Goal: Task Accomplishment & Management: Use online tool/utility

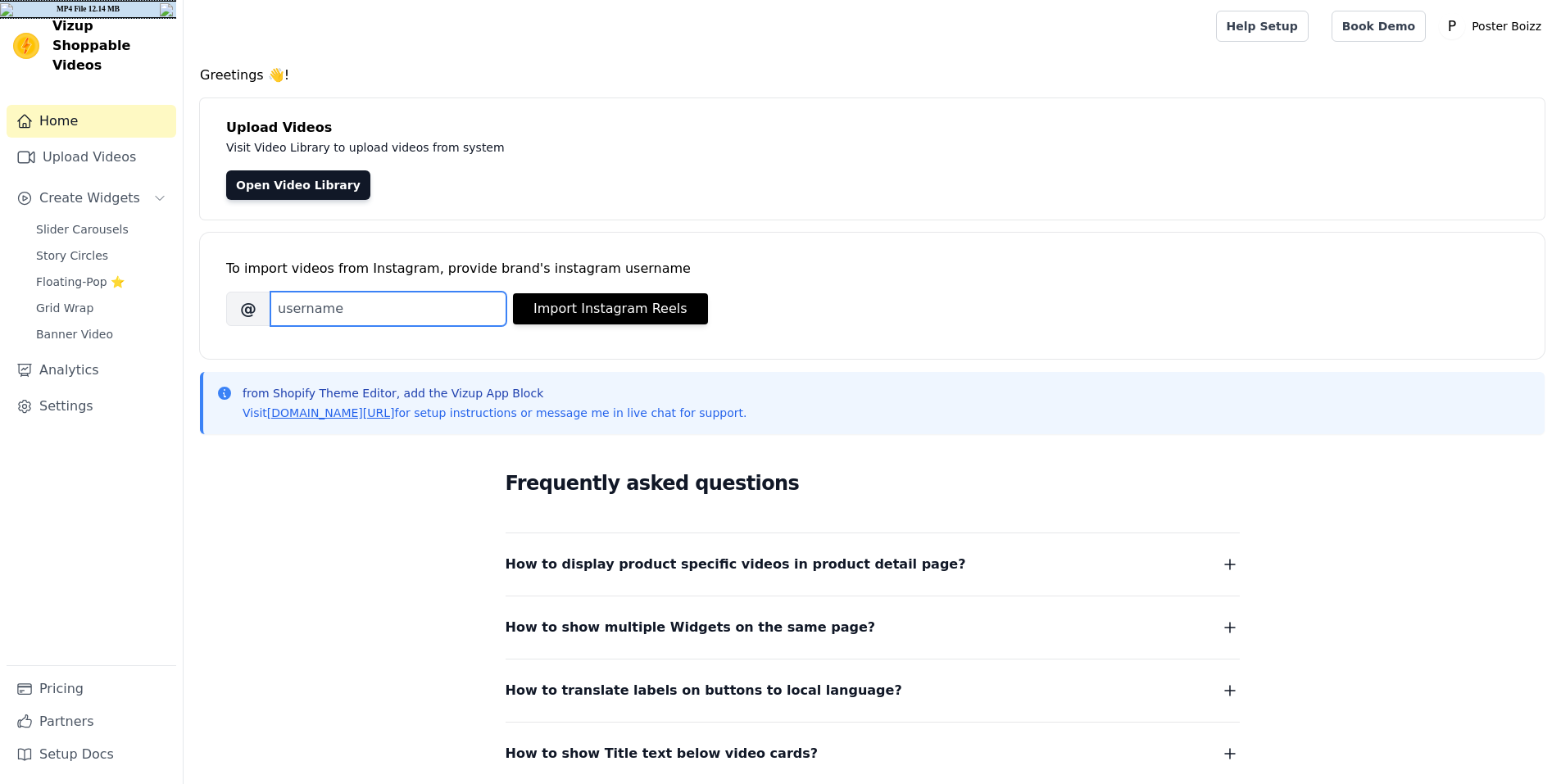
click at [367, 312] on input "Brand's Instagram Username" at bounding box center [388, 309] width 236 height 35
type input "[DOMAIN_NAME]"
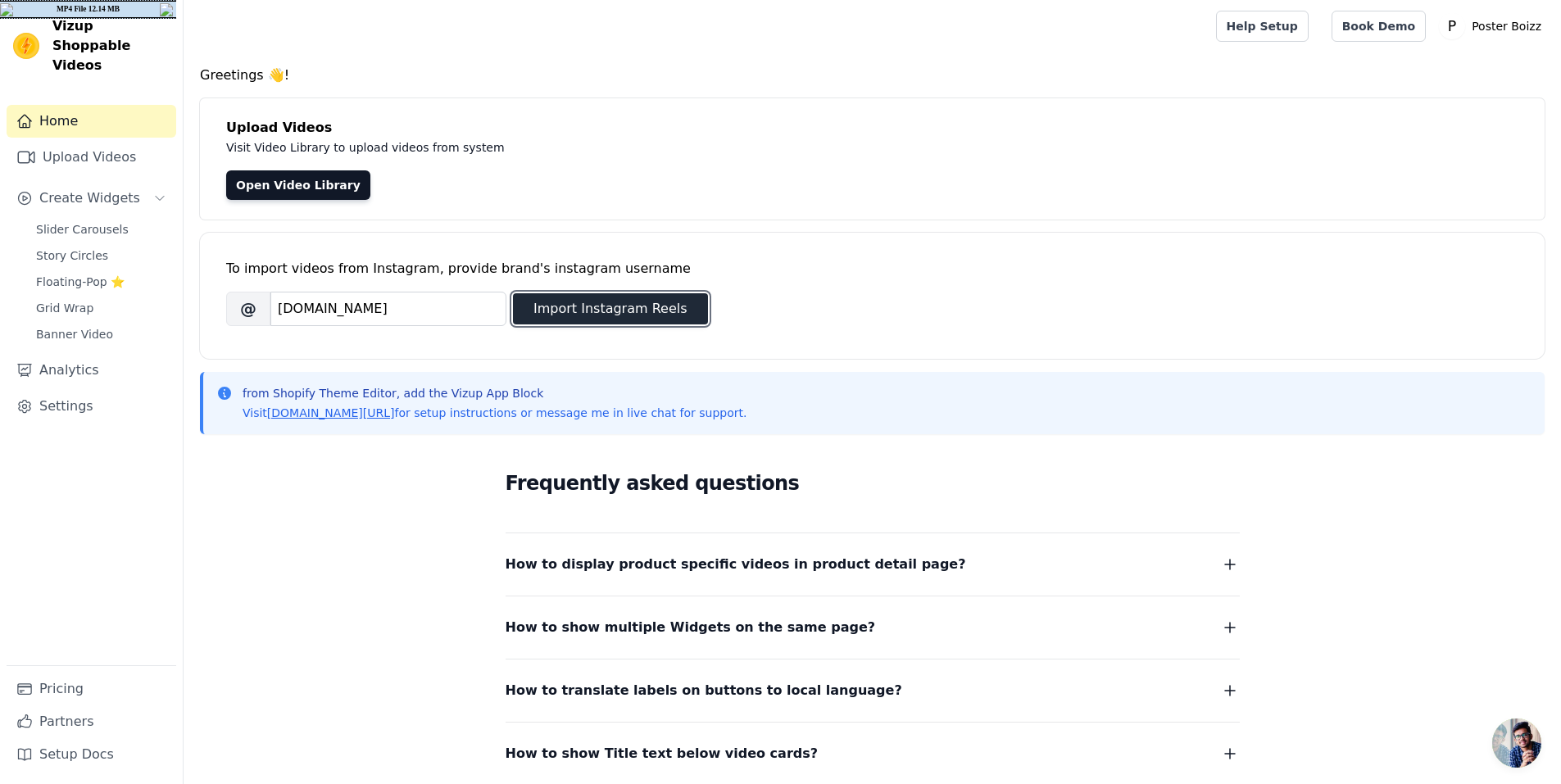
click at [637, 304] on button "Import Instagram Reels" at bounding box center [611, 309] width 195 height 31
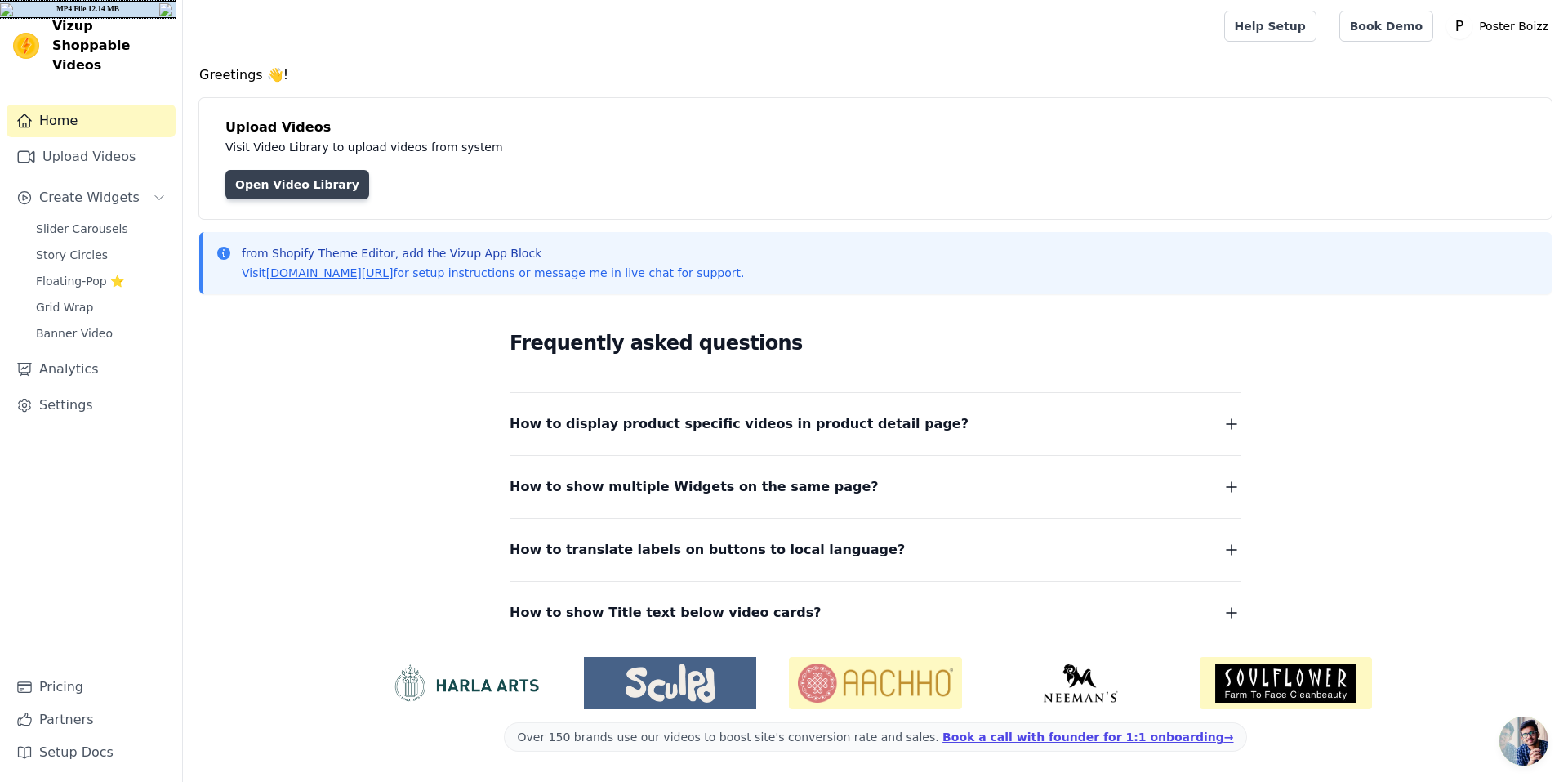
click at [340, 176] on link "Open Video Library" at bounding box center [296, 185] width 143 height 30
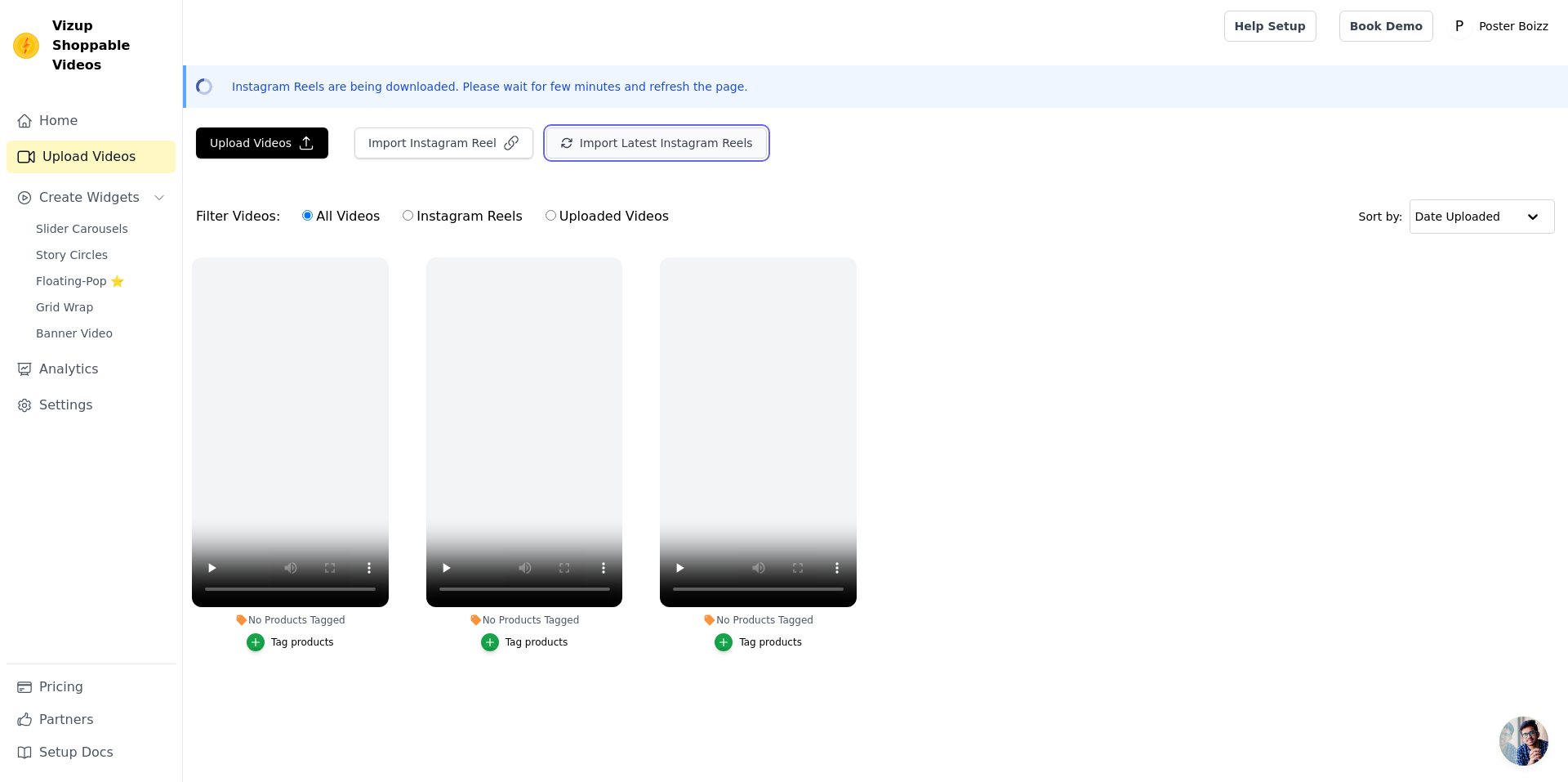
click at [626, 149] on button "Import Latest Instagram Reels" at bounding box center [656, 142] width 220 height 31
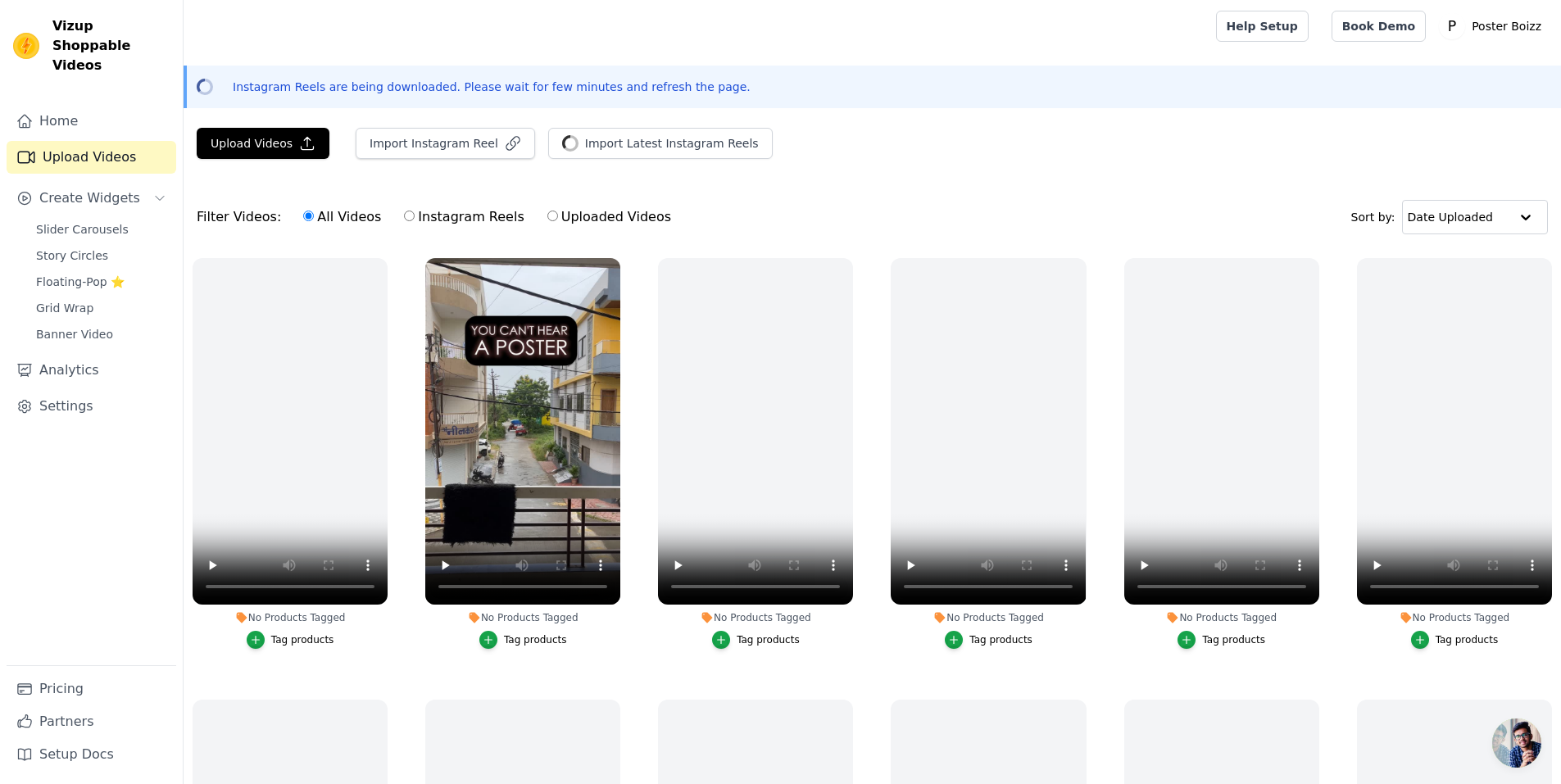
click at [508, 634] on div "Tag products" at bounding box center [534, 640] width 63 height 14
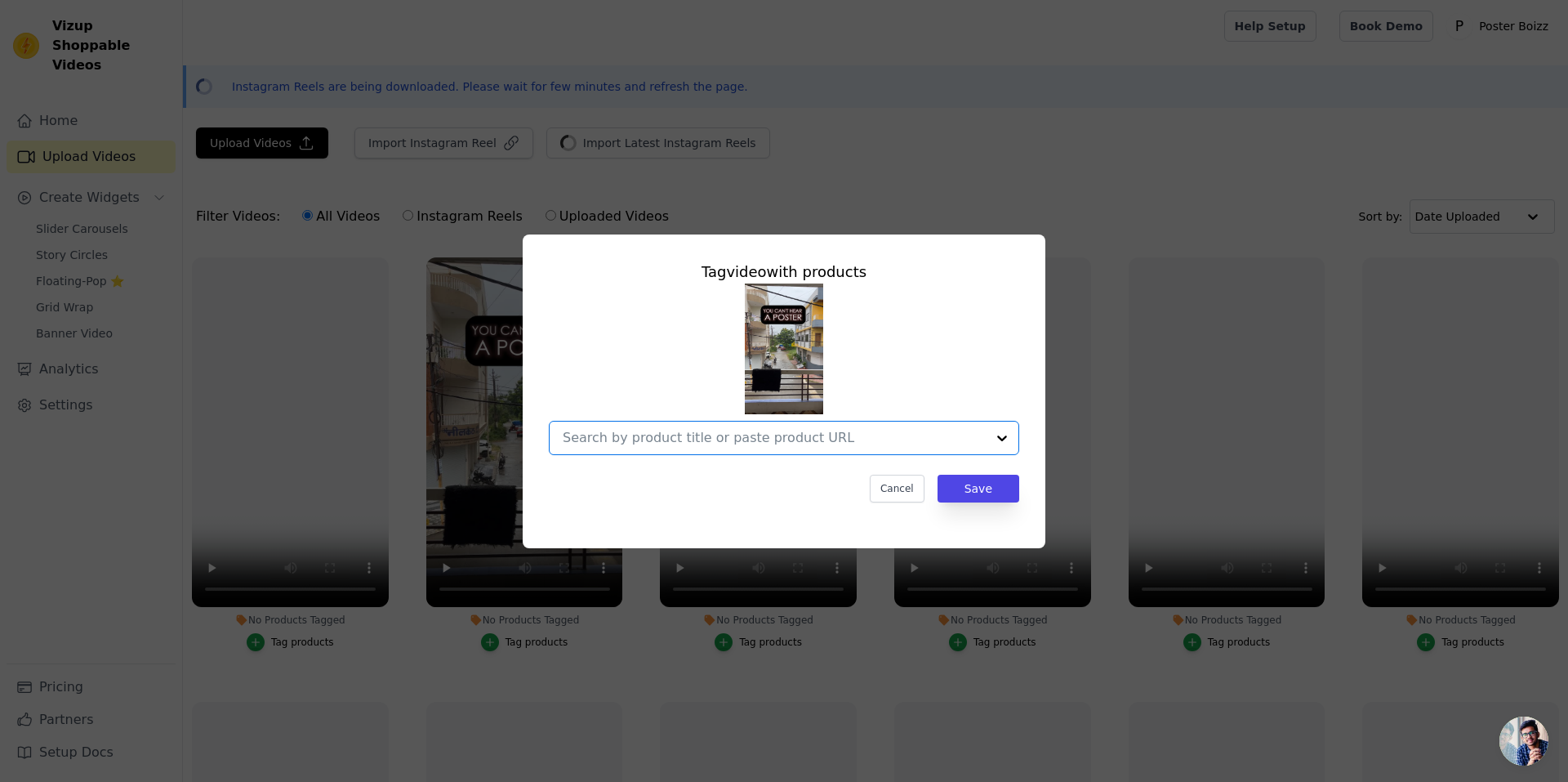
click at [792, 433] on input "No Products Tagged Tag video with products Option undefined, selected. Select i…" at bounding box center [774, 438] width 423 height 15
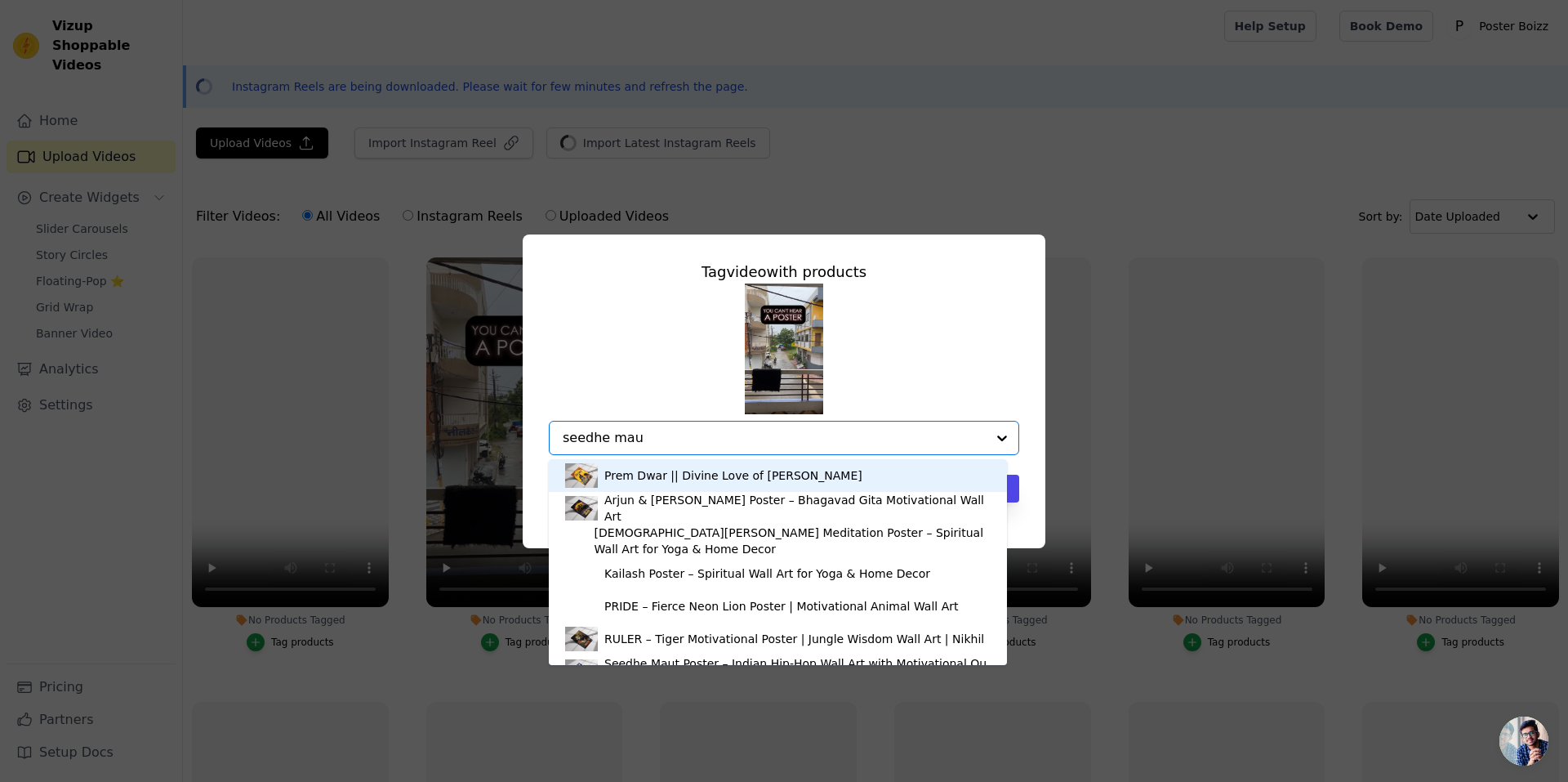
type input "seedhe maut"
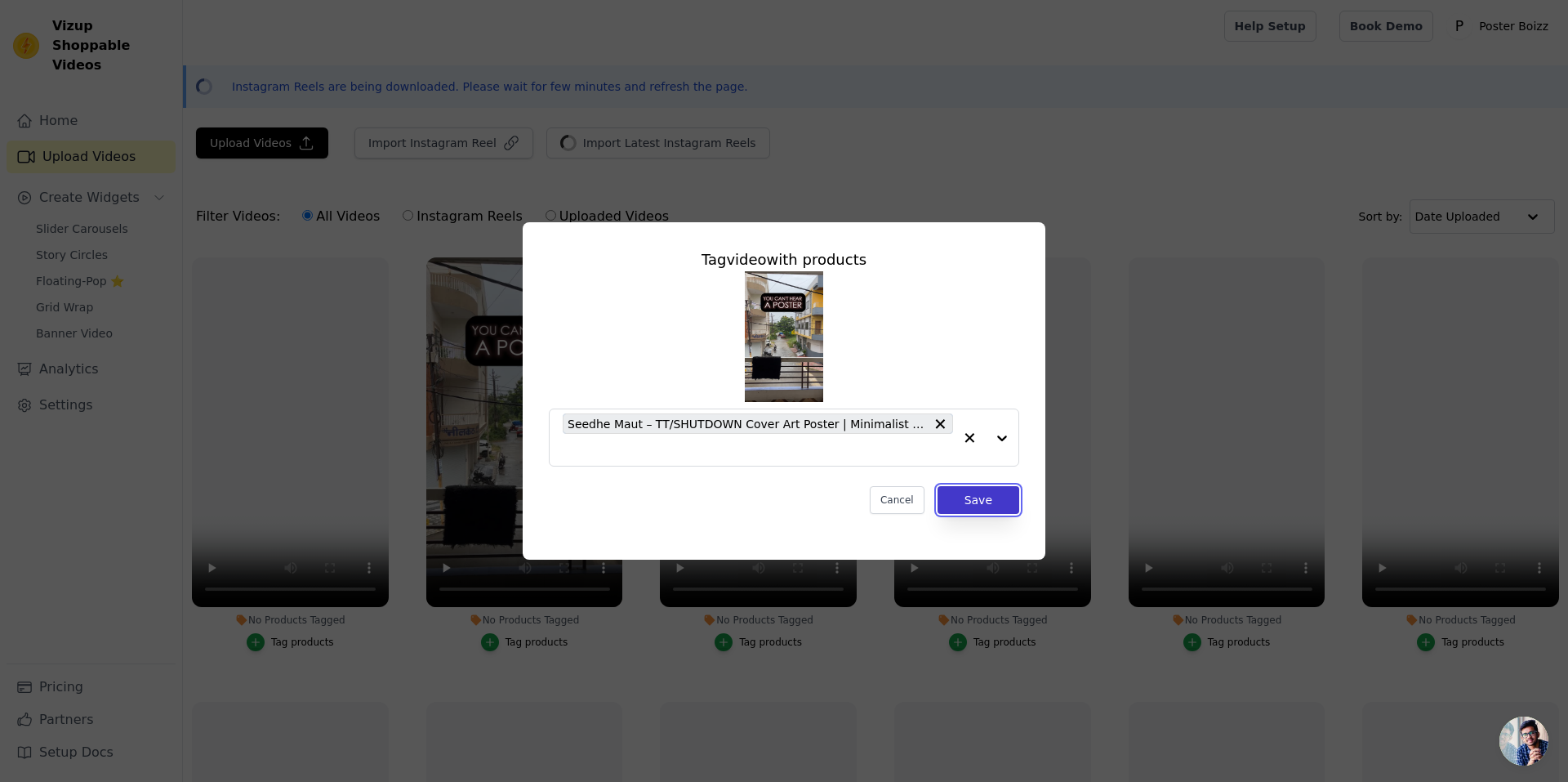
click at [1003, 495] on button "Save" at bounding box center [978, 499] width 82 height 28
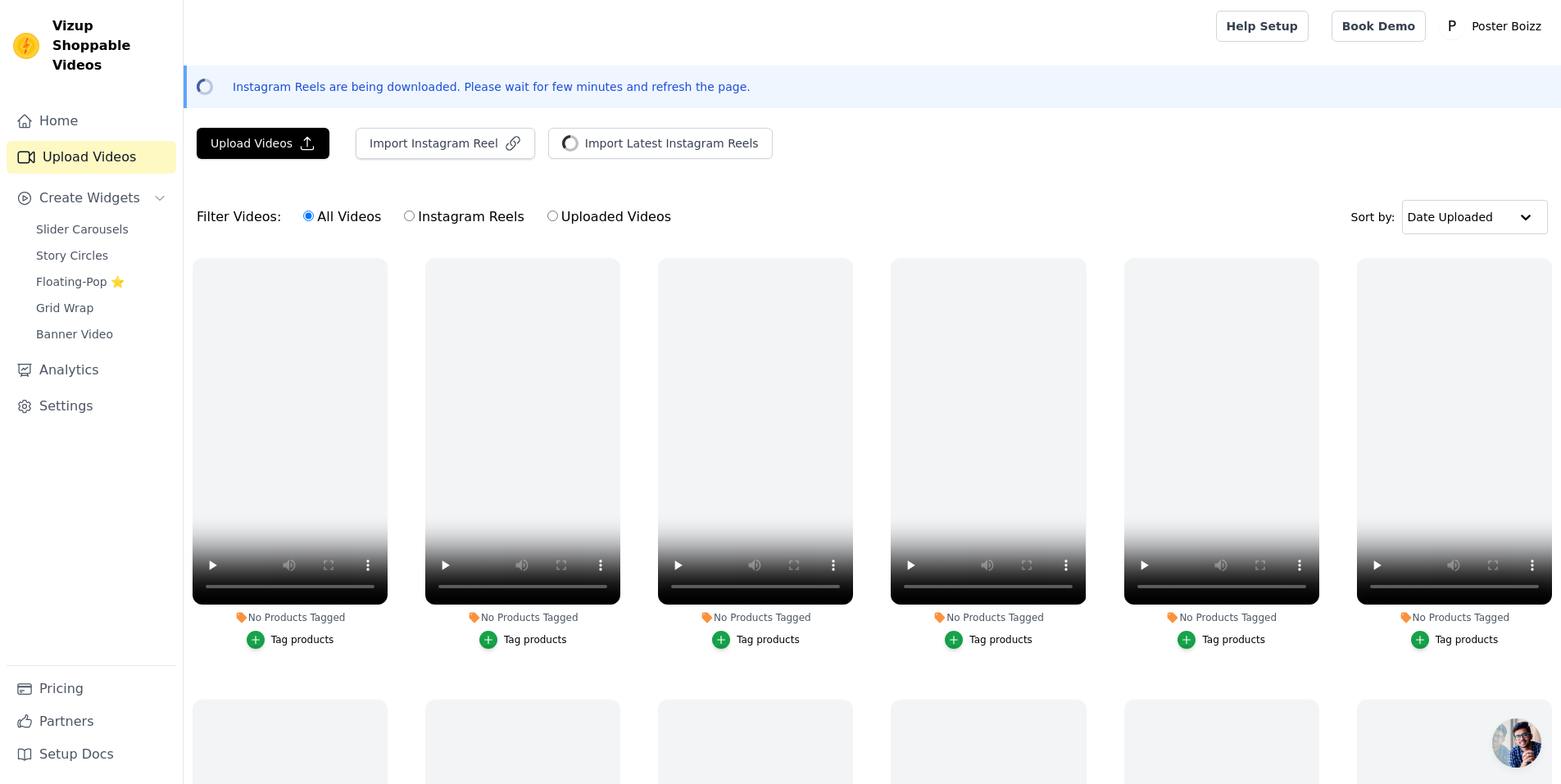
click at [865, 627] on ul "No Products Tagged Tag products No Products Tagged Tag products No Products Tag…" at bounding box center [872, 614] width 1378 height 731
click at [847, 259] on icon "button" at bounding box center [850, 261] width 7 height 7
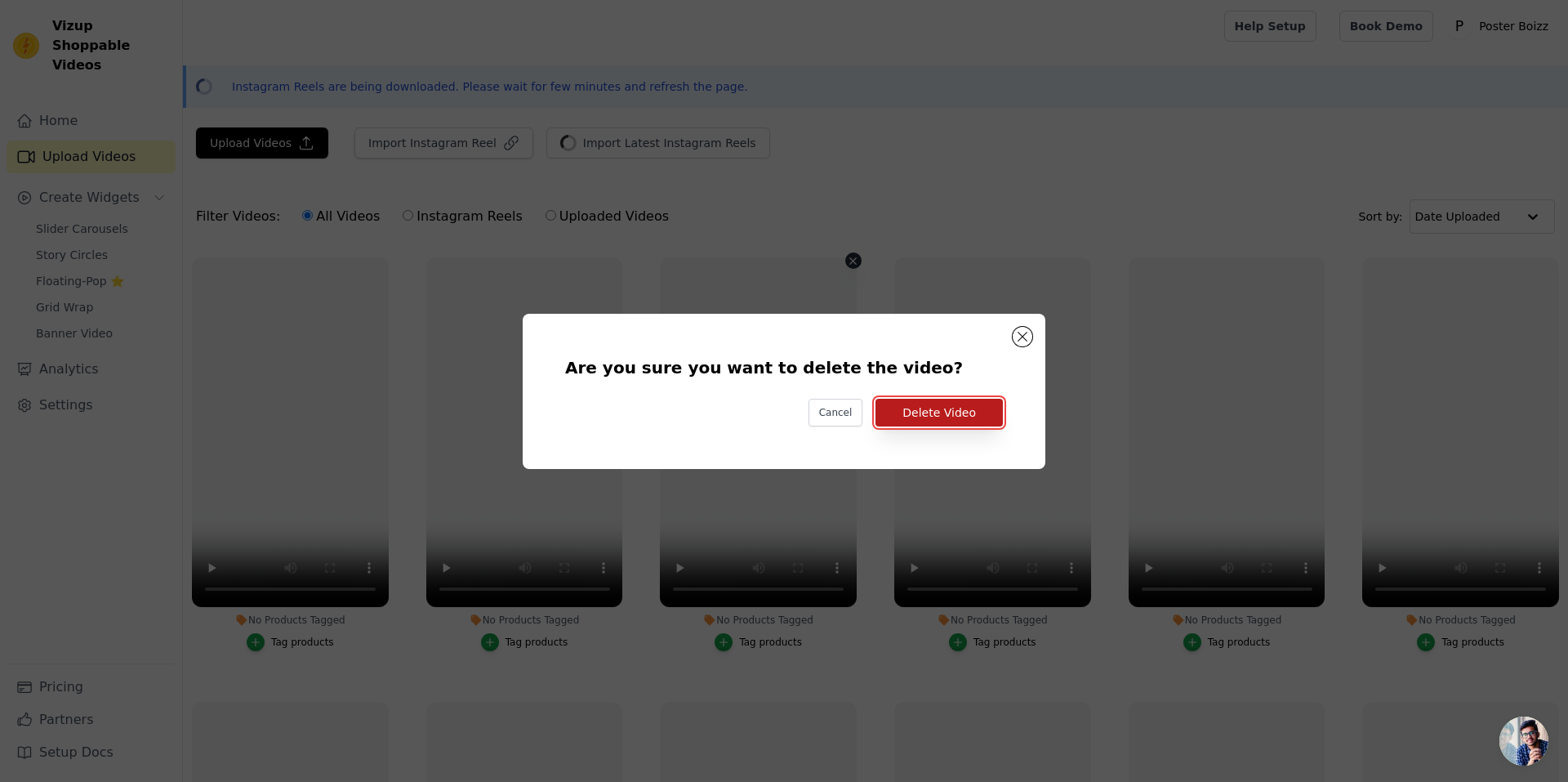
click at [962, 404] on button "Delete Video" at bounding box center [938, 412] width 127 height 28
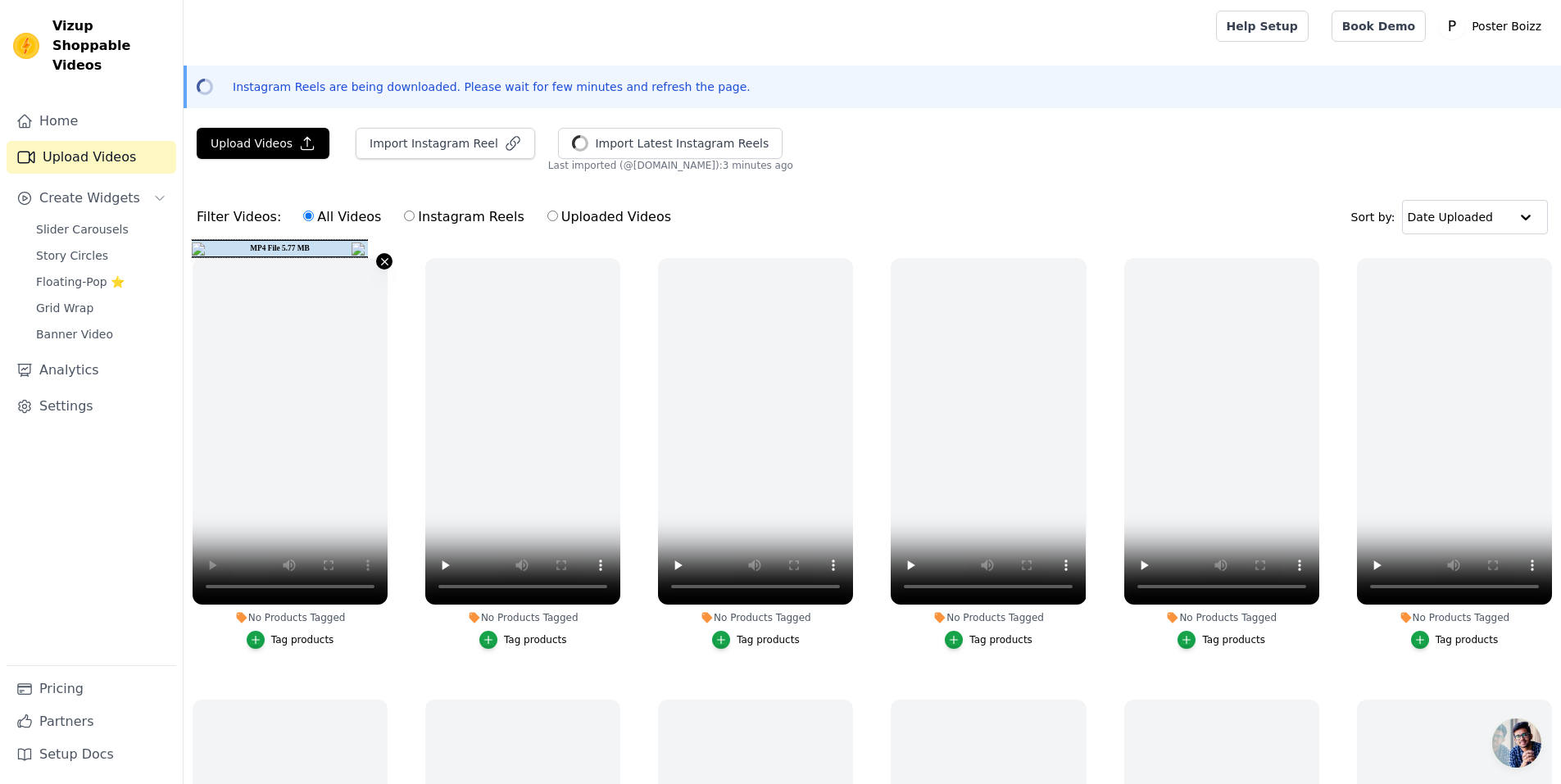
click at [383, 262] on icon "button" at bounding box center [384, 261] width 7 height 7
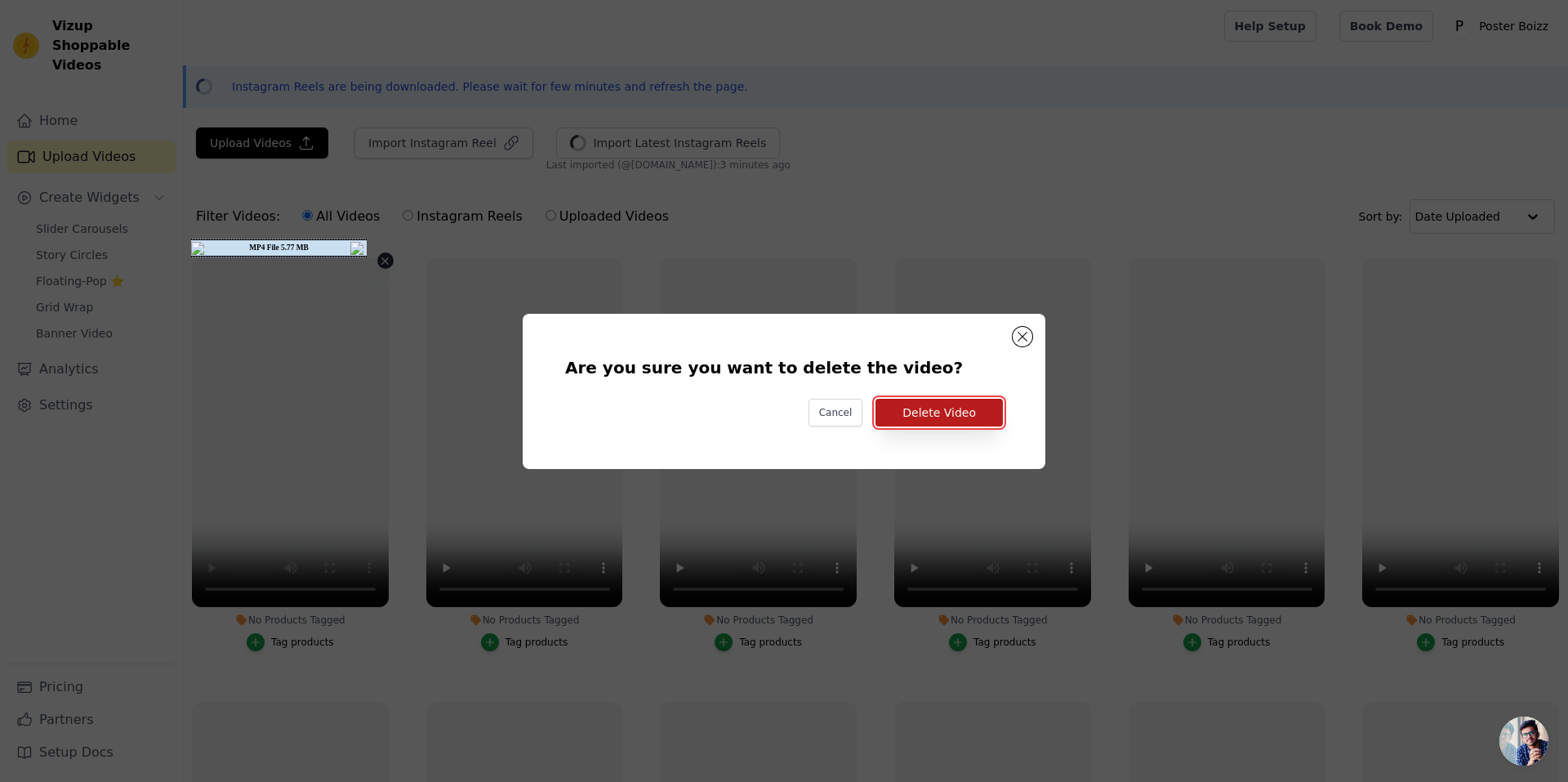
click at [935, 425] on button "Delete Video" at bounding box center [938, 412] width 127 height 28
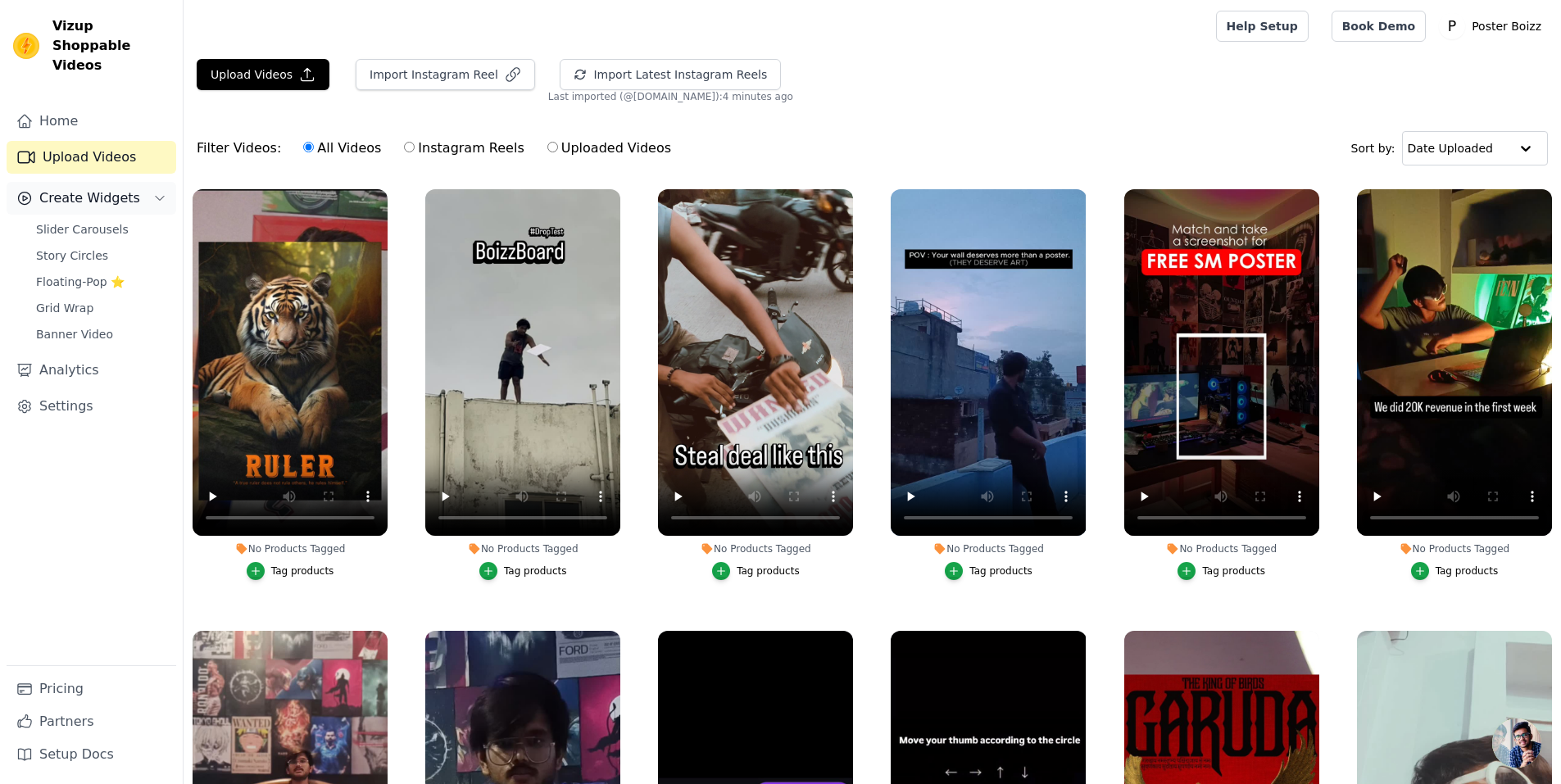
click at [107, 188] on span "Create Widgets" at bounding box center [90, 198] width 100 height 19
click at [106, 221] on span "Slider Carousels" at bounding box center [82, 229] width 93 height 16
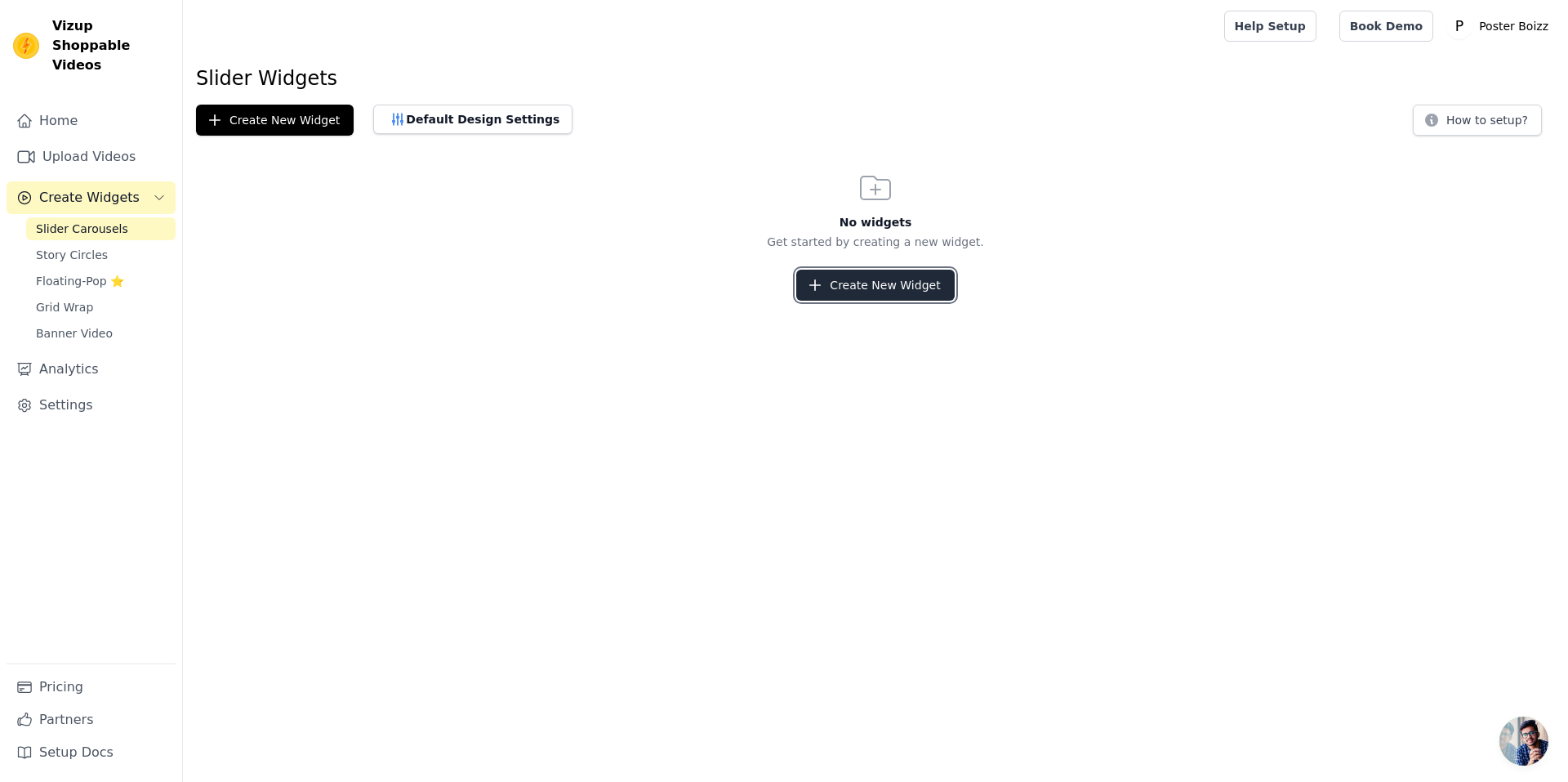
click at [856, 279] on button "Create New Widget" at bounding box center [875, 285] width 158 height 31
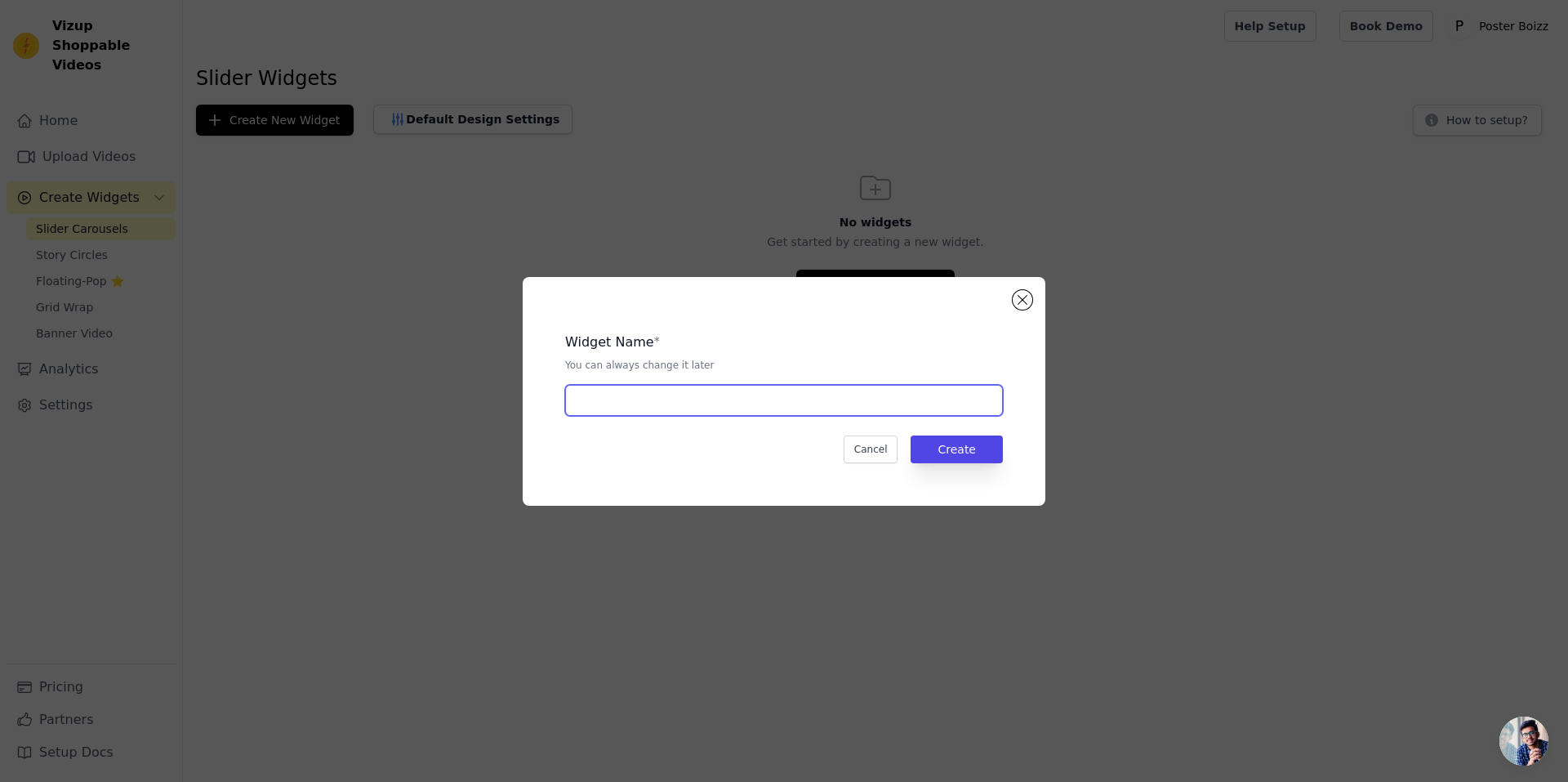
click at [784, 415] on input "text" at bounding box center [784, 400] width 437 height 31
type input "scrollingboizz"
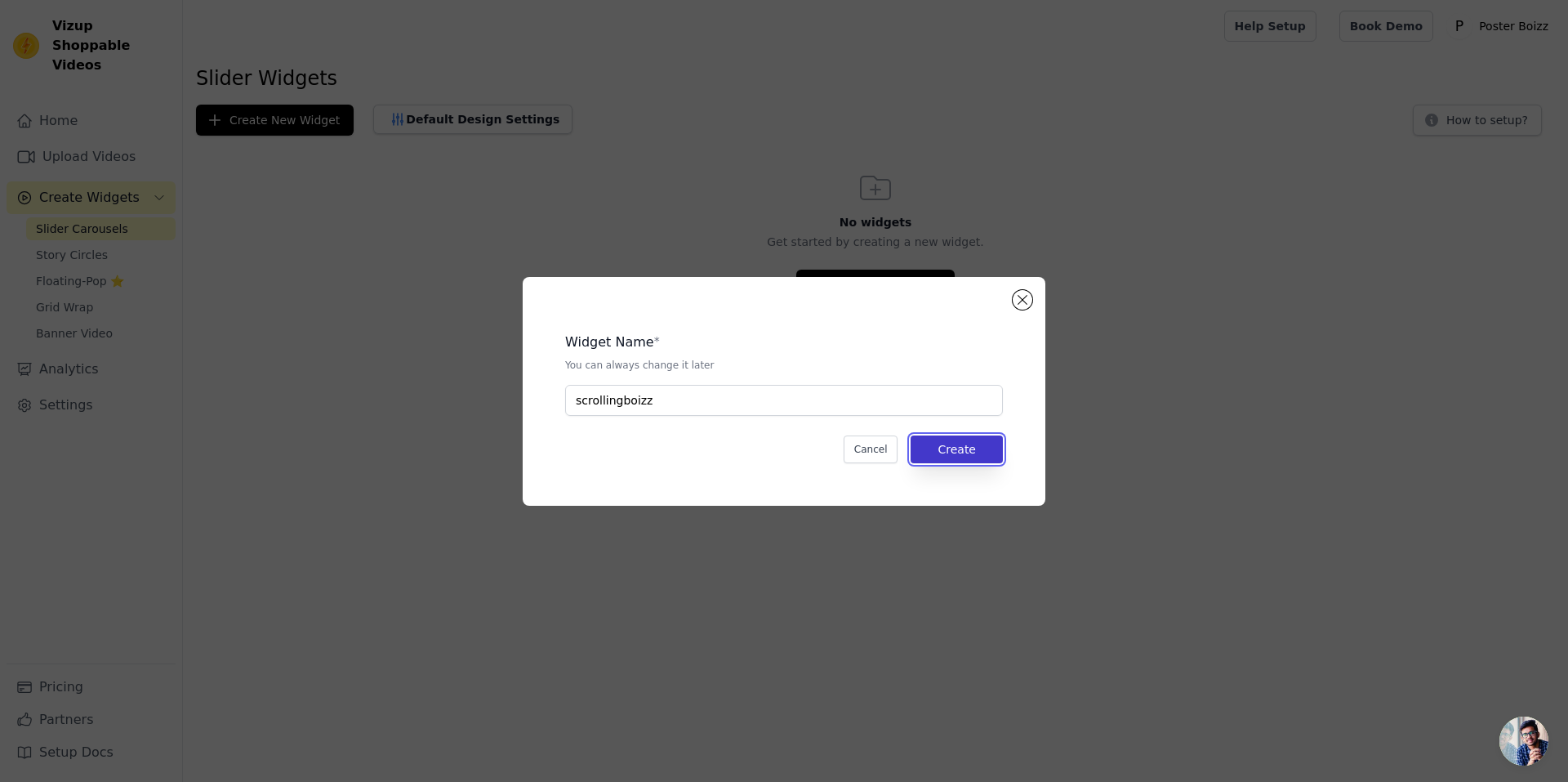
click at [964, 441] on button "Create" at bounding box center [957, 449] width 92 height 28
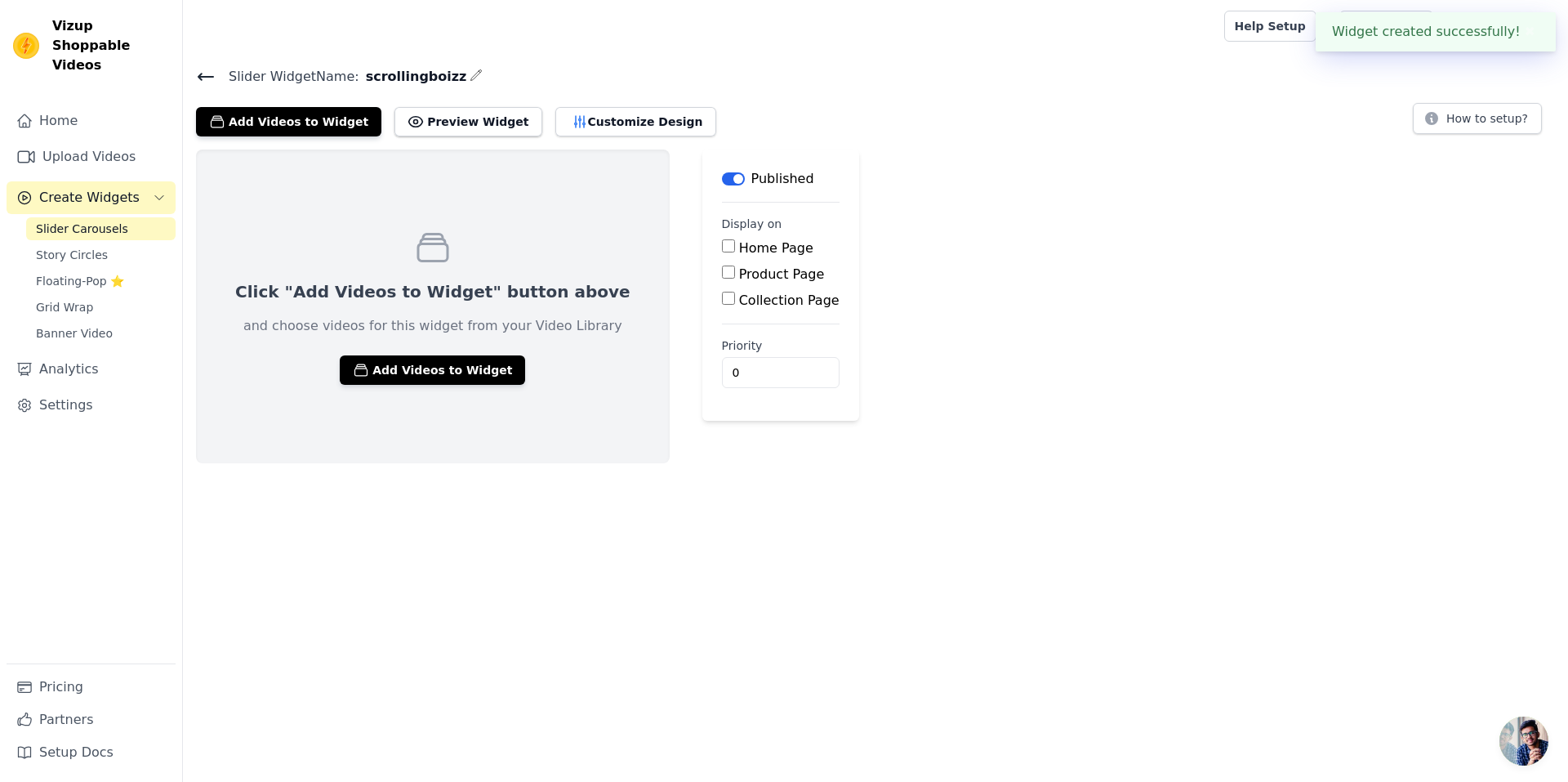
click at [722, 247] on input "Home Page" at bounding box center [729, 246] width 13 height 13
checkbox input "true"
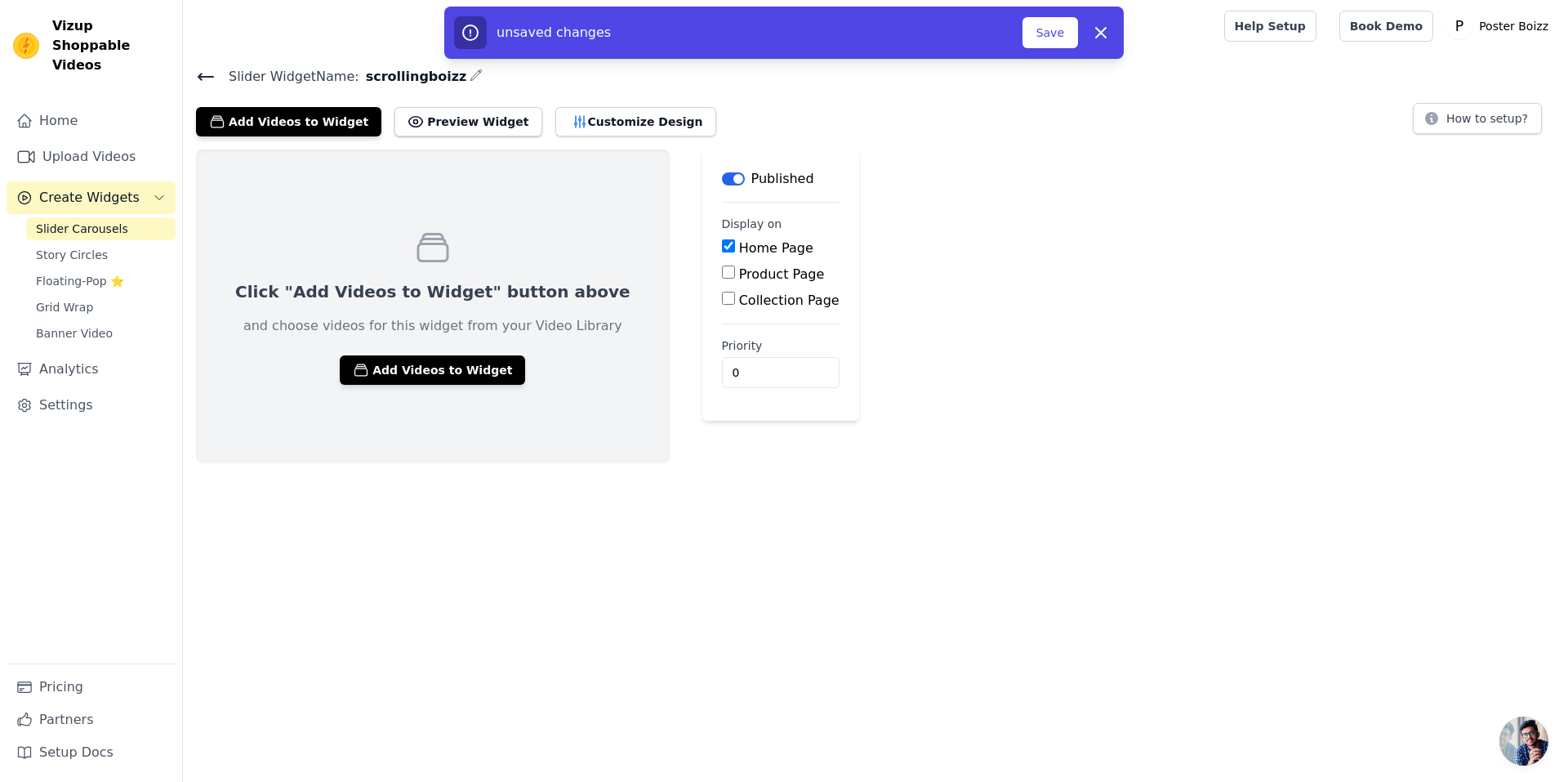
click at [722, 273] on input "Product Page" at bounding box center [729, 272] width 13 height 13
checkbox input "true"
click at [722, 344] on input "Collection Page" at bounding box center [729, 344] width 13 height 13
checkbox input "true"
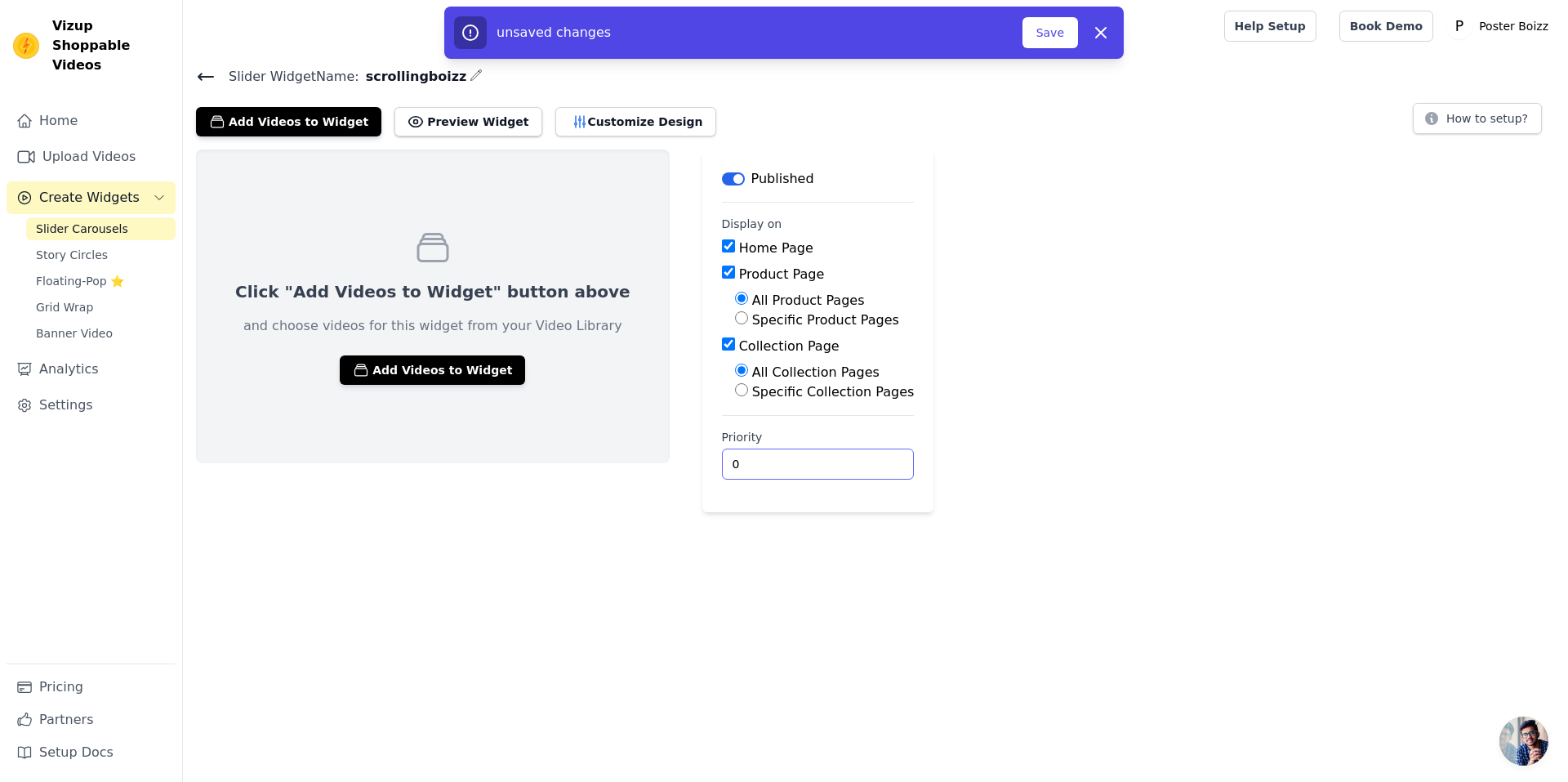
click at [722, 460] on input "0" at bounding box center [818, 464] width 192 height 31
click at [794, 454] on input "0" at bounding box center [818, 464] width 192 height 31
click at [792, 469] on input "0" at bounding box center [818, 464] width 192 height 31
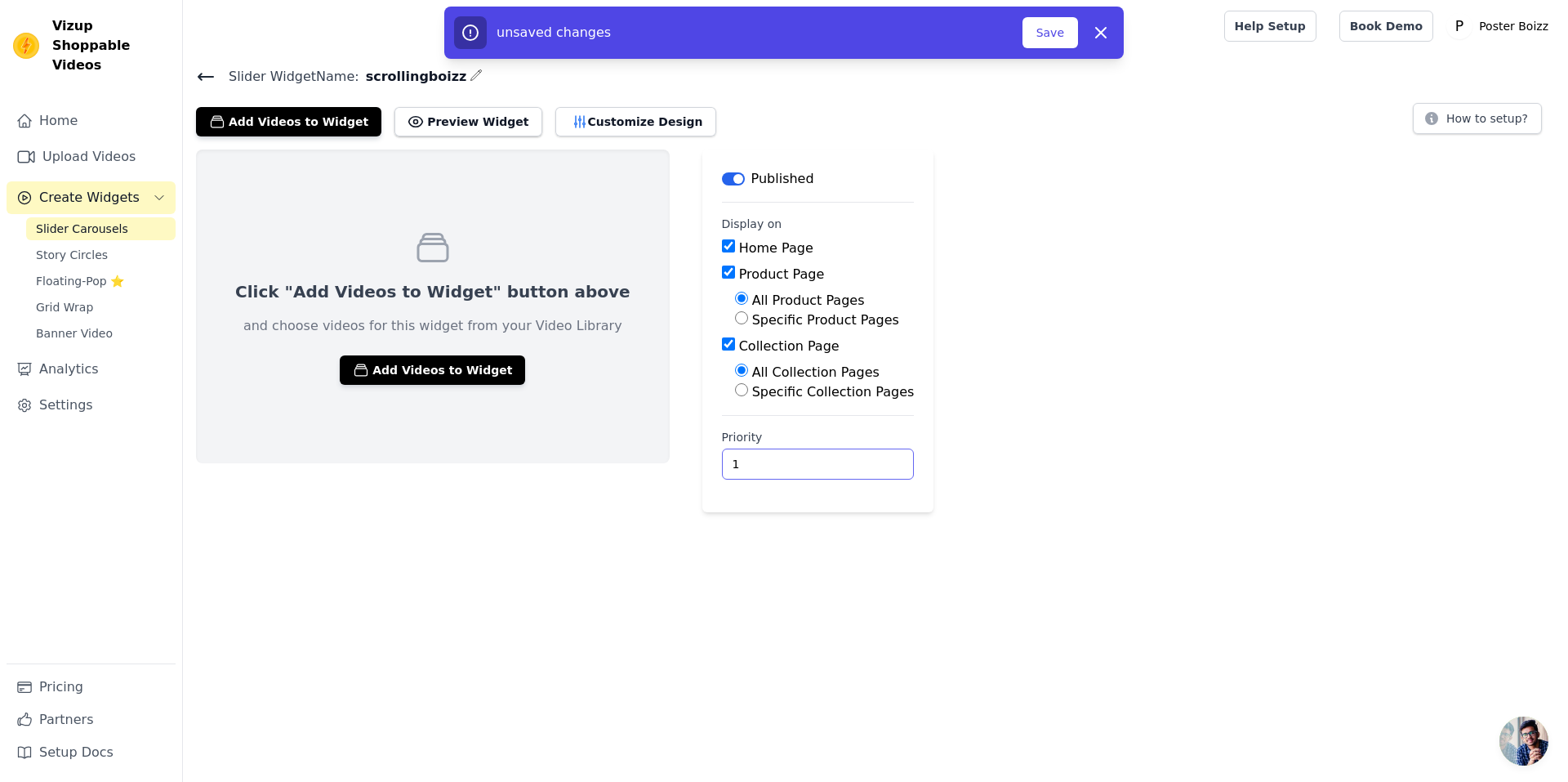
click at [792, 462] on input "1" at bounding box center [818, 464] width 192 height 31
click at [792, 462] on input "2" at bounding box center [818, 464] width 192 height 31
click at [792, 462] on input "3" at bounding box center [818, 464] width 192 height 31
click at [792, 462] on input "4" at bounding box center [818, 464] width 192 height 31
click at [792, 465] on input "3" at bounding box center [818, 464] width 192 height 31
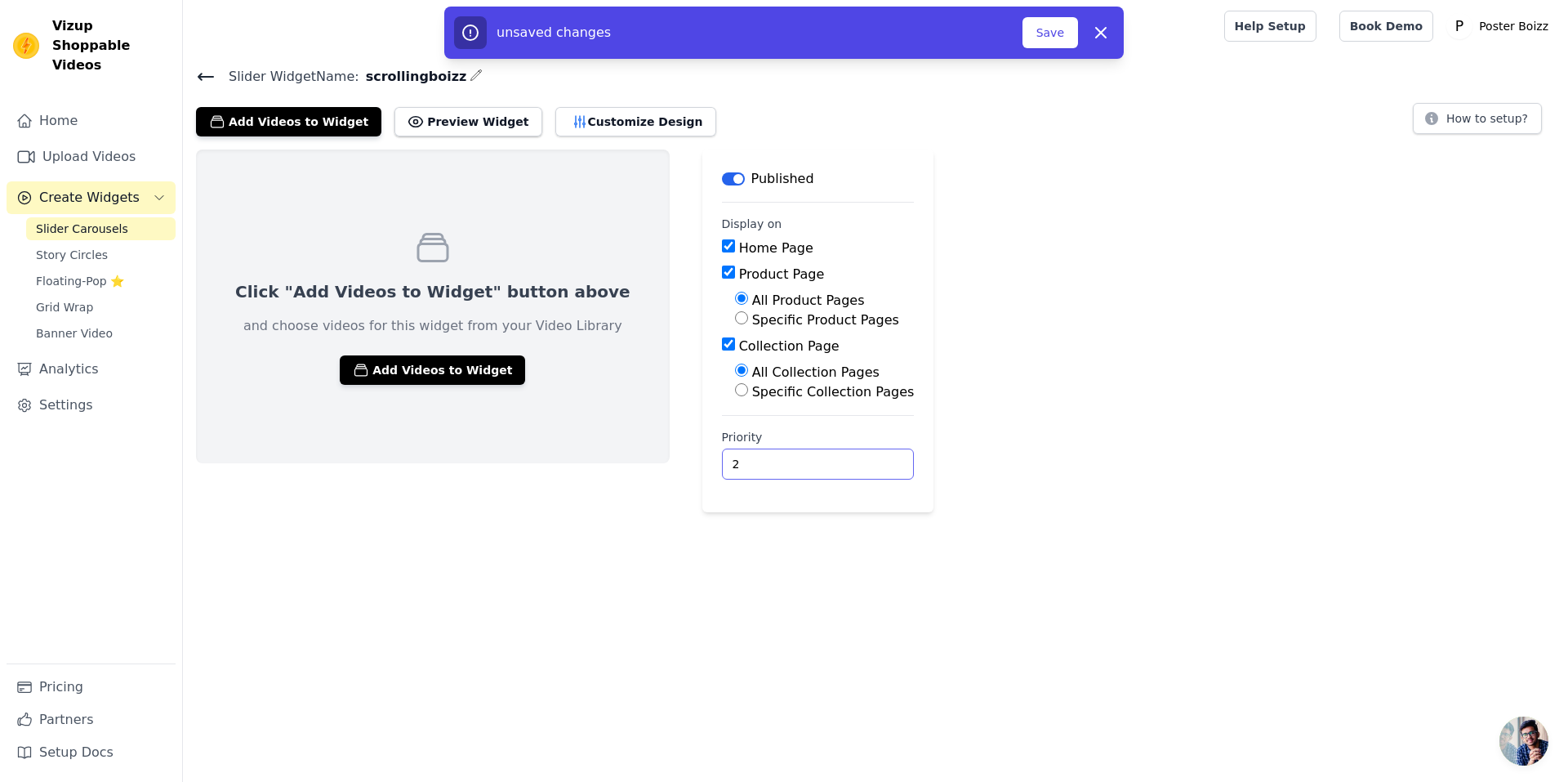
click at [792, 465] on input "2" at bounding box center [818, 464] width 192 height 31
type input "1"
click at [792, 465] on input "1" at bounding box center [818, 464] width 192 height 31
click at [1065, 32] on button "Save" at bounding box center [1050, 33] width 56 height 31
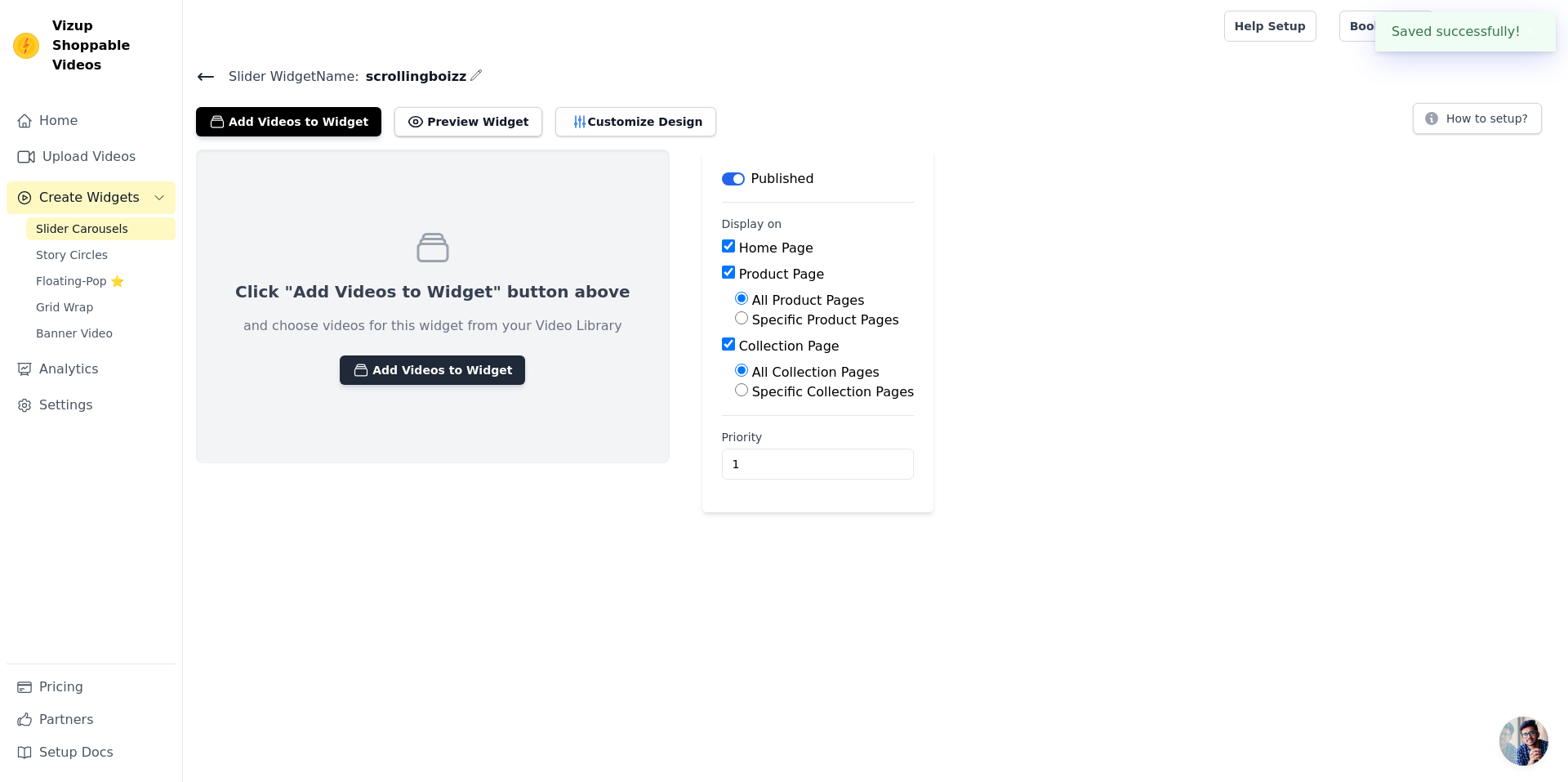
click at [392, 369] on button "Add Videos to Widget" at bounding box center [432, 369] width 186 height 30
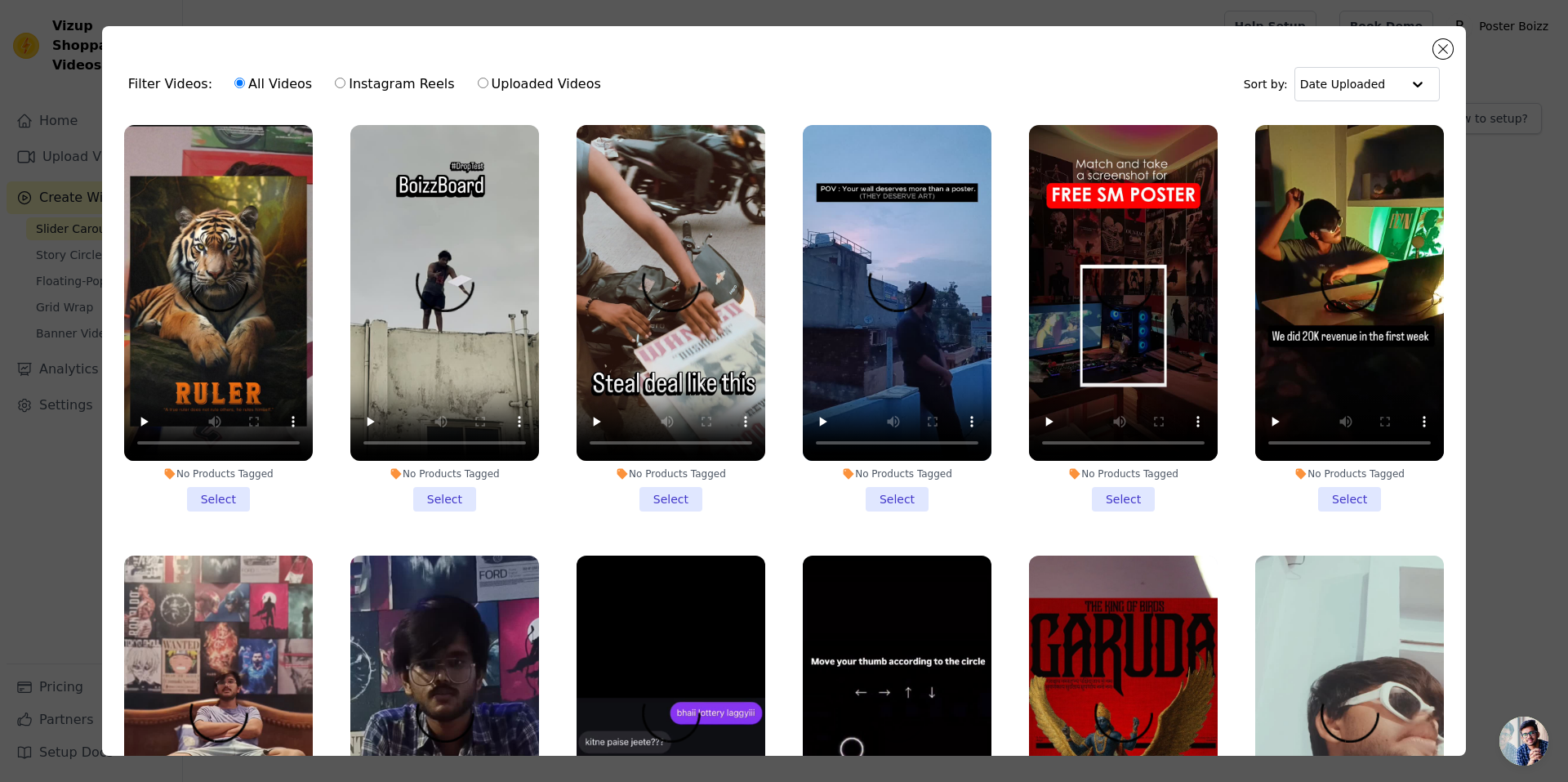
click at [1433, 42] on div "Filter Videos: All Videos Instagram Reels Uploaded Videos Sort by: Date Uploade…" at bounding box center [784, 391] width 1363 height 729
click at [1440, 42] on button "Close modal" at bounding box center [1443, 49] width 19 height 19
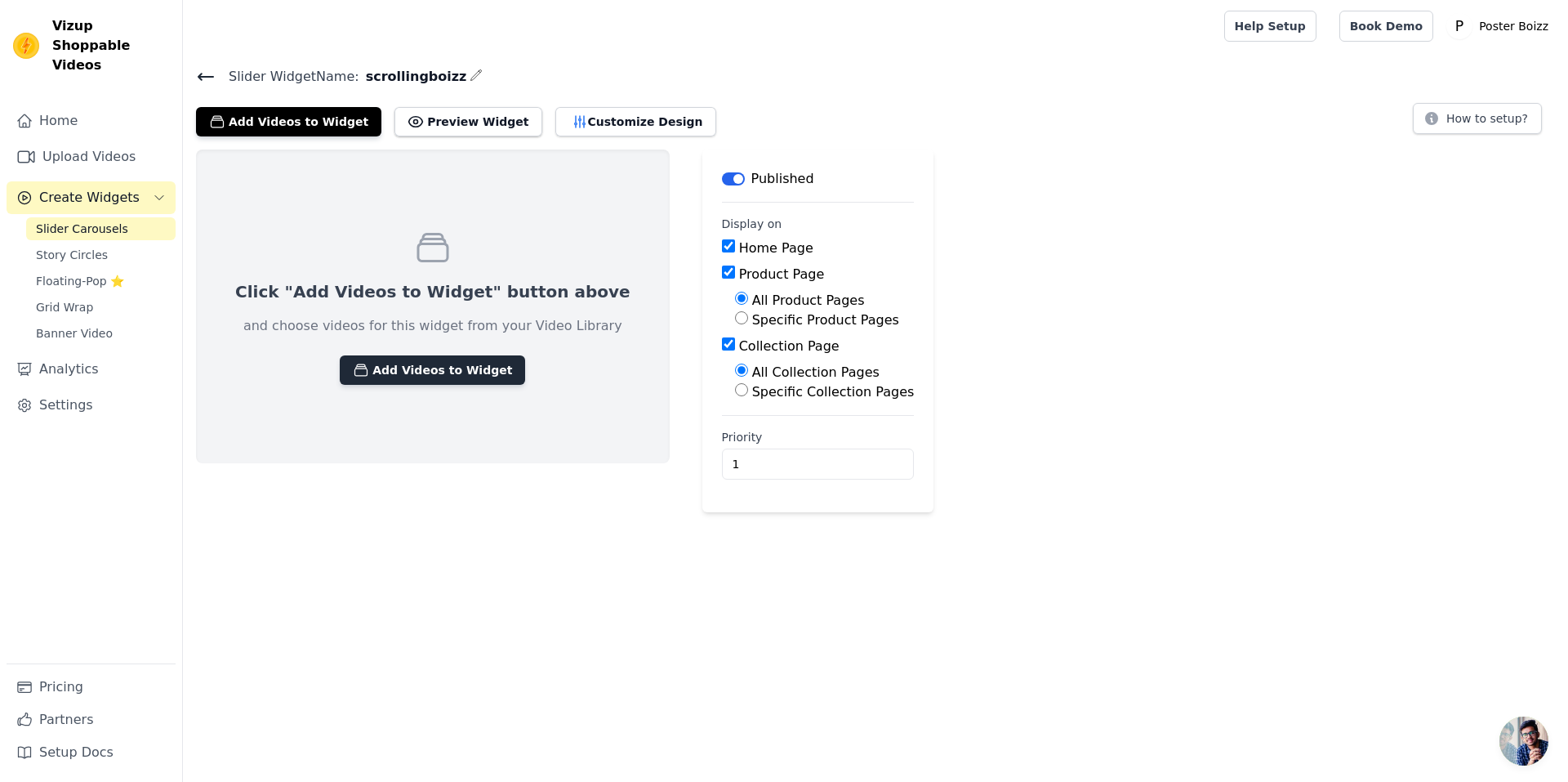
click at [392, 377] on button "Add Videos to Widget" at bounding box center [432, 369] width 186 height 30
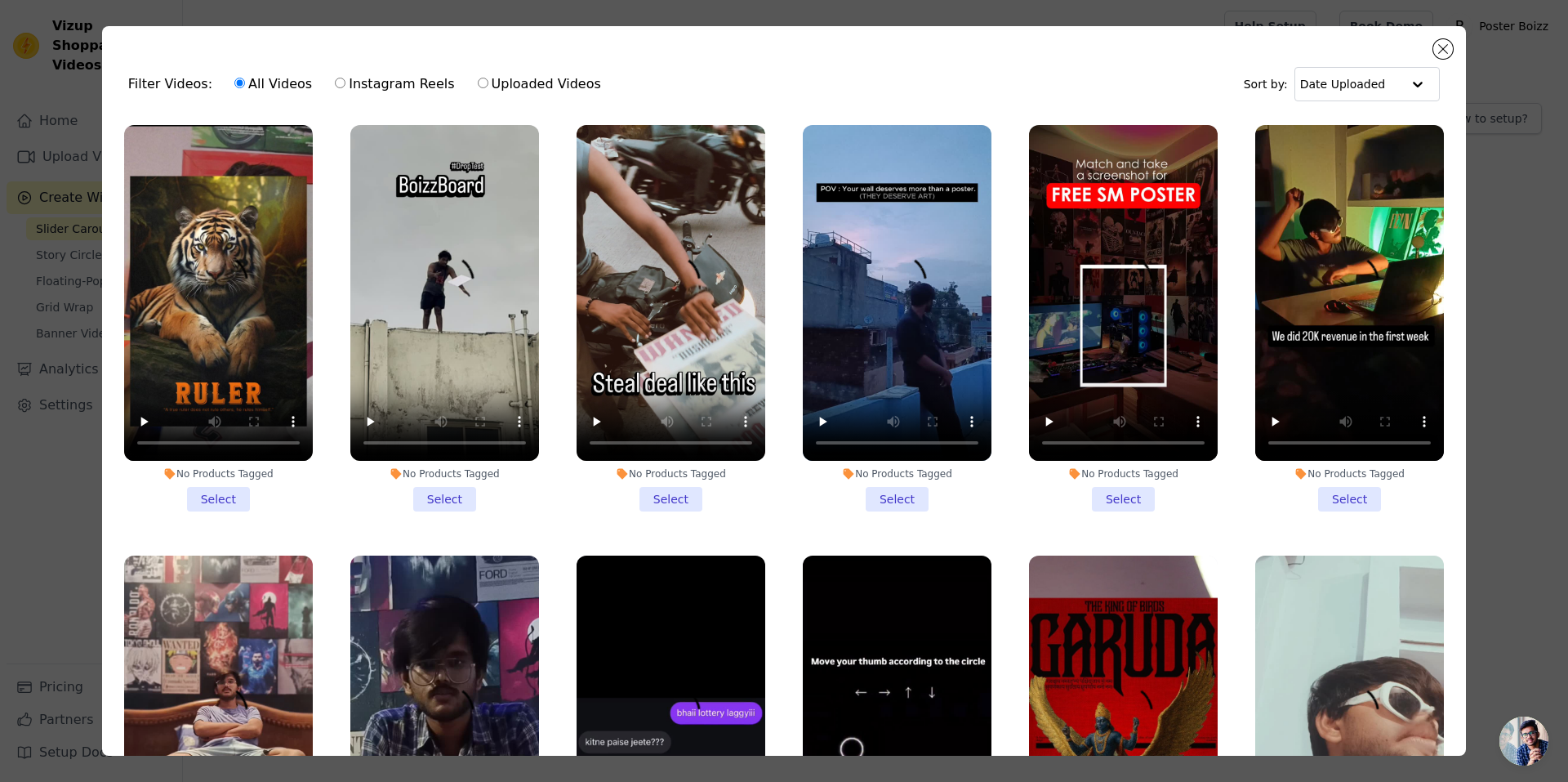
click at [208, 494] on li "No Products Tagged Select" at bounding box center [218, 318] width 188 height 387
click at [0, 0] on input "No Products Tagged Select" at bounding box center [0, 0] width 0 height 0
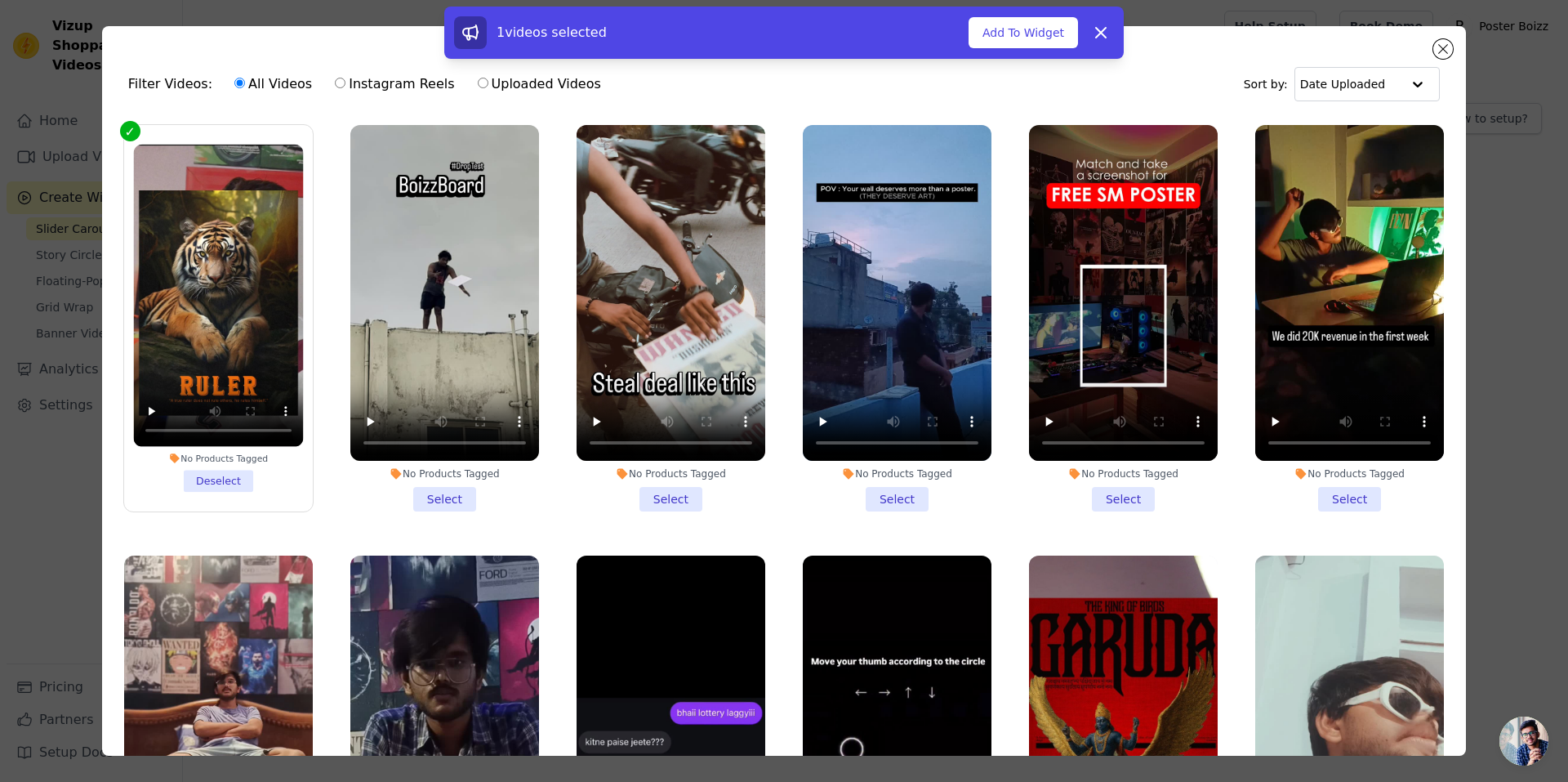
click at [428, 489] on li "No Products Tagged Select" at bounding box center [444, 318] width 188 height 387
click at [0, 0] on input "No Products Tagged Select" at bounding box center [0, 0] width 0 height 0
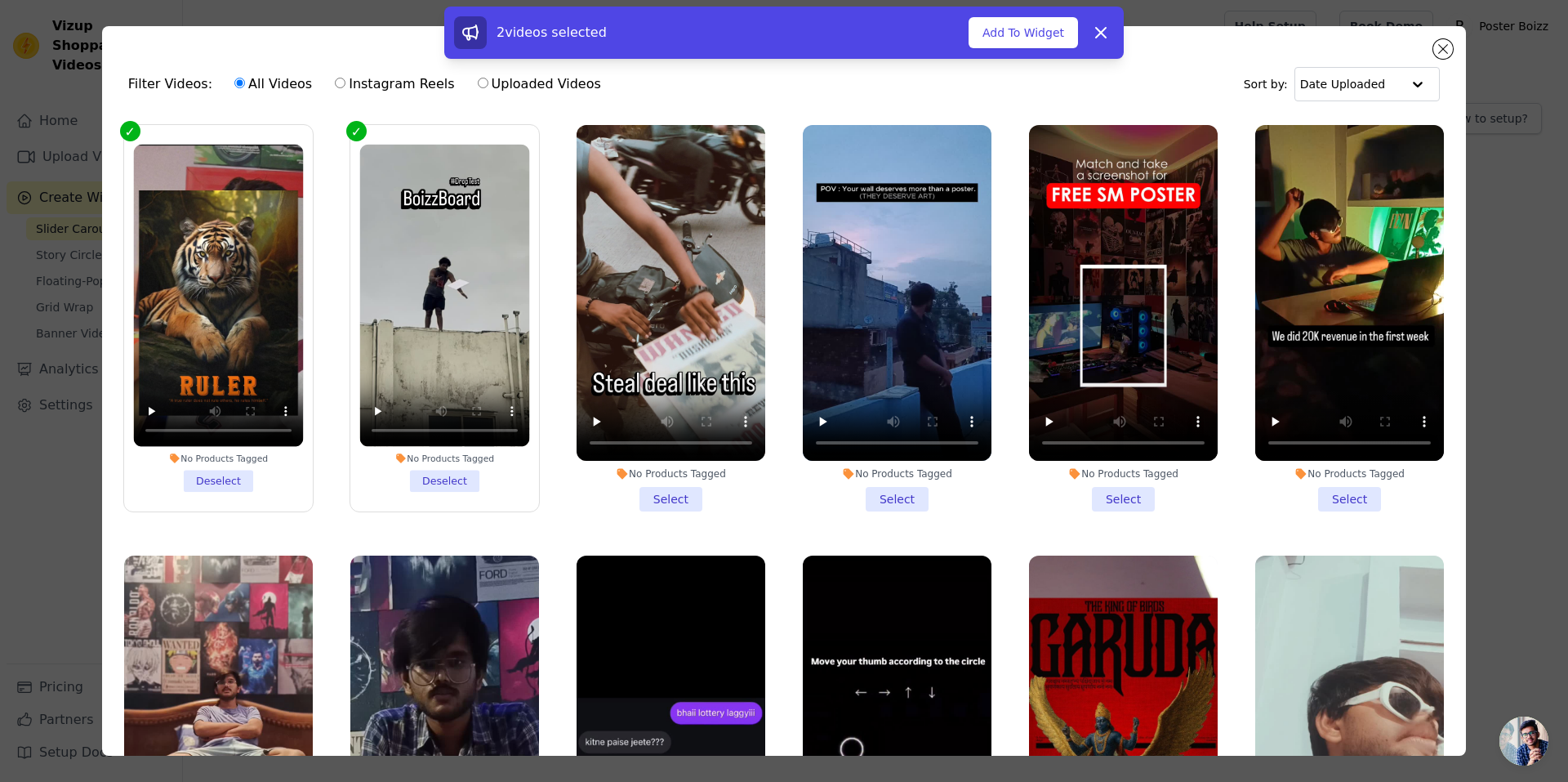
click at [632, 485] on li "No Products Tagged Select" at bounding box center [671, 318] width 188 height 387
click at [0, 0] on input "No Products Tagged Select" at bounding box center [0, 0] width 0 height 0
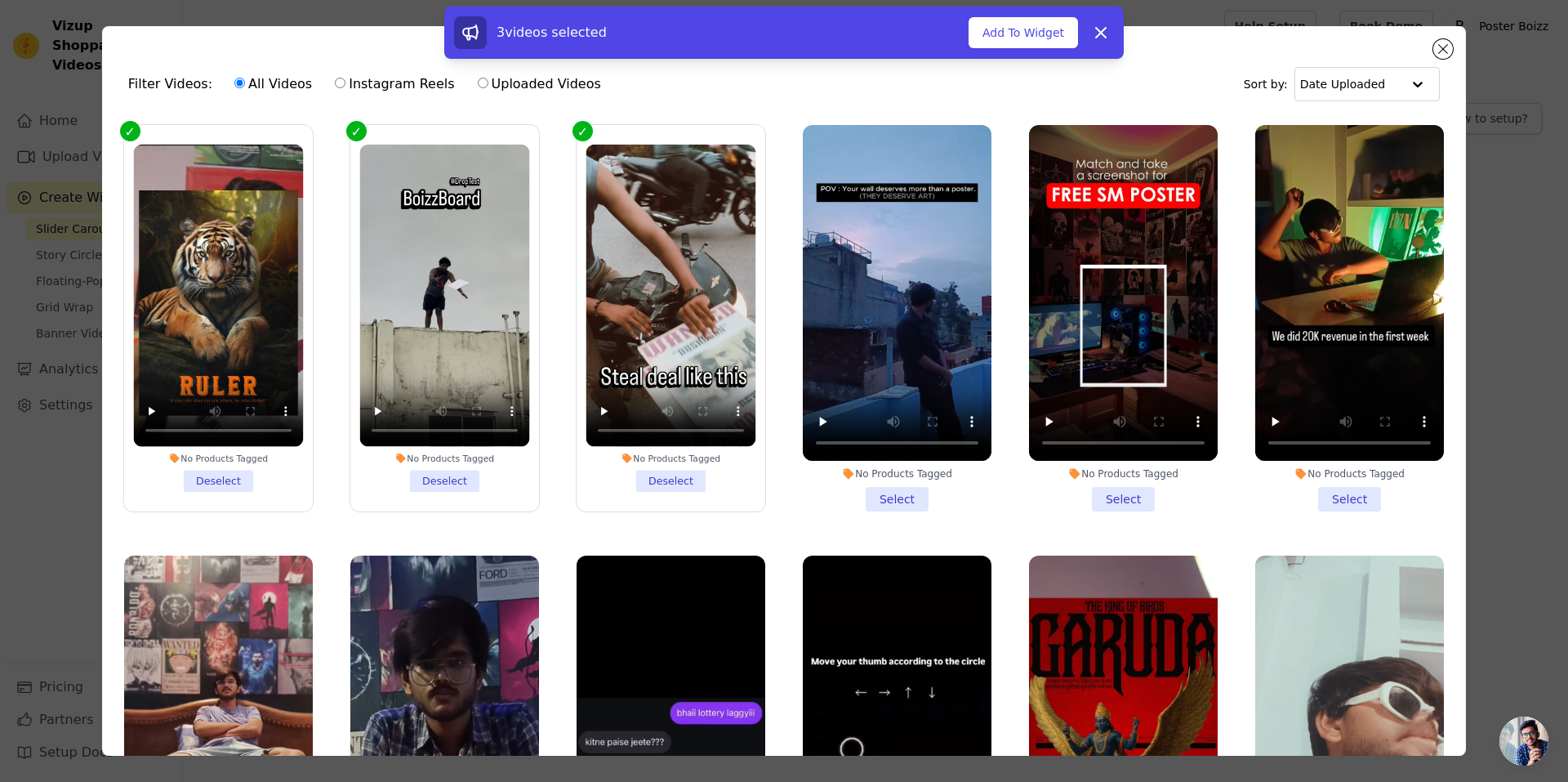
click at [876, 489] on li "No Products Tagged Select" at bounding box center [897, 318] width 188 height 387
click at [0, 0] on input "No Products Tagged Select" at bounding box center [0, 0] width 0 height 0
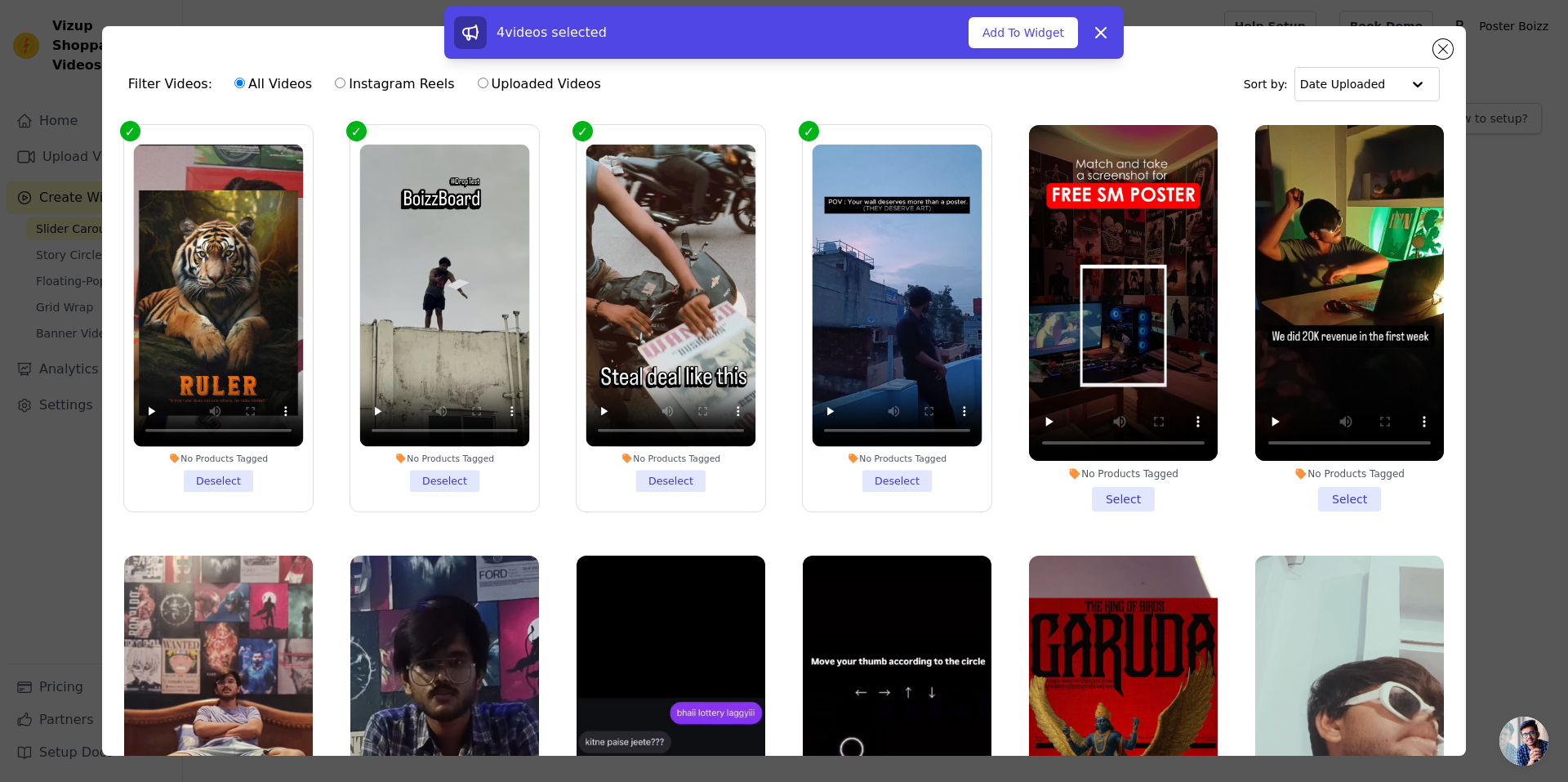
click at [1120, 489] on li "No Products Tagged Select" at bounding box center [1123, 318] width 188 height 387
click at [0, 0] on input "No Products Tagged Select" at bounding box center [0, 0] width 0 height 0
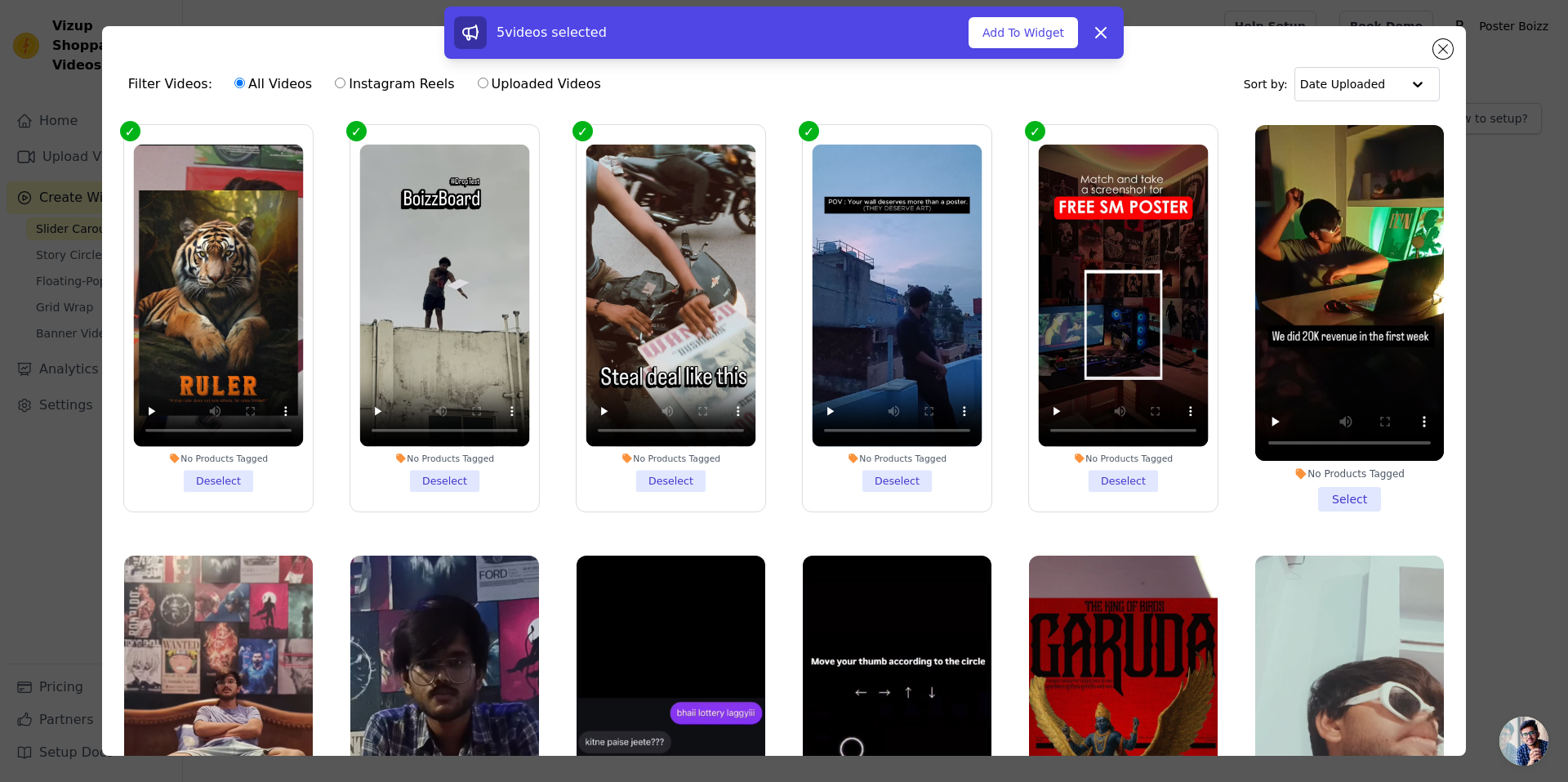
click at [1330, 495] on li "No Products Tagged Select" at bounding box center [1349, 318] width 188 height 387
click at [0, 0] on input "No Products Tagged Select" at bounding box center [0, 0] width 0 height 0
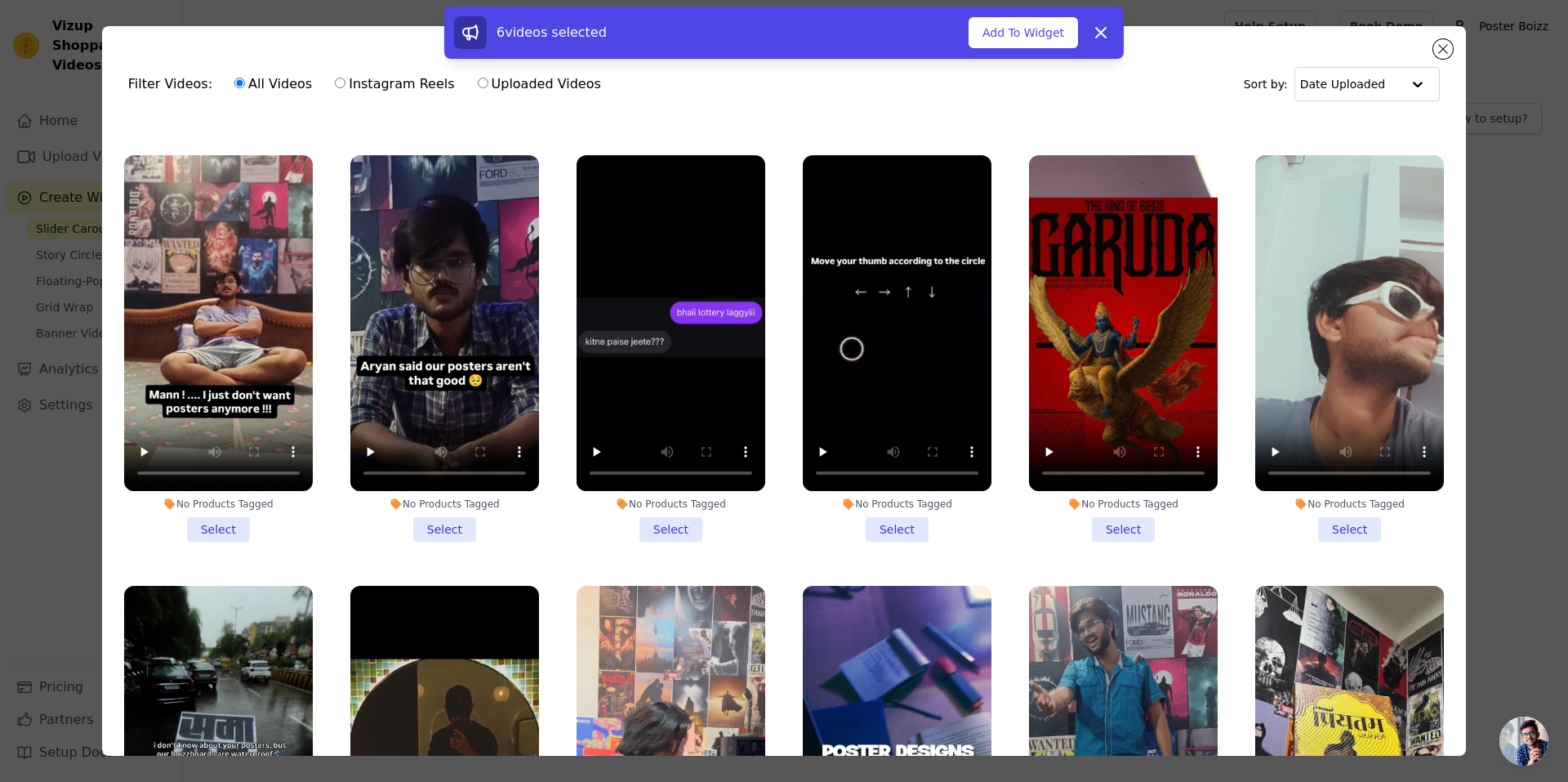
scroll to position [401, 0]
click at [1316, 521] on li "No Products Tagged Select" at bounding box center [1349, 348] width 188 height 387
click at [0, 0] on input "No Products Tagged Select" at bounding box center [0, 0] width 0 height 0
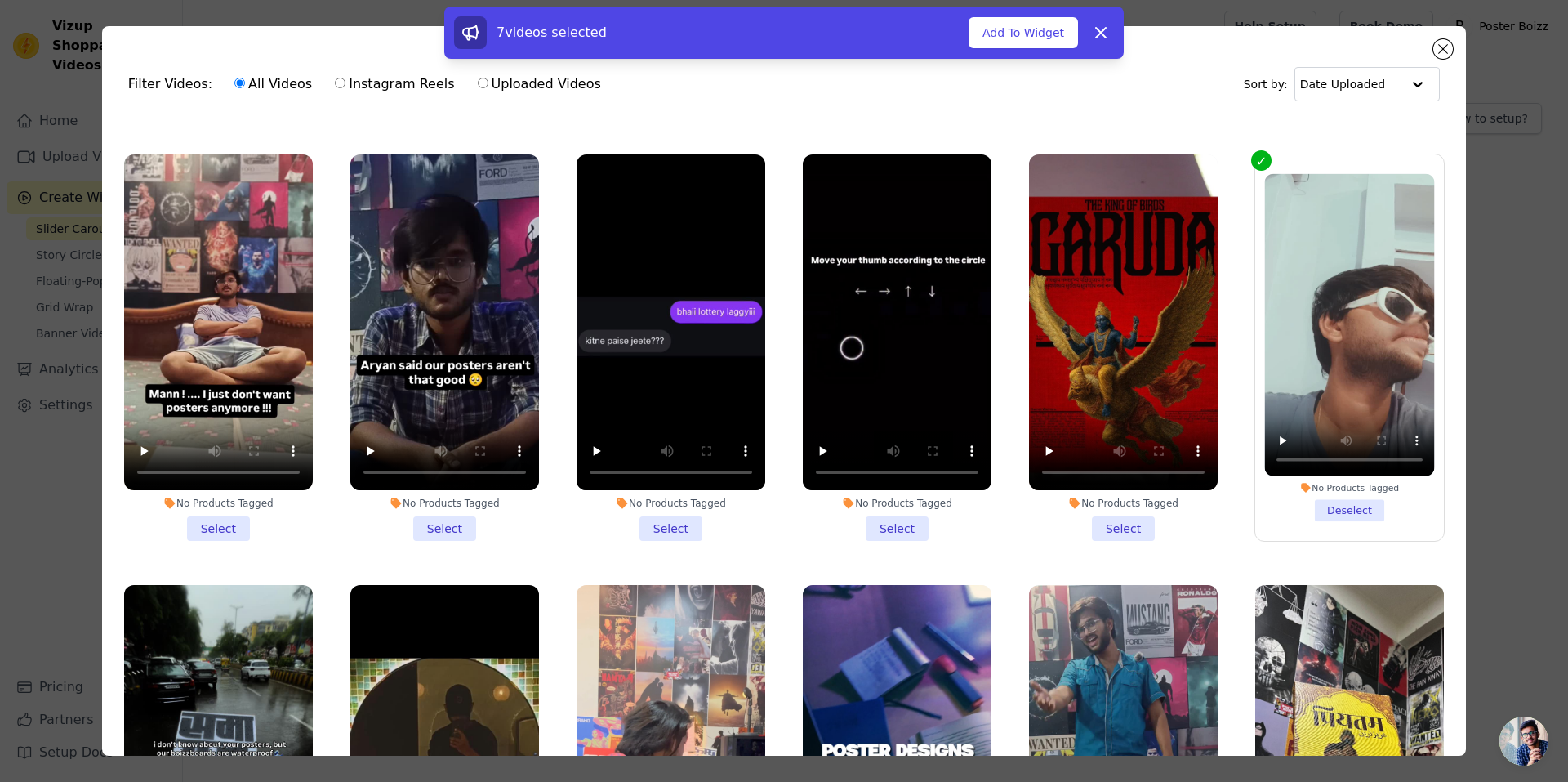
click at [1092, 523] on li "No Products Tagged Select" at bounding box center [1123, 348] width 188 height 387
click at [0, 0] on input "No Products Tagged Select" at bounding box center [0, 0] width 0 height 0
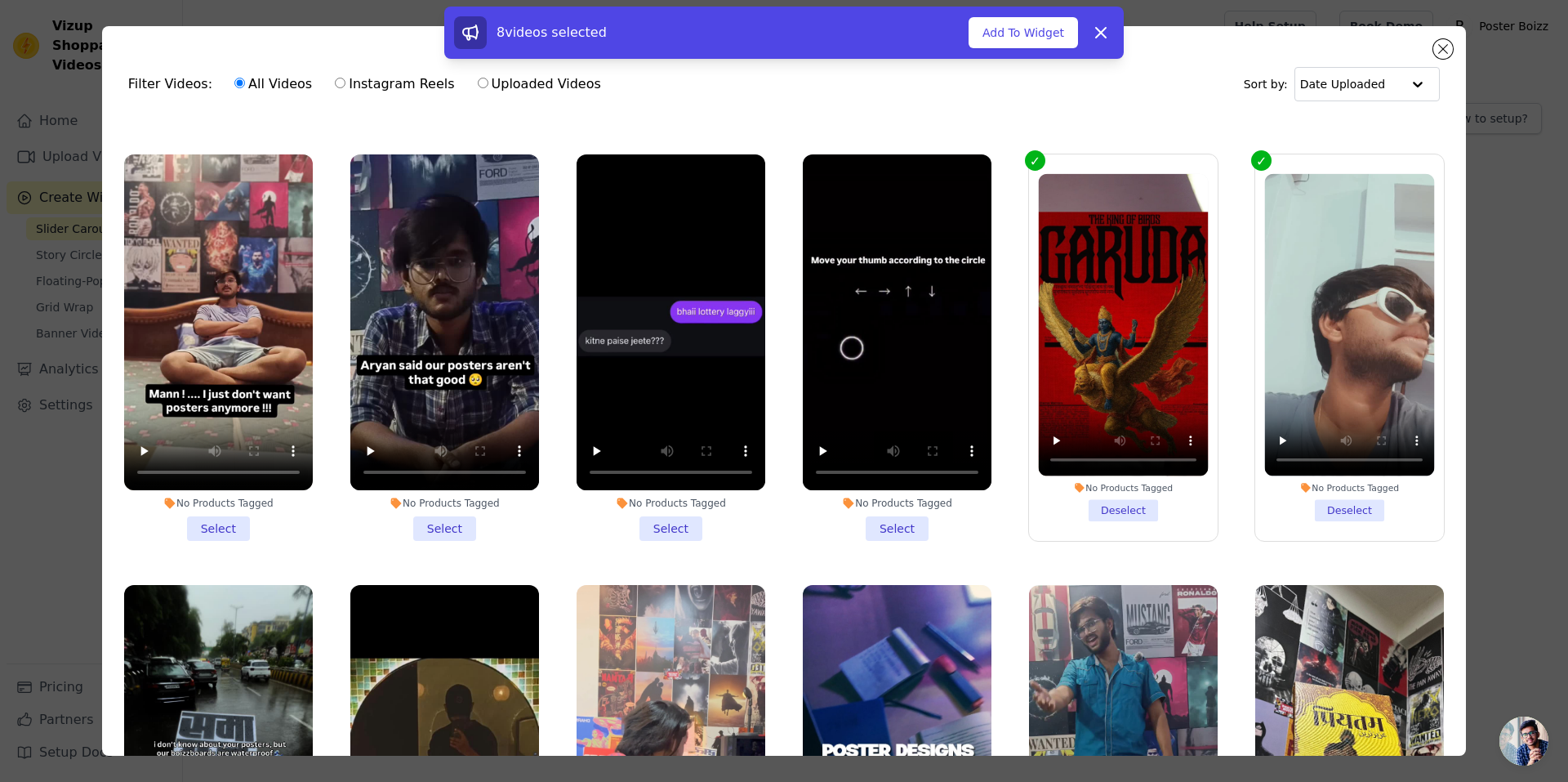
click at [880, 531] on div "No Products Tagged Select" at bounding box center [897, 347] width 207 height 404
click at [875, 521] on li "No Products Tagged Select" at bounding box center [897, 348] width 188 height 387
click at [0, 0] on input "No Products Tagged Select" at bounding box center [0, 0] width 0 height 0
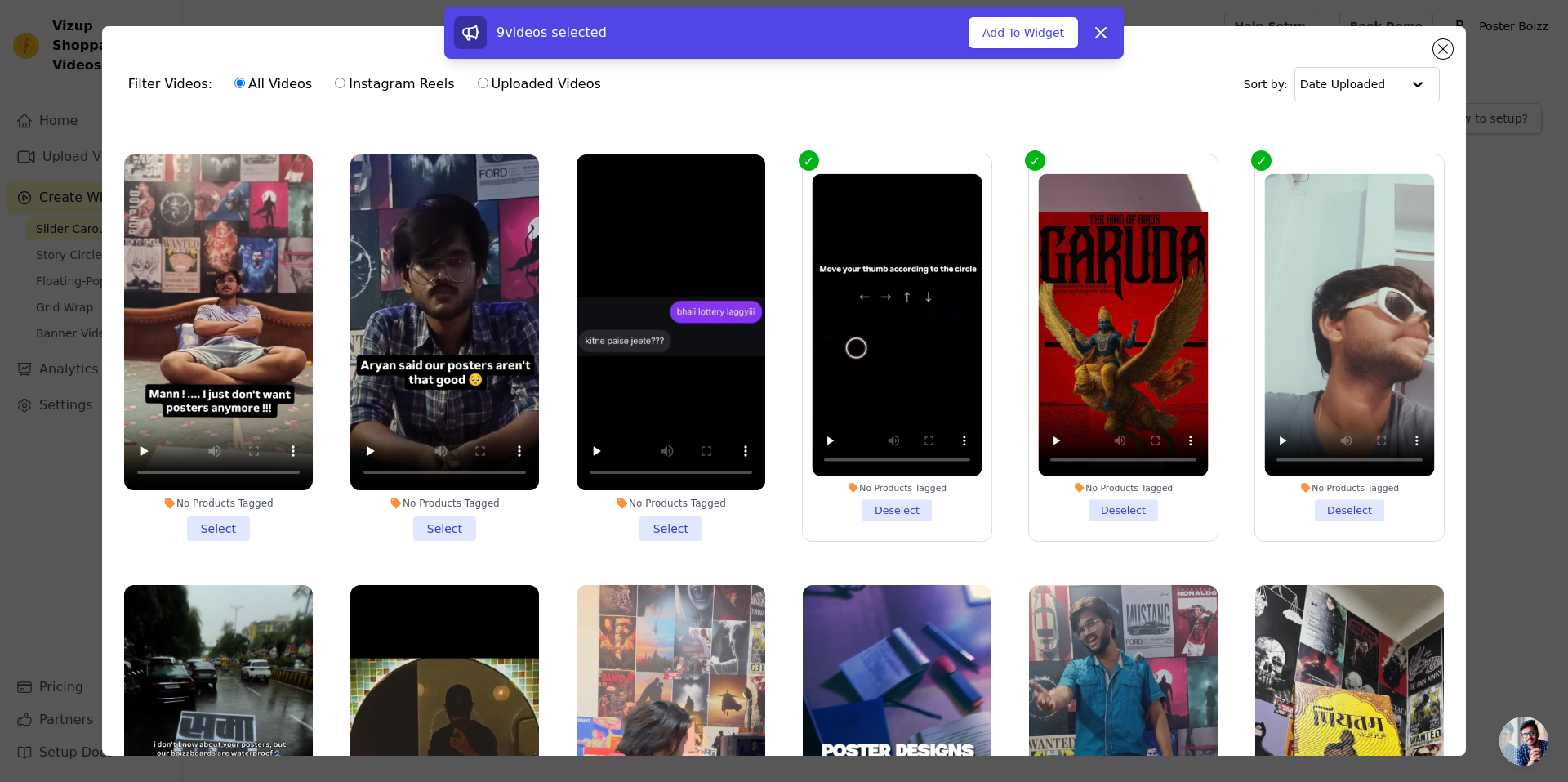
click at [653, 511] on li "No Products Tagged Select" at bounding box center [671, 348] width 188 height 387
click at [0, 0] on input "No Products Tagged Select" at bounding box center [0, 0] width 0 height 0
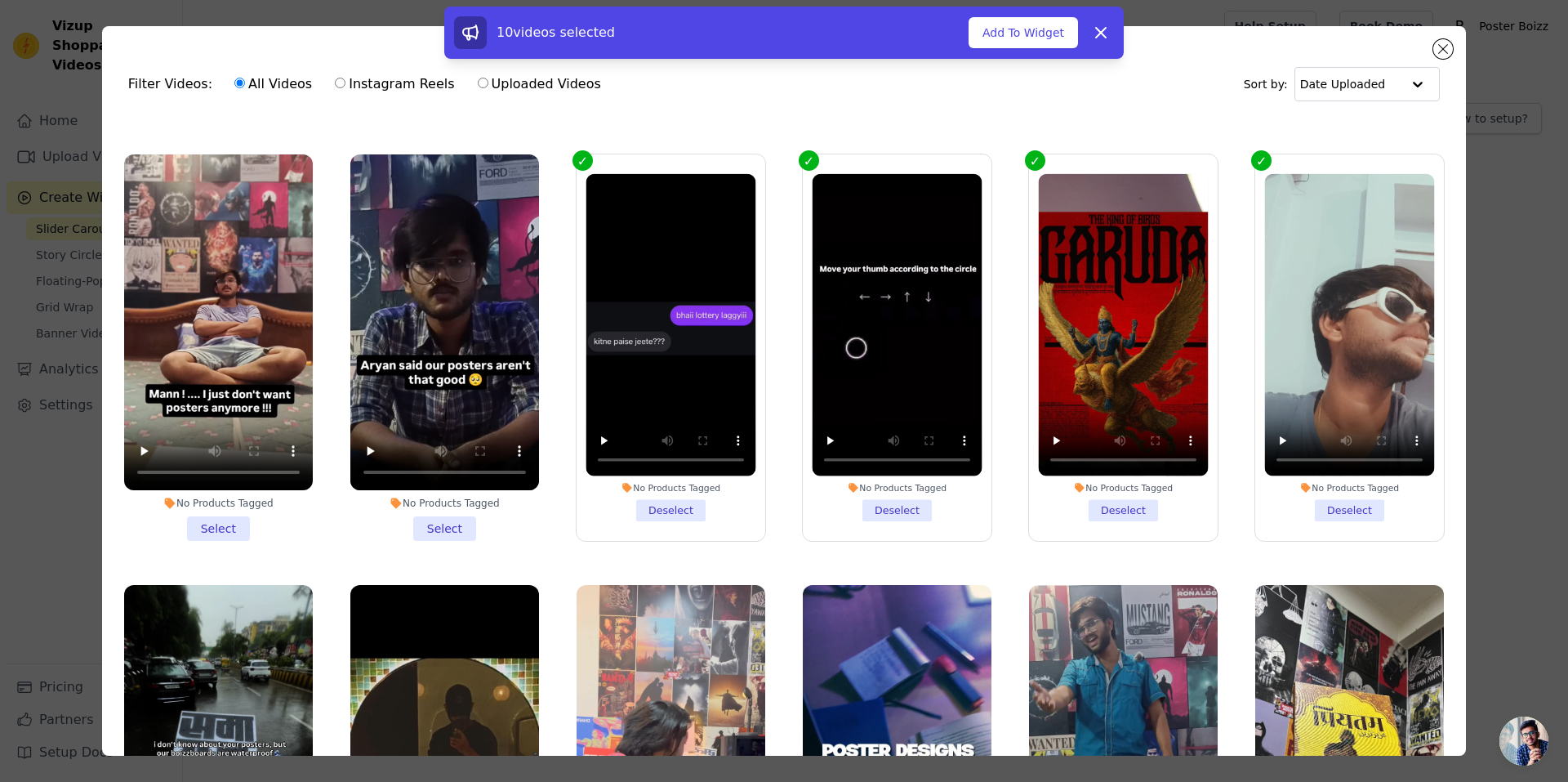
click at [431, 507] on li "No Products Tagged Select" at bounding box center [444, 348] width 188 height 387
click at [0, 0] on input "No Products Tagged Select" at bounding box center [0, 0] width 0 height 0
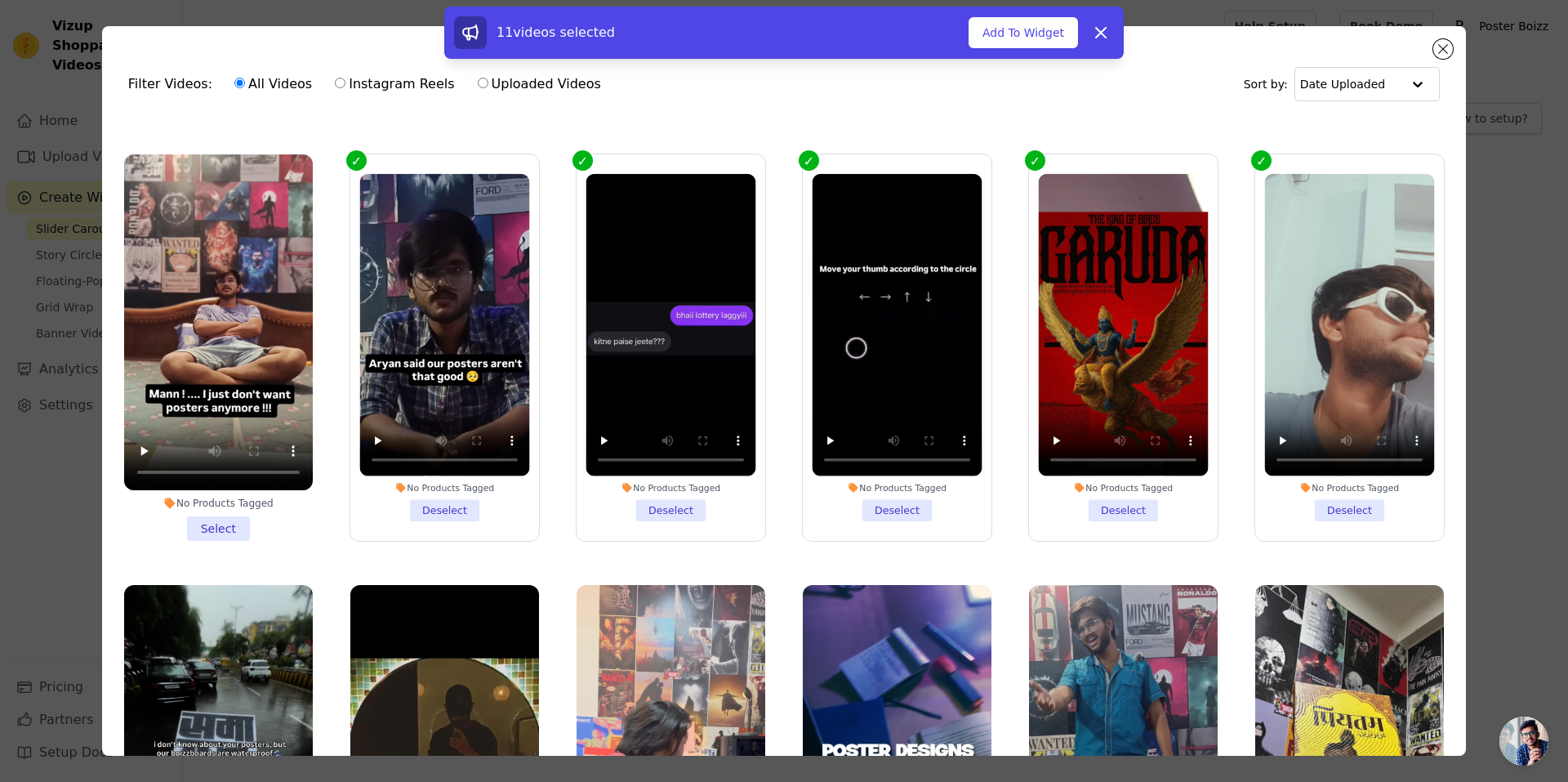
click at [223, 507] on li "No Products Tagged Select" at bounding box center [218, 348] width 188 height 387
click at [0, 0] on input "No Products Tagged Select" at bounding box center [0, 0] width 0 height 0
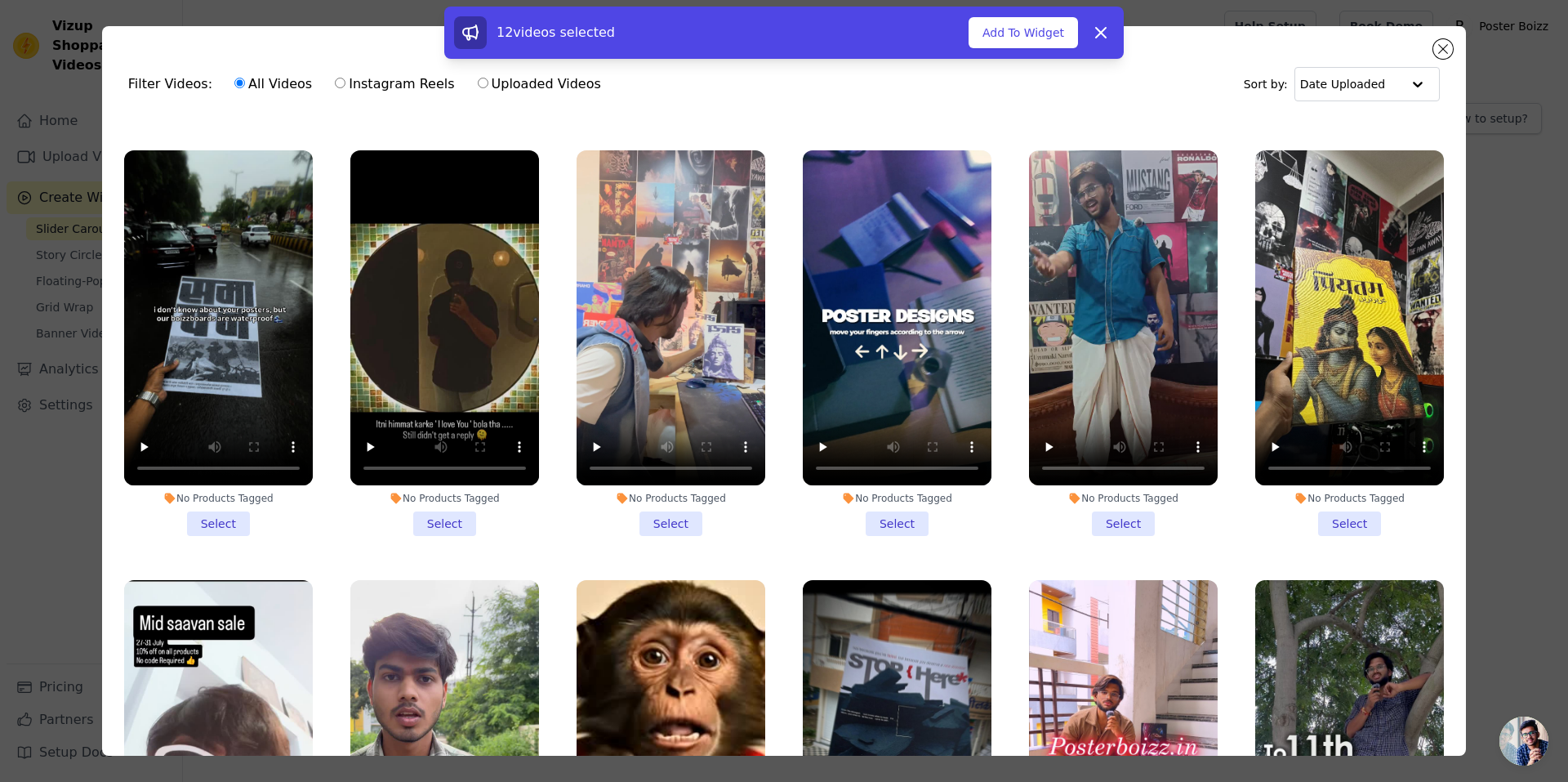
scroll to position [839, 0]
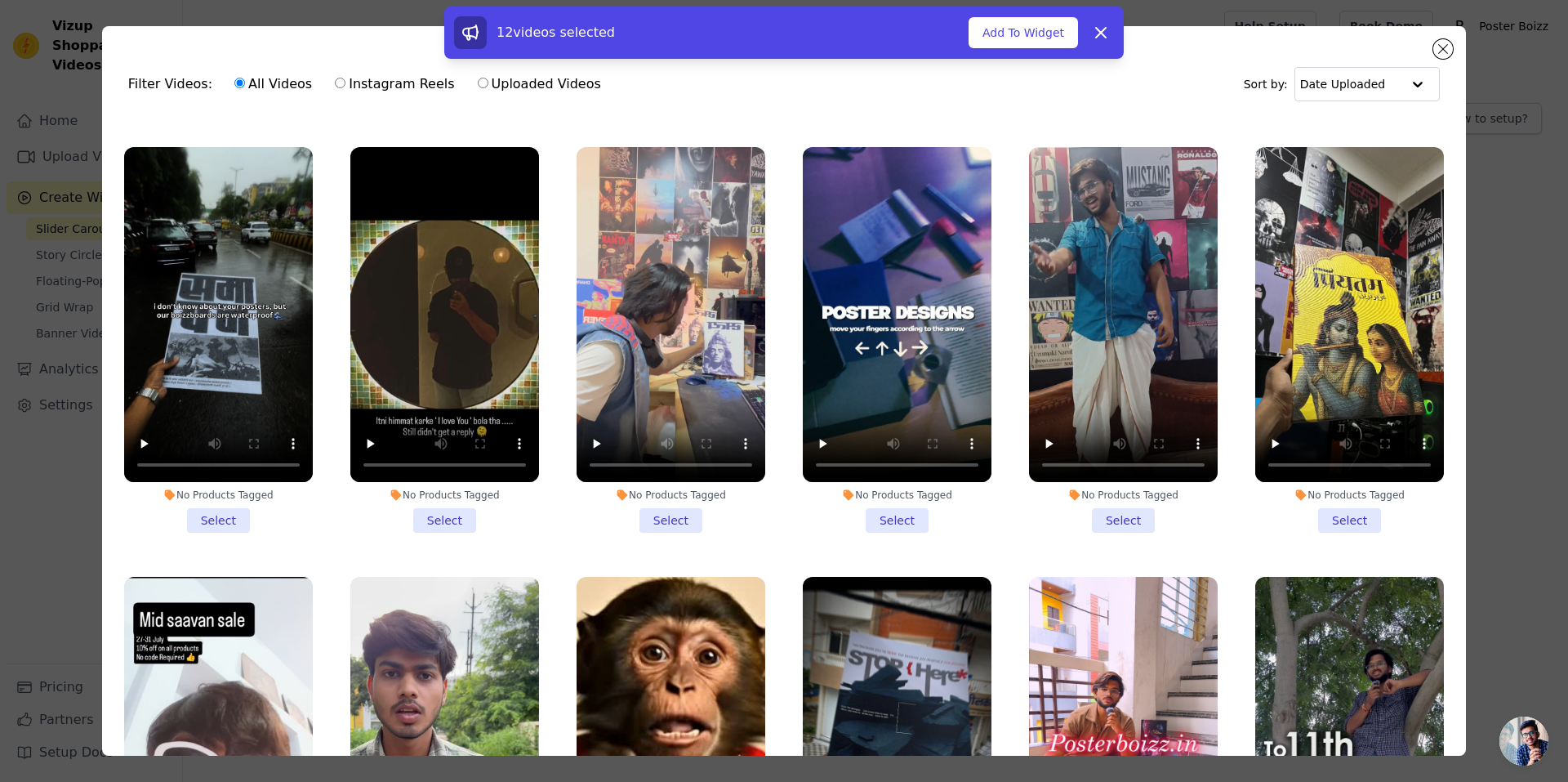
click at [223, 507] on li "No Products Tagged Select" at bounding box center [218, 341] width 188 height 387
click at [0, 0] on input "No Products Tagged Select" at bounding box center [0, 0] width 0 height 0
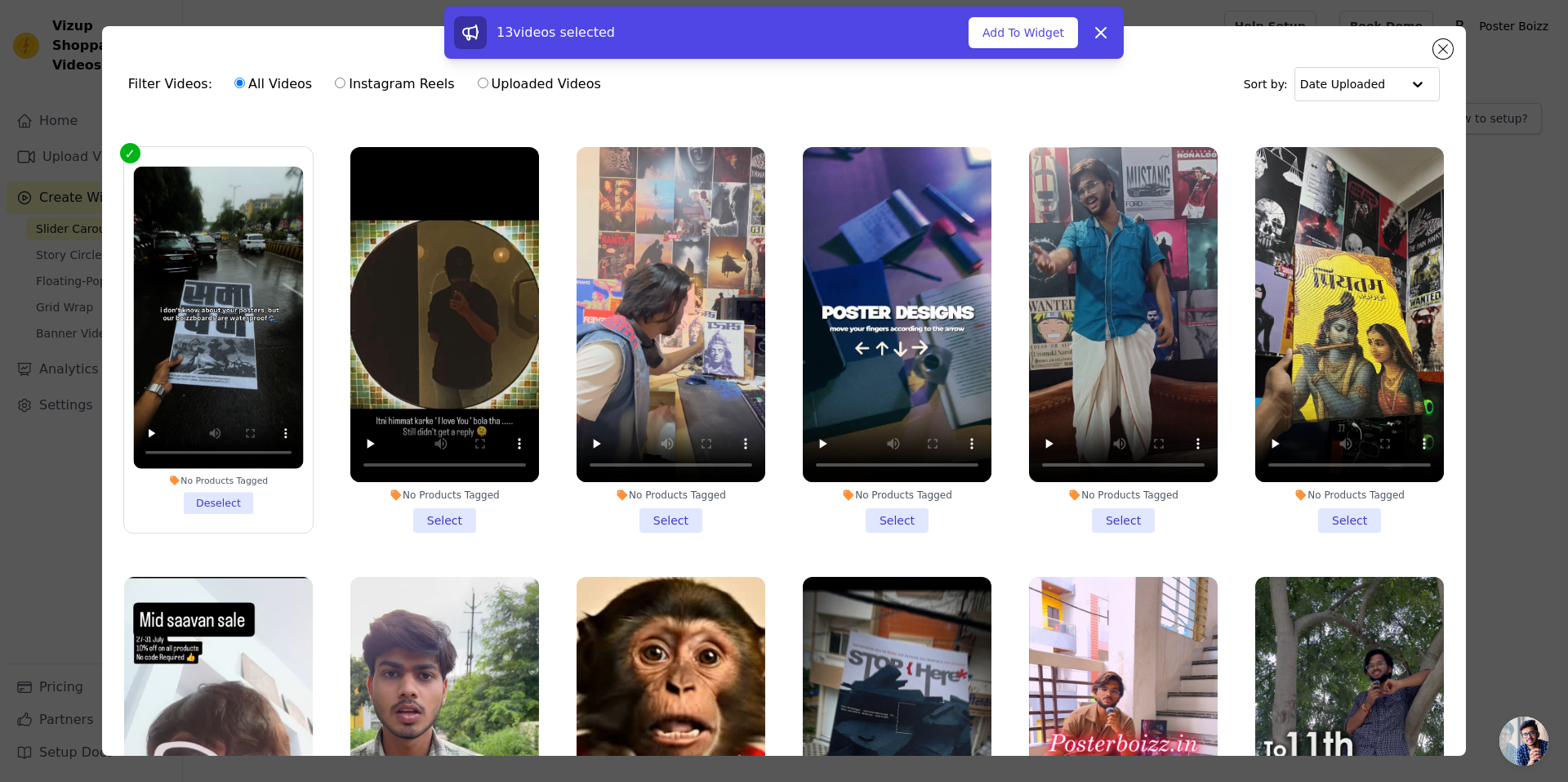
click at [447, 500] on li "No Products Tagged Select" at bounding box center [444, 341] width 188 height 387
click at [0, 0] on input "No Products Tagged Select" at bounding box center [0, 0] width 0 height 0
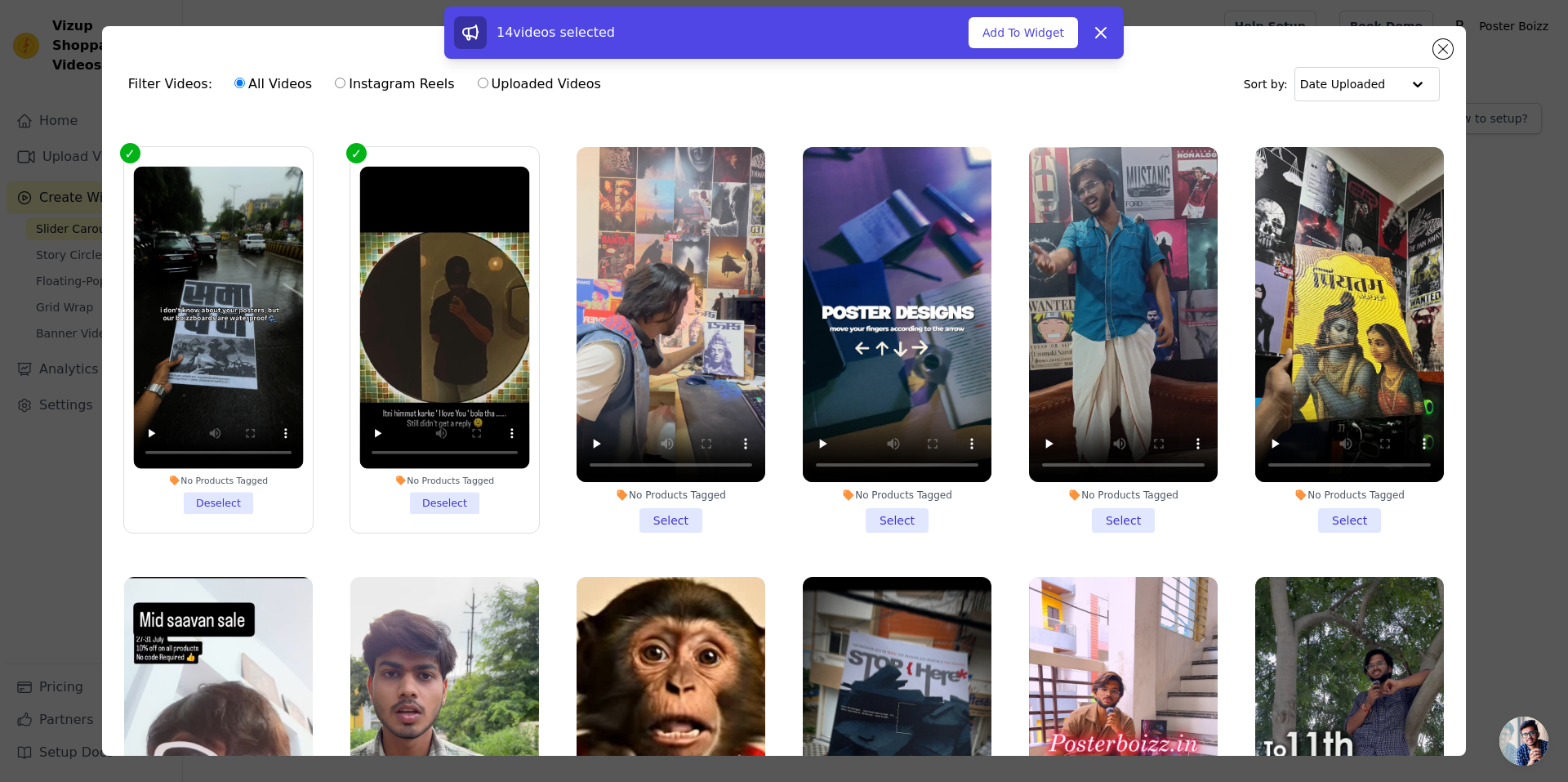
click at [647, 499] on li "No Products Tagged Select" at bounding box center [671, 341] width 188 height 387
click at [0, 0] on input "No Products Tagged Select" at bounding box center [0, 0] width 0 height 0
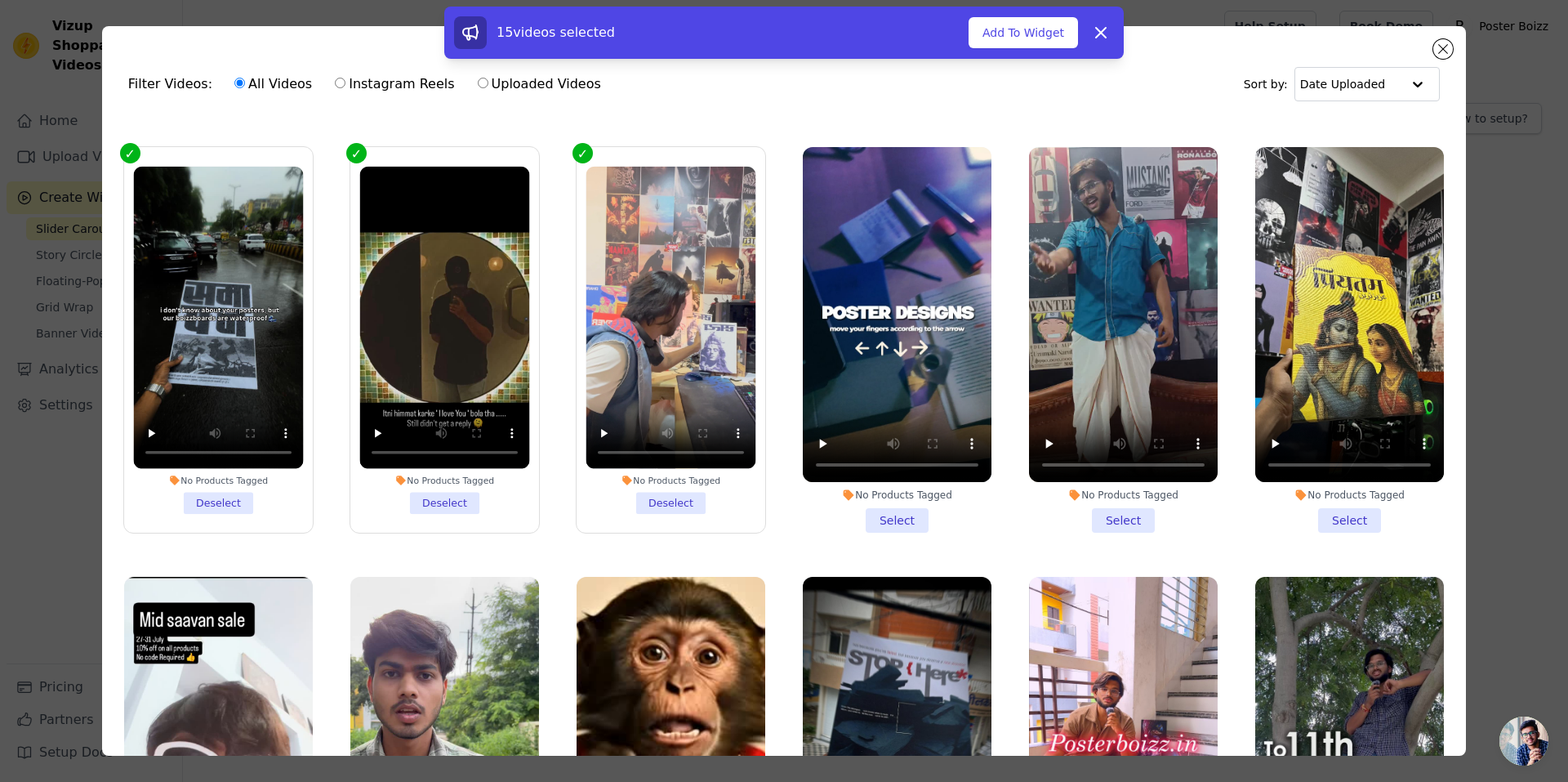
click at [889, 516] on label "No Products Tagged Select" at bounding box center [897, 340] width 190 height 388
click at [0, 0] on input "No Products Tagged Select" at bounding box center [0, 0] width 0 height 0
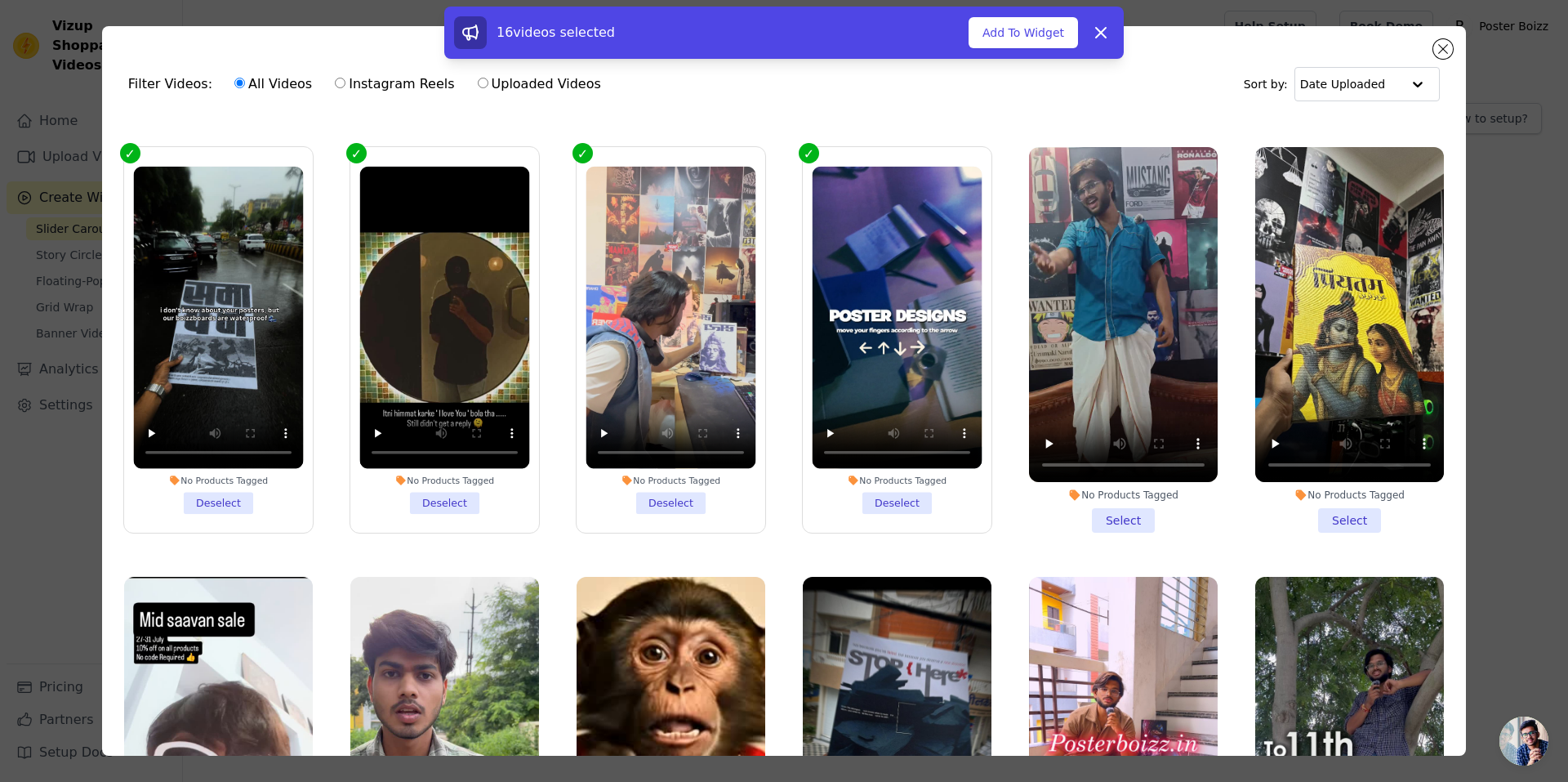
click at [1119, 491] on li "No Products Tagged Select" at bounding box center [1123, 341] width 188 height 387
click at [0, 0] on input "No Products Tagged Select" at bounding box center [0, 0] width 0 height 0
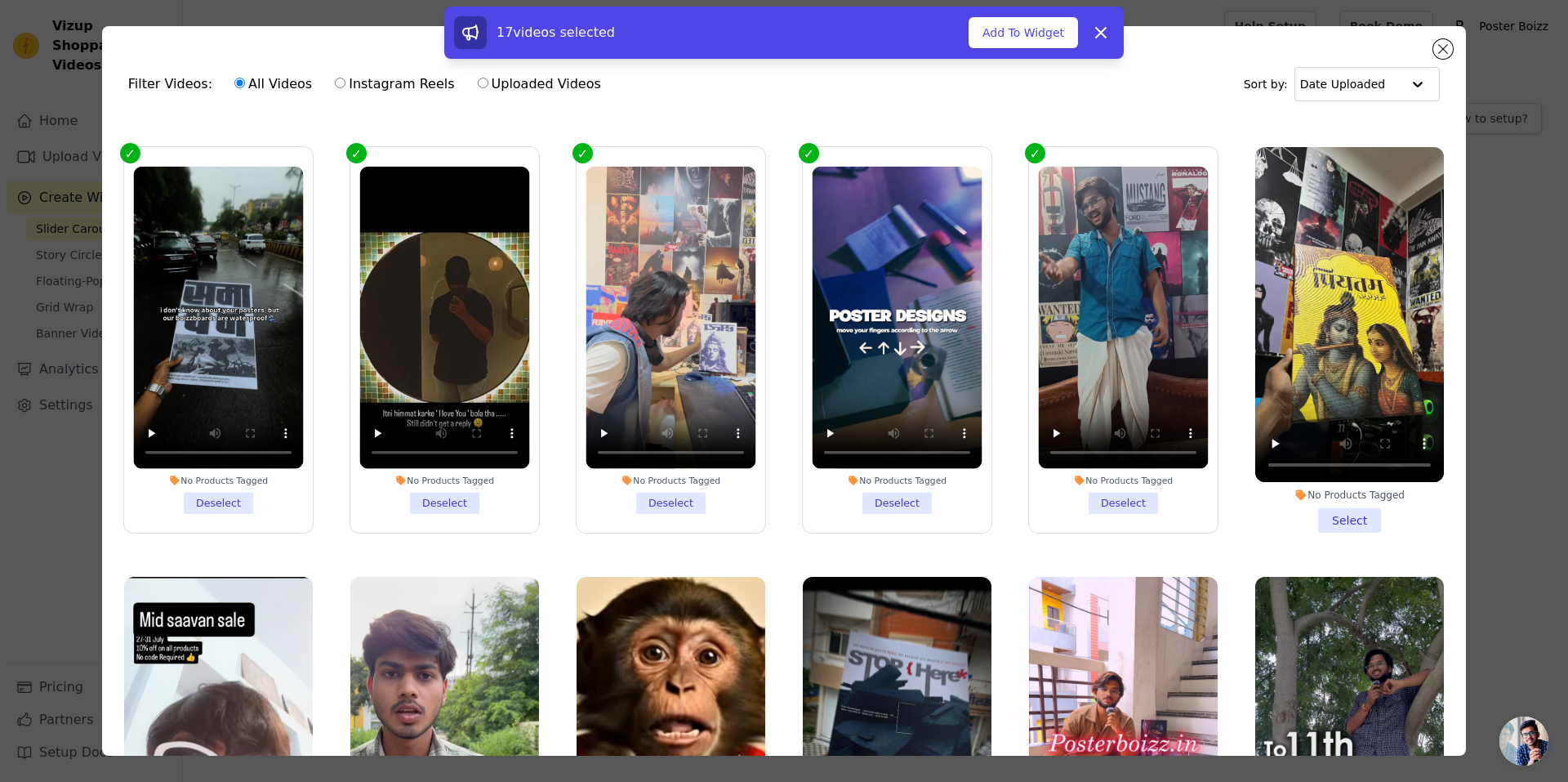
click at [1295, 498] on li "No Products Tagged Select" at bounding box center [1349, 341] width 188 height 387
click at [0, 0] on input "No Products Tagged Select" at bounding box center [0, 0] width 0 height 0
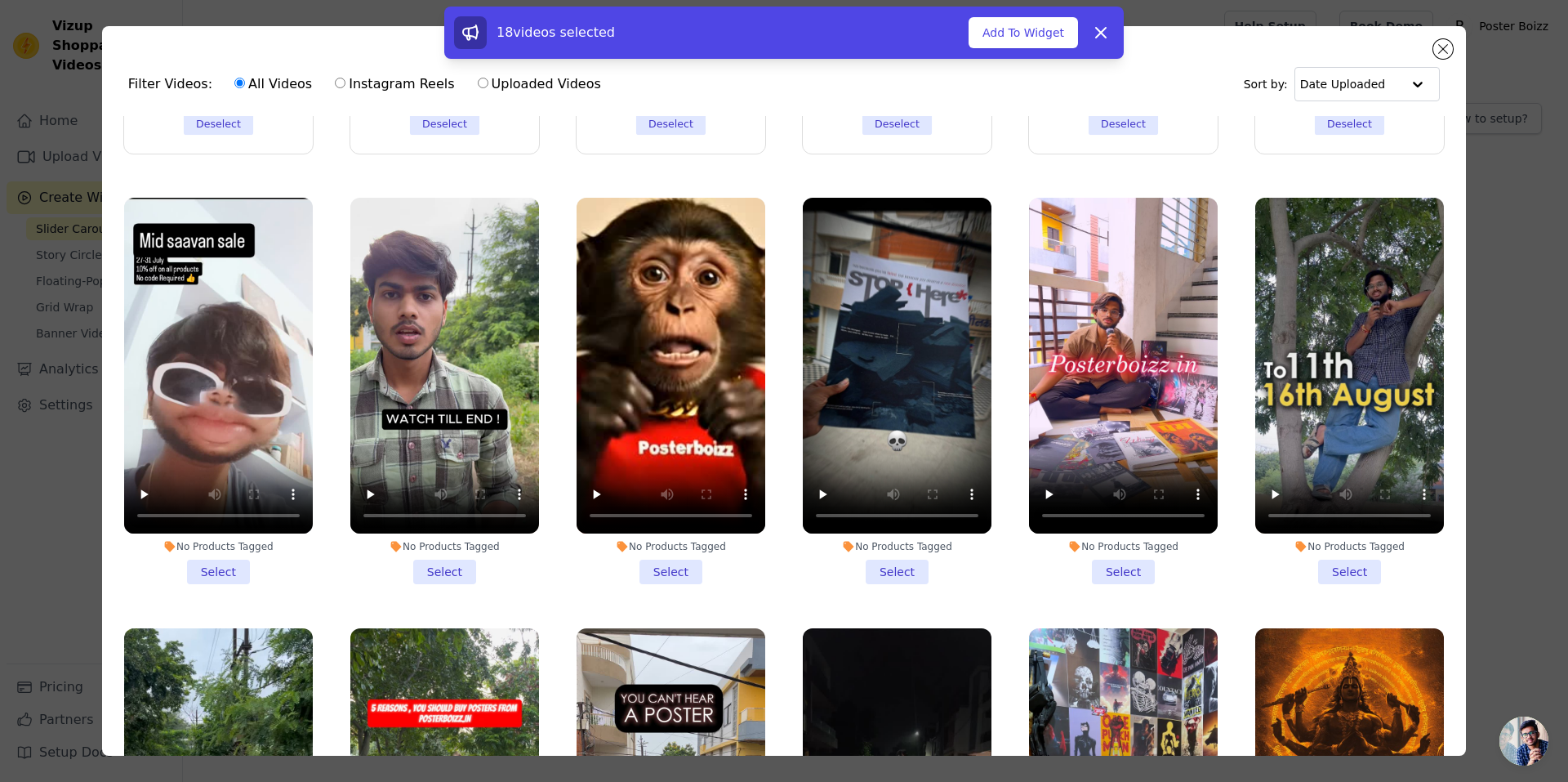
scroll to position [1220, 0]
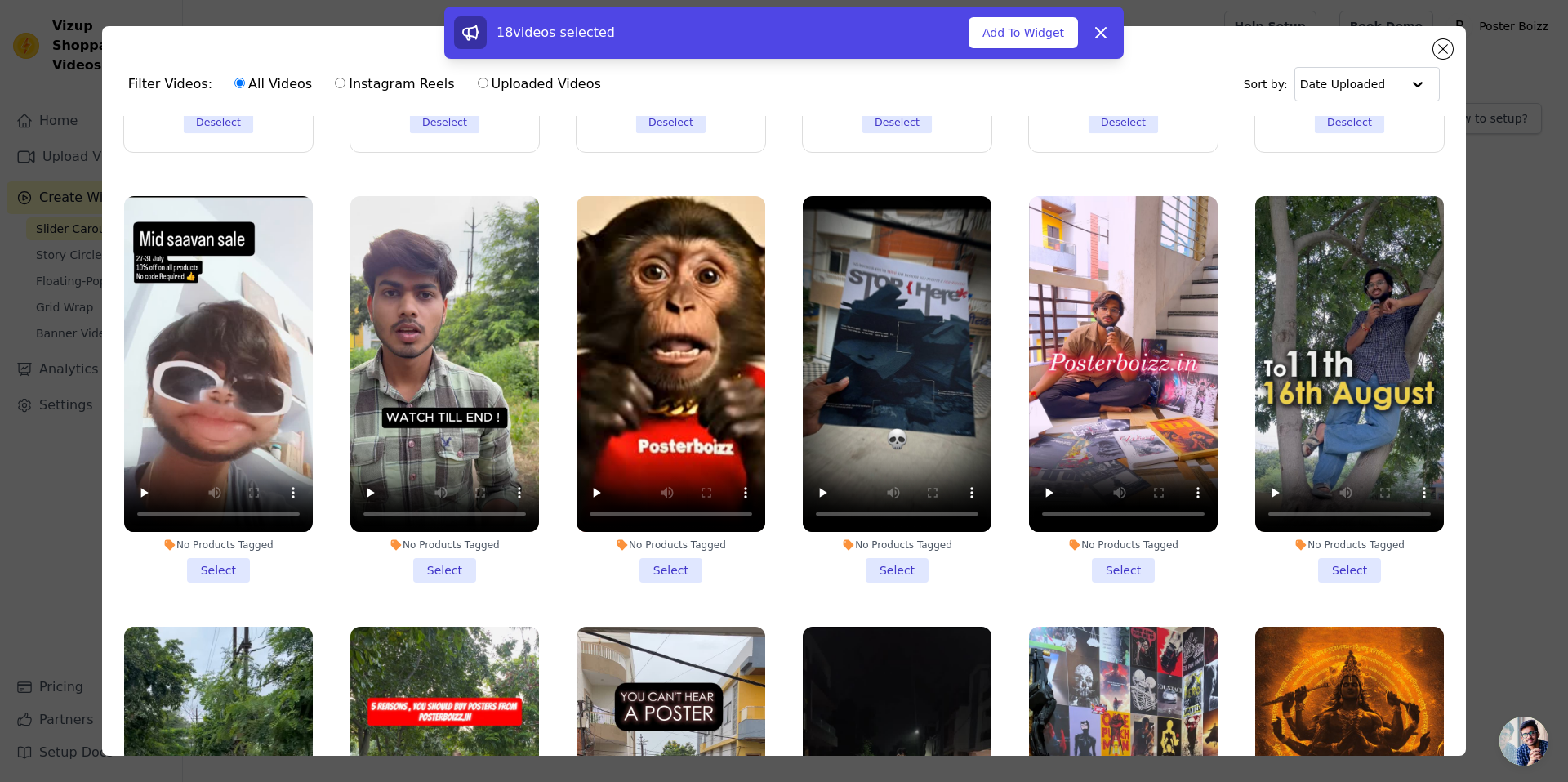
click at [1303, 548] on li "No Products Tagged Select" at bounding box center [1349, 390] width 188 height 387
click at [0, 0] on input "No Products Tagged Select" at bounding box center [0, 0] width 0 height 0
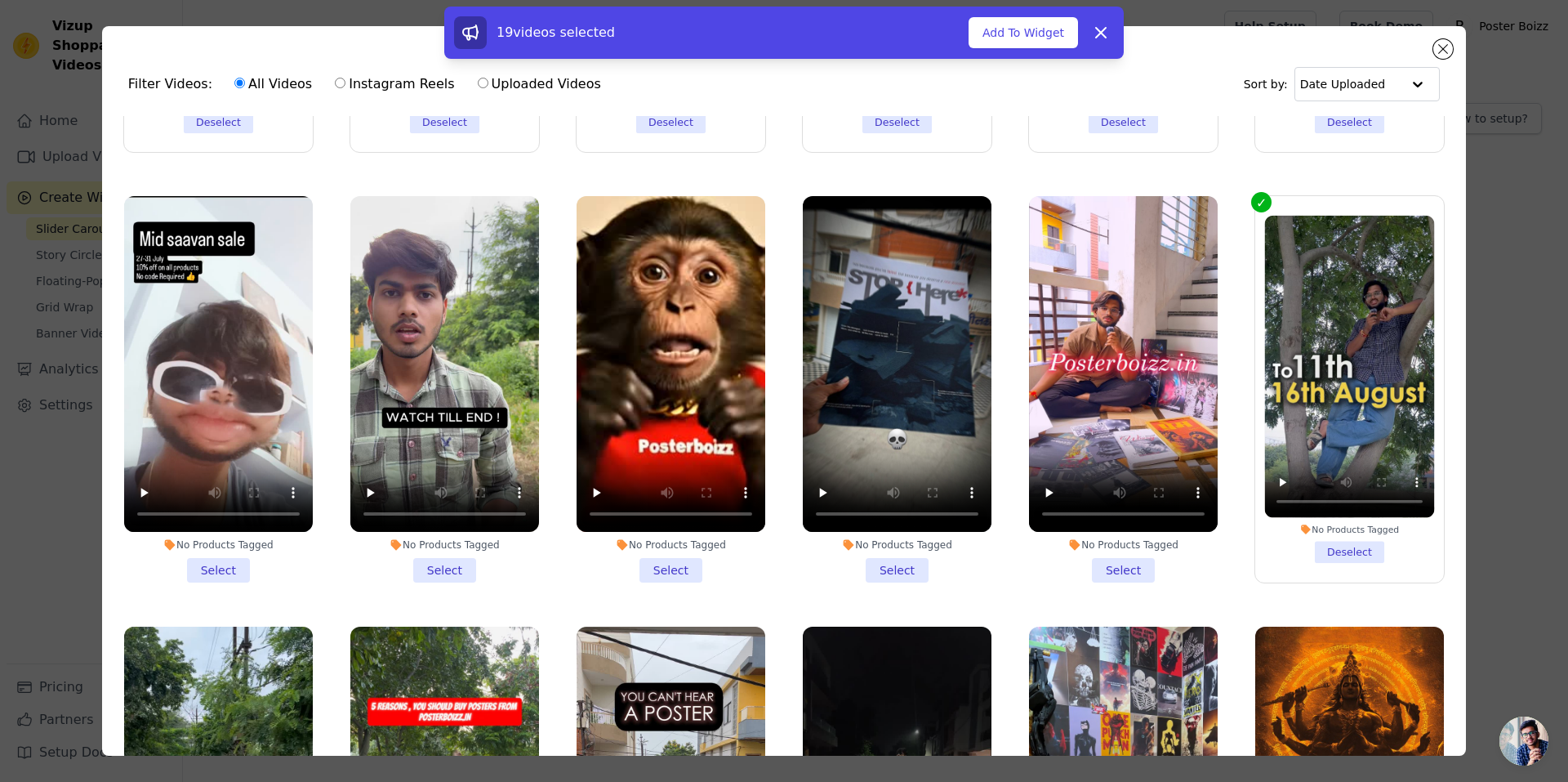
click at [1101, 543] on li "No Products Tagged Select" at bounding box center [1123, 390] width 188 height 387
click at [0, 0] on input "No Products Tagged Select" at bounding box center [0, 0] width 0 height 0
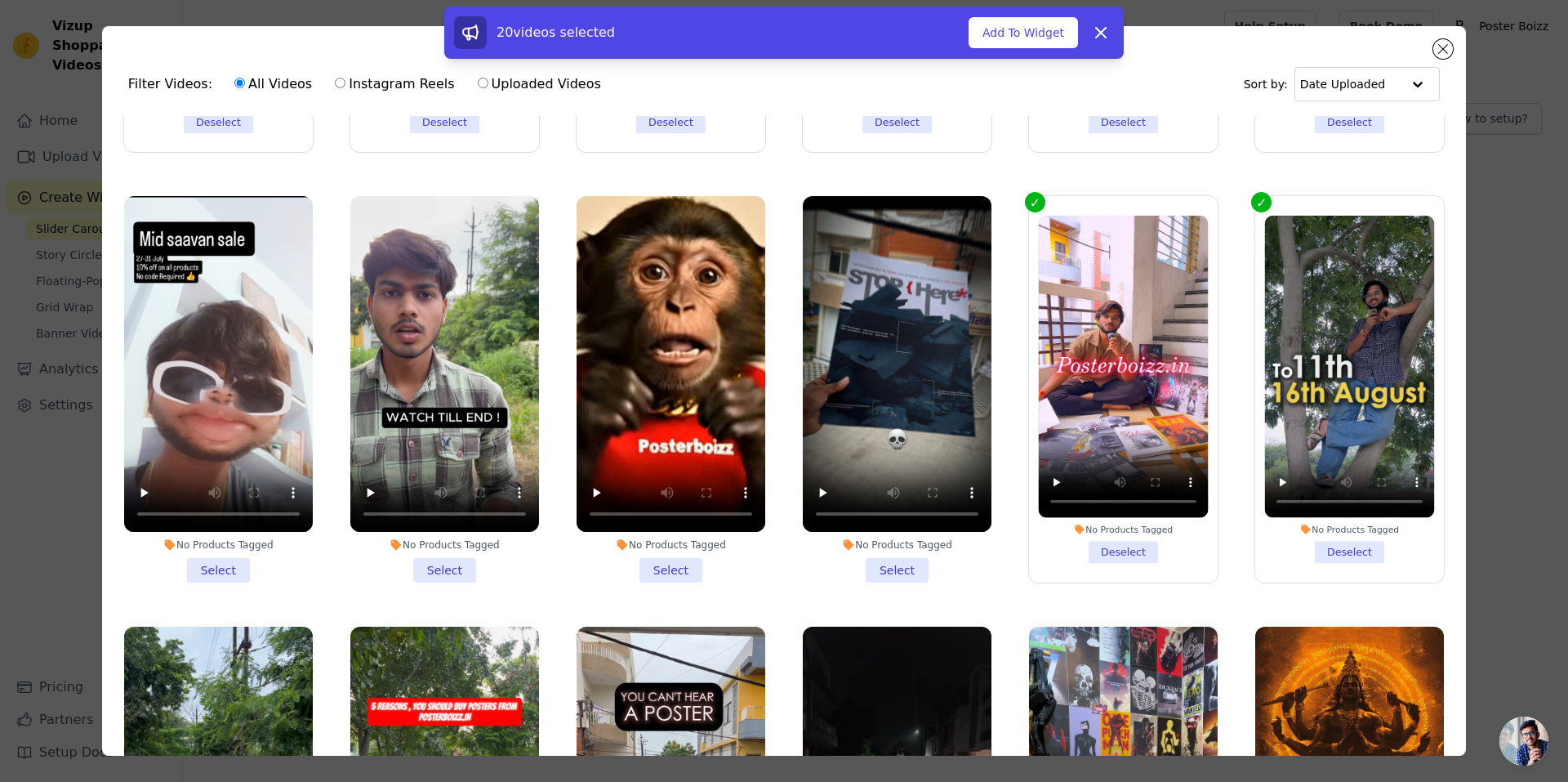
click at [903, 549] on li "No Products Tagged Select" at bounding box center [897, 390] width 188 height 387
click at [0, 0] on input "No Products Tagged Select" at bounding box center [0, 0] width 0 height 0
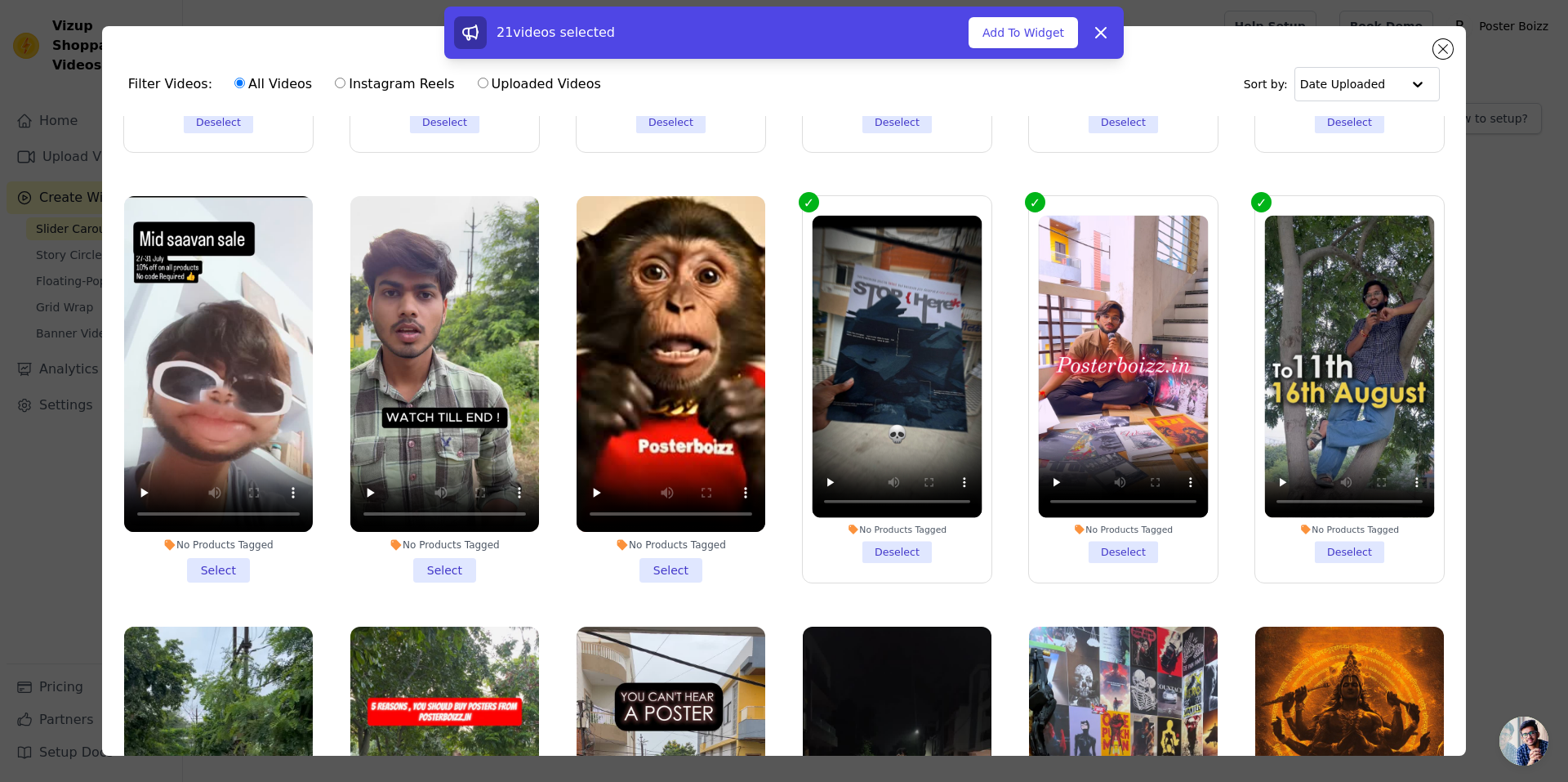
click at [658, 537] on li "No Products Tagged Select" at bounding box center [671, 390] width 188 height 387
click at [0, 0] on input "No Products Tagged Select" at bounding box center [0, 0] width 0 height 0
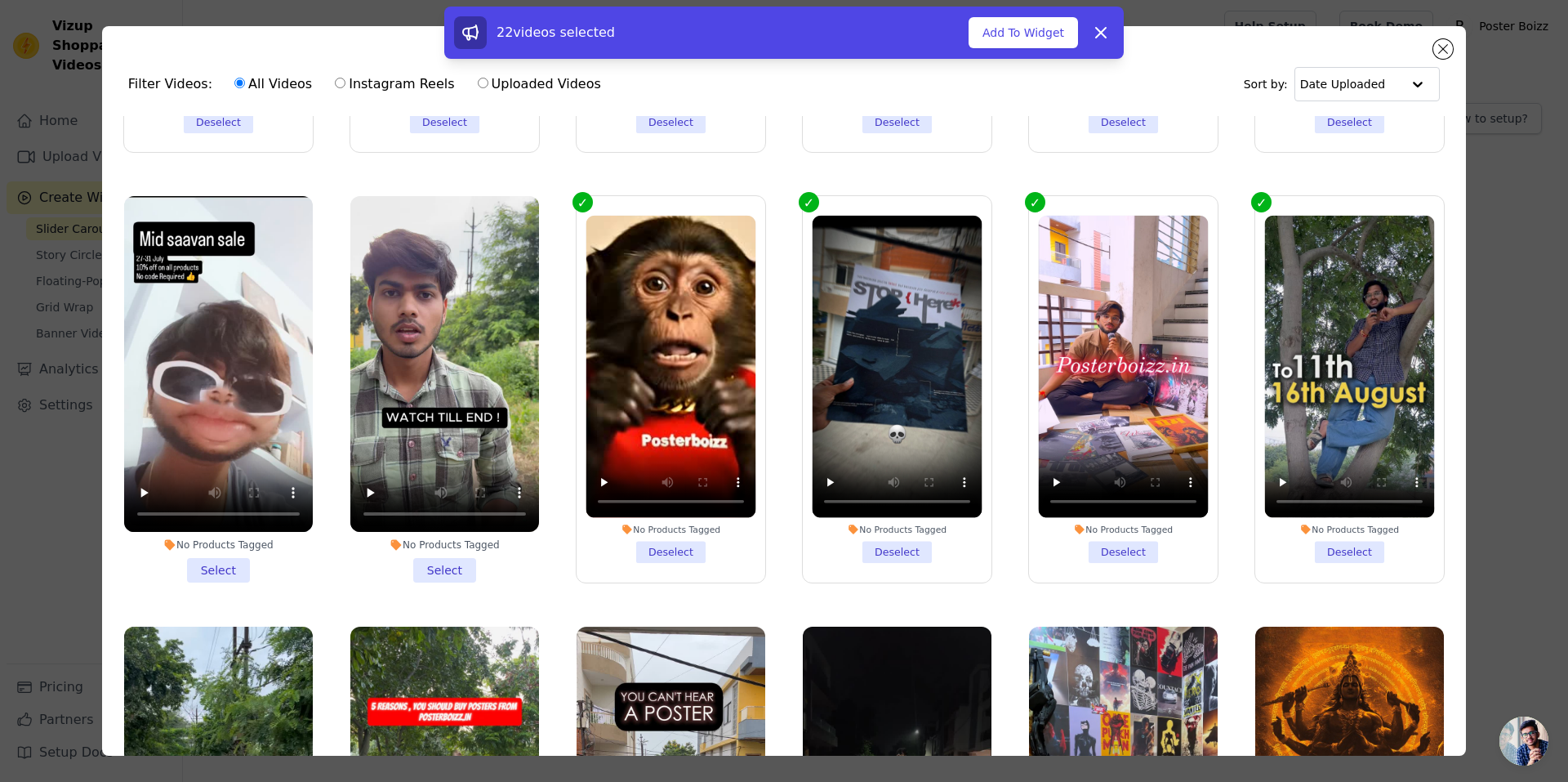
click at [413, 537] on li "No Products Tagged Select" at bounding box center [444, 390] width 188 height 387
click at [0, 0] on input "No Products Tagged Select" at bounding box center [0, 0] width 0 height 0
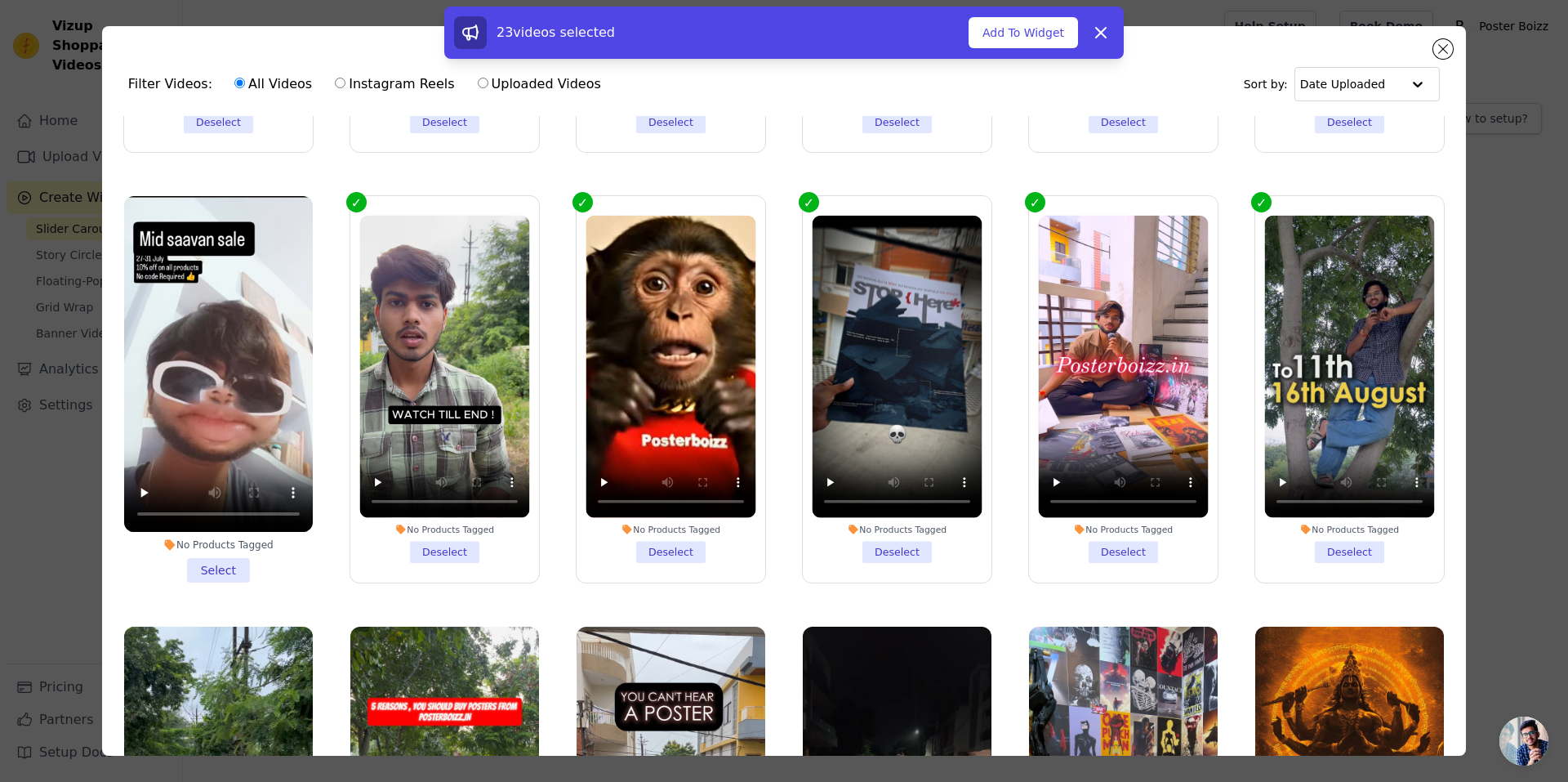
click at [236, 540] on li "No Products Tagged Select" at bounding box center [218, 390] width 188 height 387
click at [0, 0] on input "No Products Tagged Select" at bounding box center [0, 0] width 0 height 0
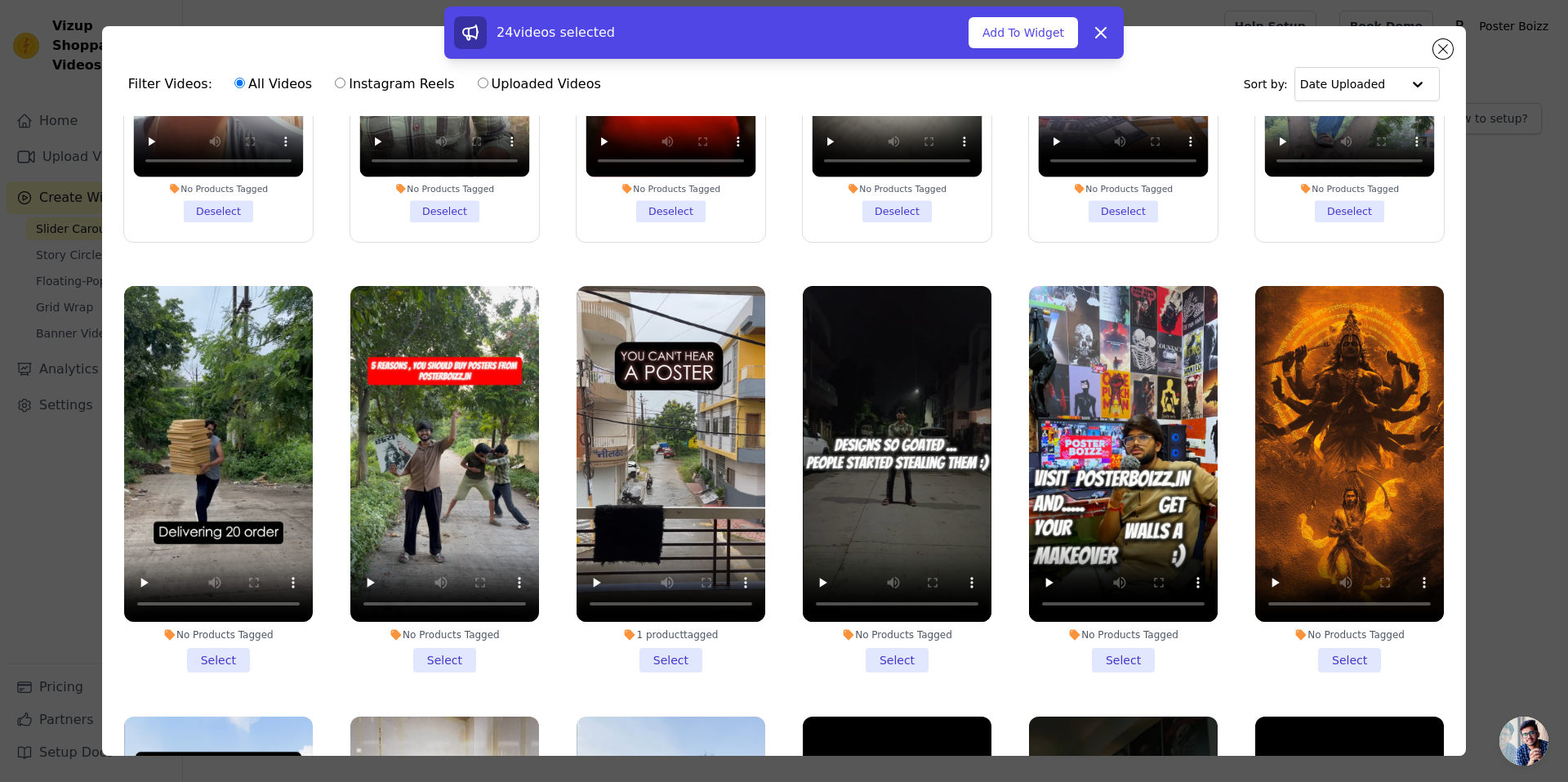
scroll to position [1561, 0]
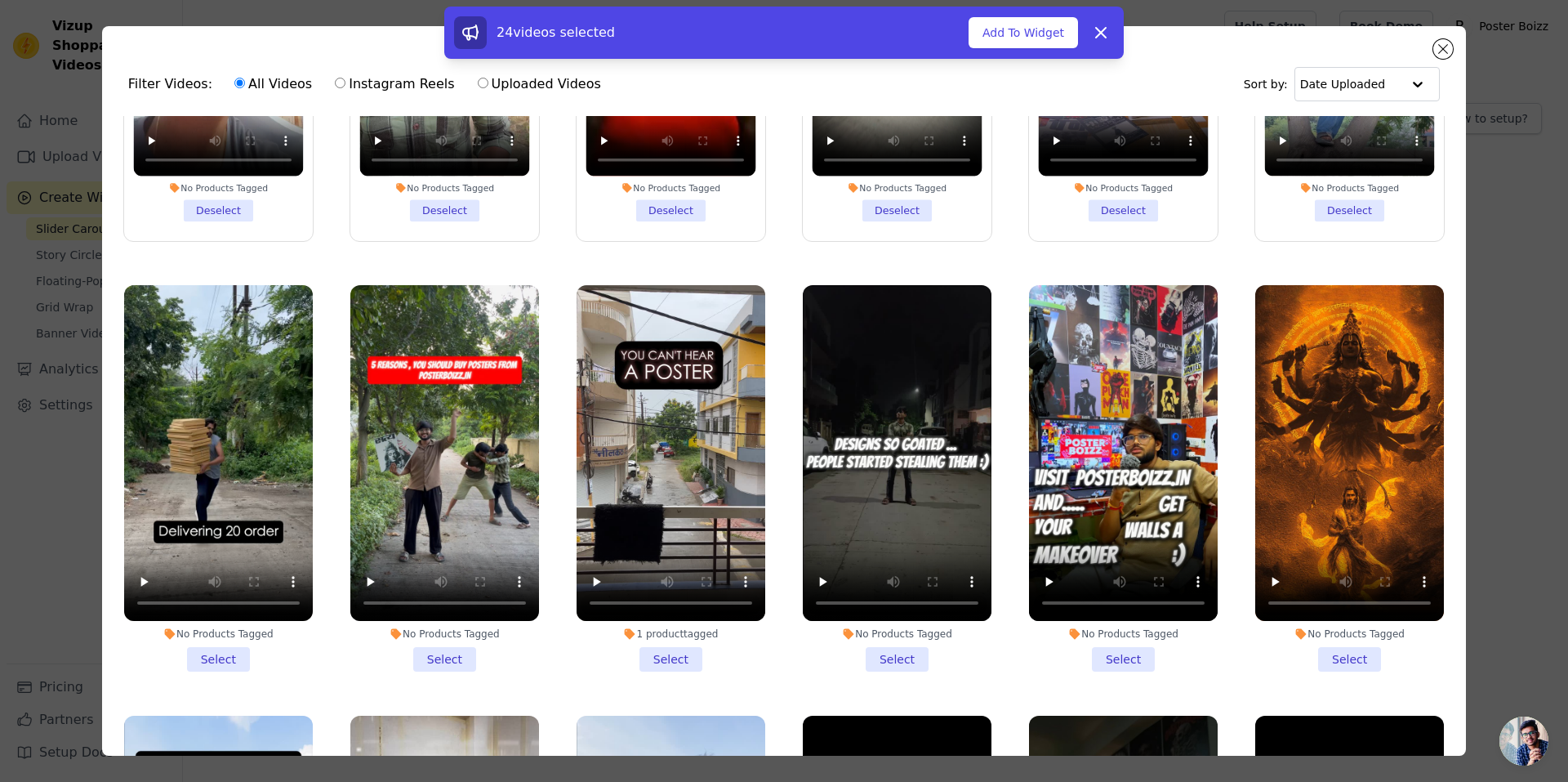
click at [232, 623] on li "No Products Tagged Select" at bounding box center [218, 478] width 188 height 387
click at [0, 0] on input "No Products Tagged Select" at bounding box center [0, 0] width 0 height 0
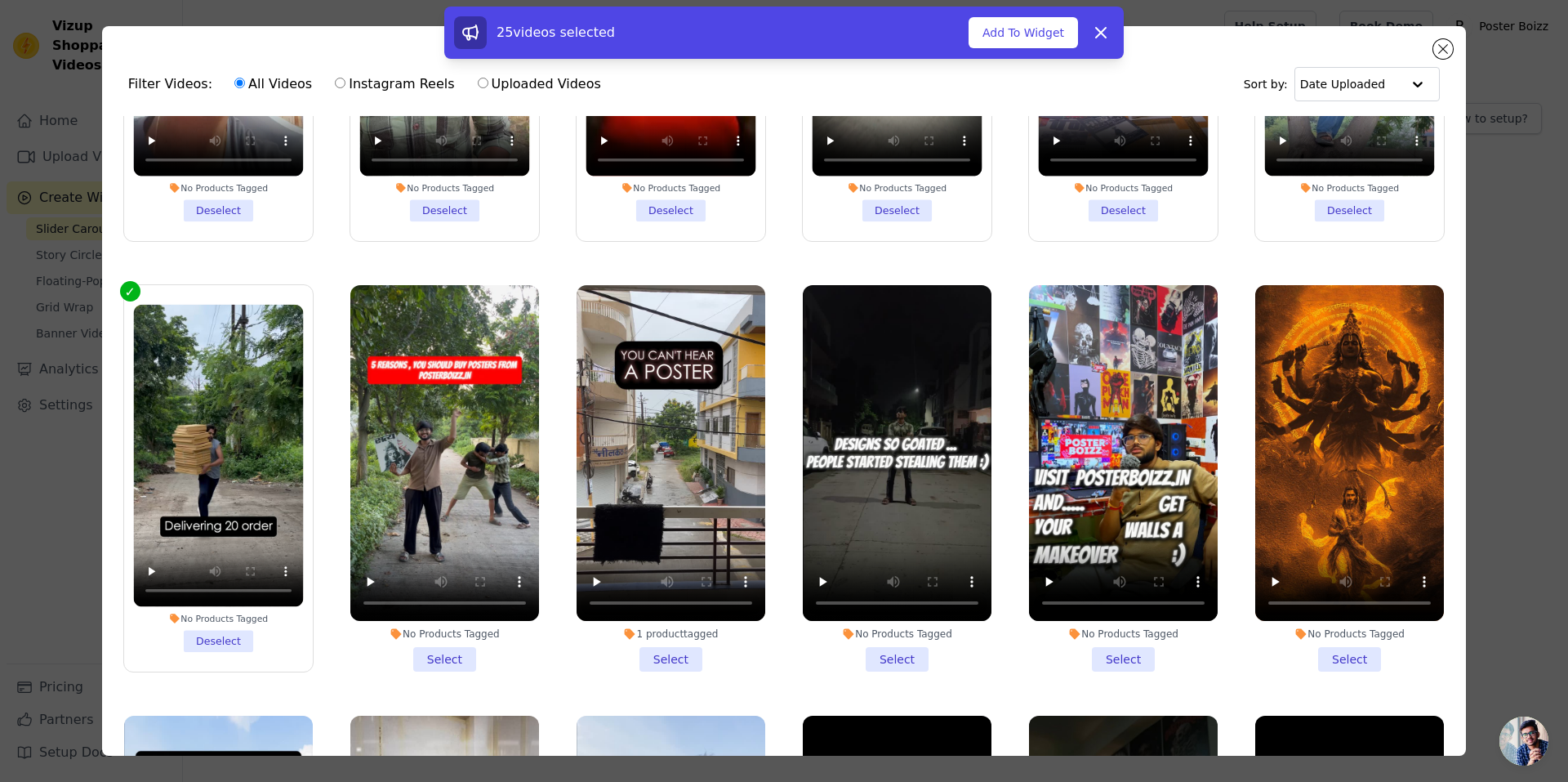
click at [414, 639] on li "No Products Tagged Select" at bounding box center [444, 478] width 188 height 387
click at [0, 0] on input "No Products Tagged Select" at bounding box center [0, 0] width 0 height 0
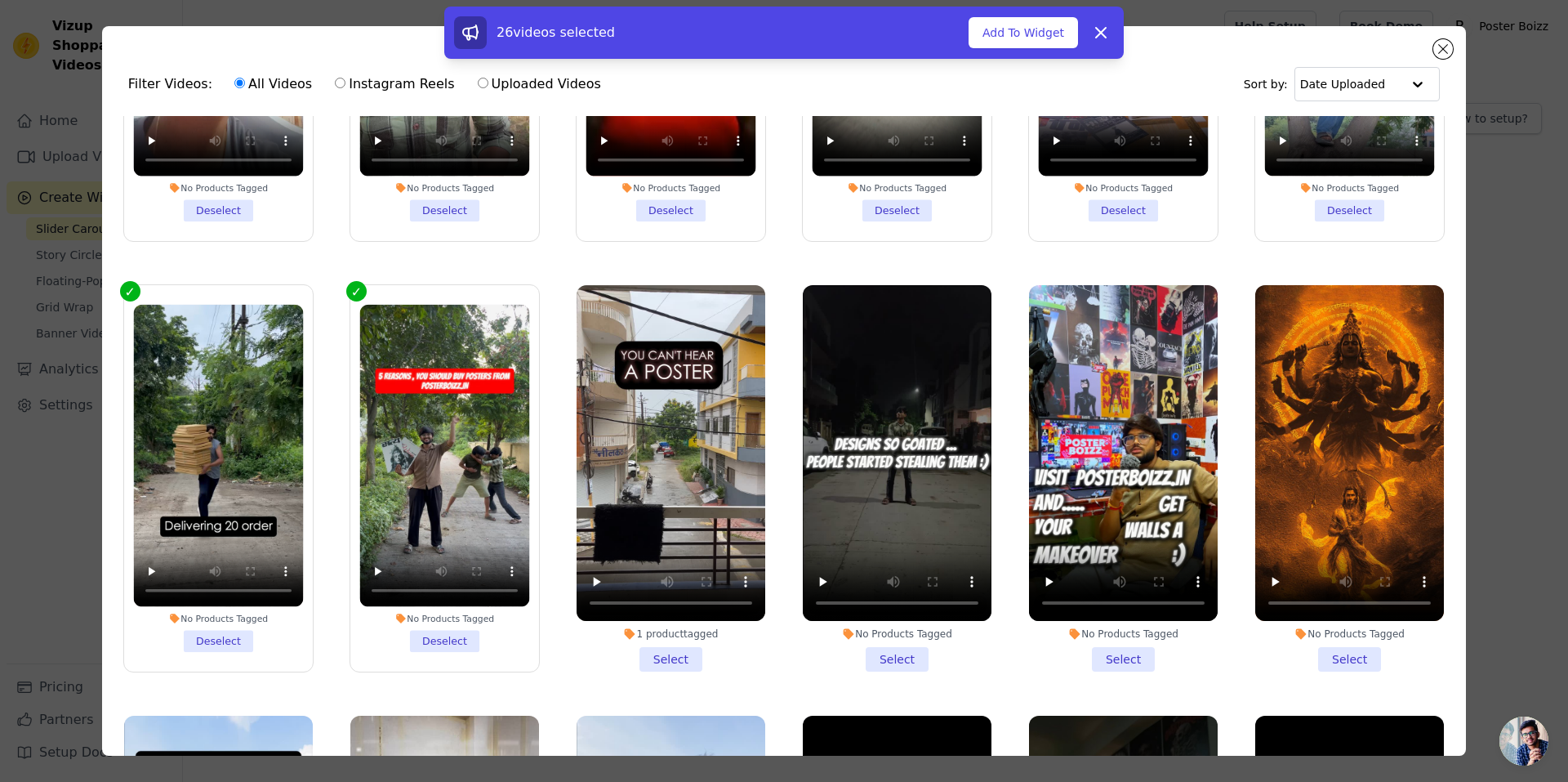
click at [673, 638] on li "1 product tagged Select" at bounding box center [671, 478] width 188 height 387
click at [0, 0] on input "1 product tagged Select" at bounding box center [0, 0] width 0 height 0
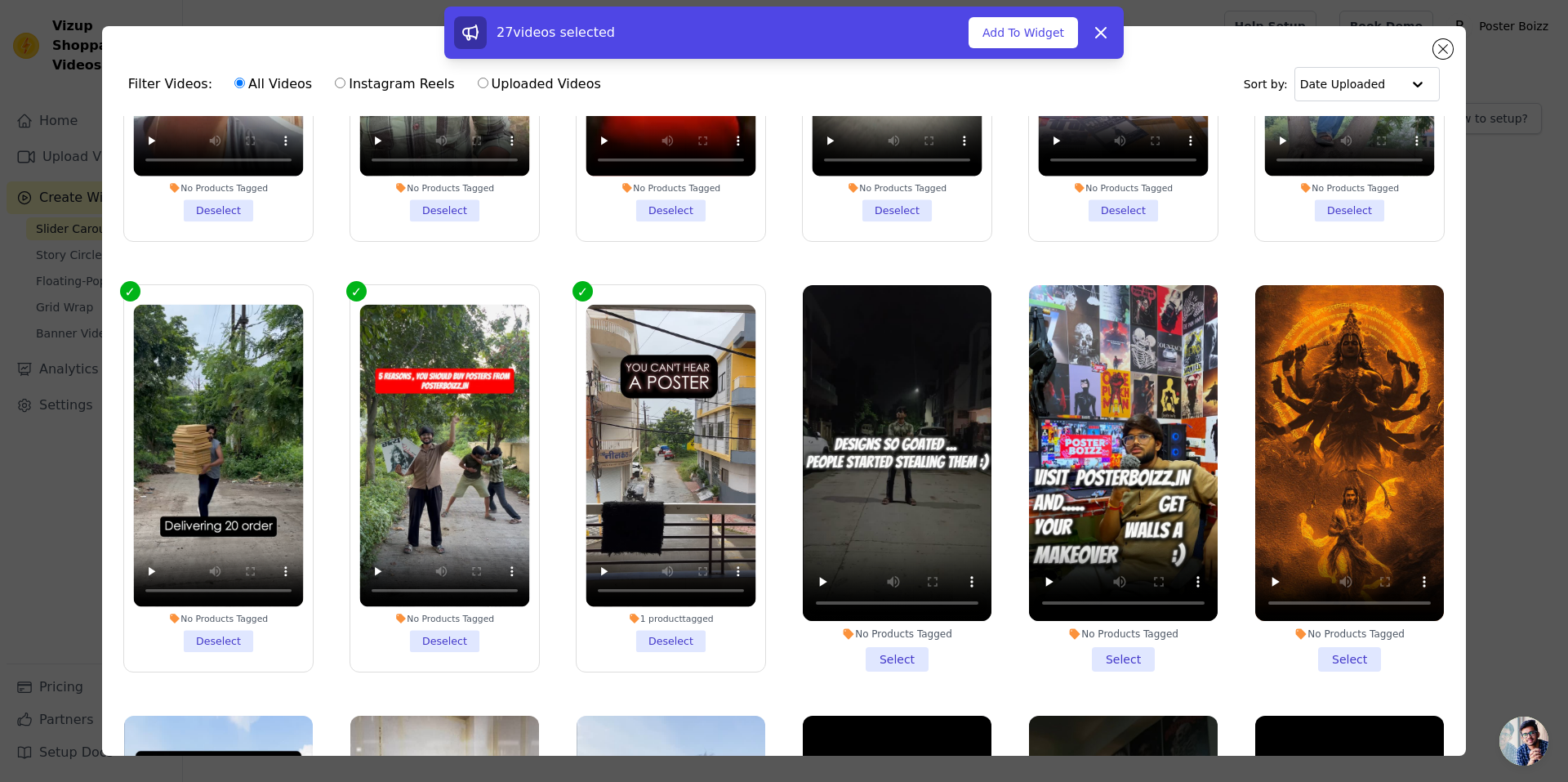
click at [899, 632] on li "No Products Tagged Select" at bounding box center [897, 478] width 188 height 387
click at [0, 0] on input "No Products Tagged Select" at bounding box center [0, 0] width 0 height 0
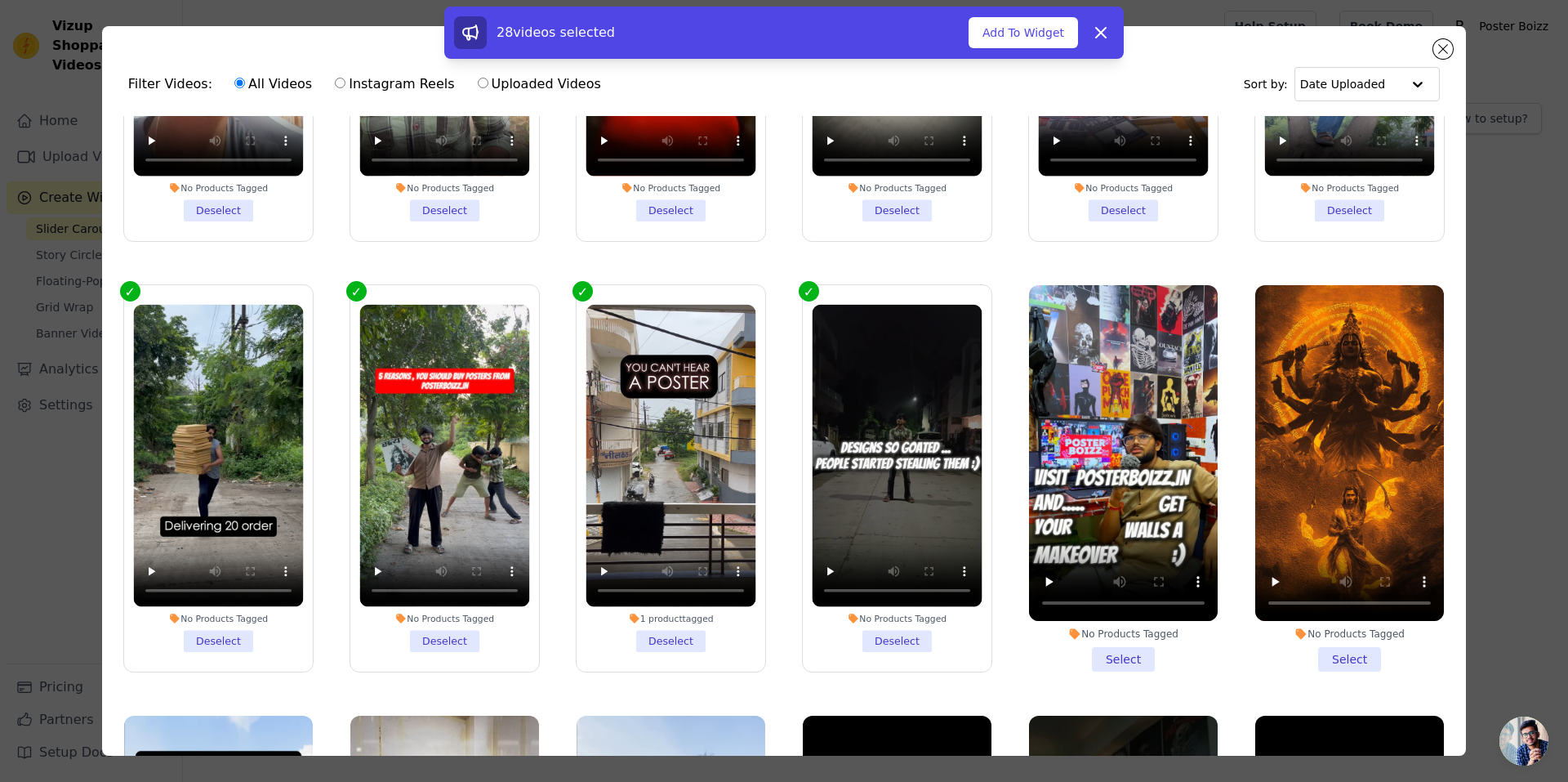
click at [1112, 627] on li "No Products Tagged Select" at bounding box center [1123, 478] width 188 height 387
click at [0, 0] on input "No Products Tagged Select" at bounding box center [0, 0] width 0 height 0
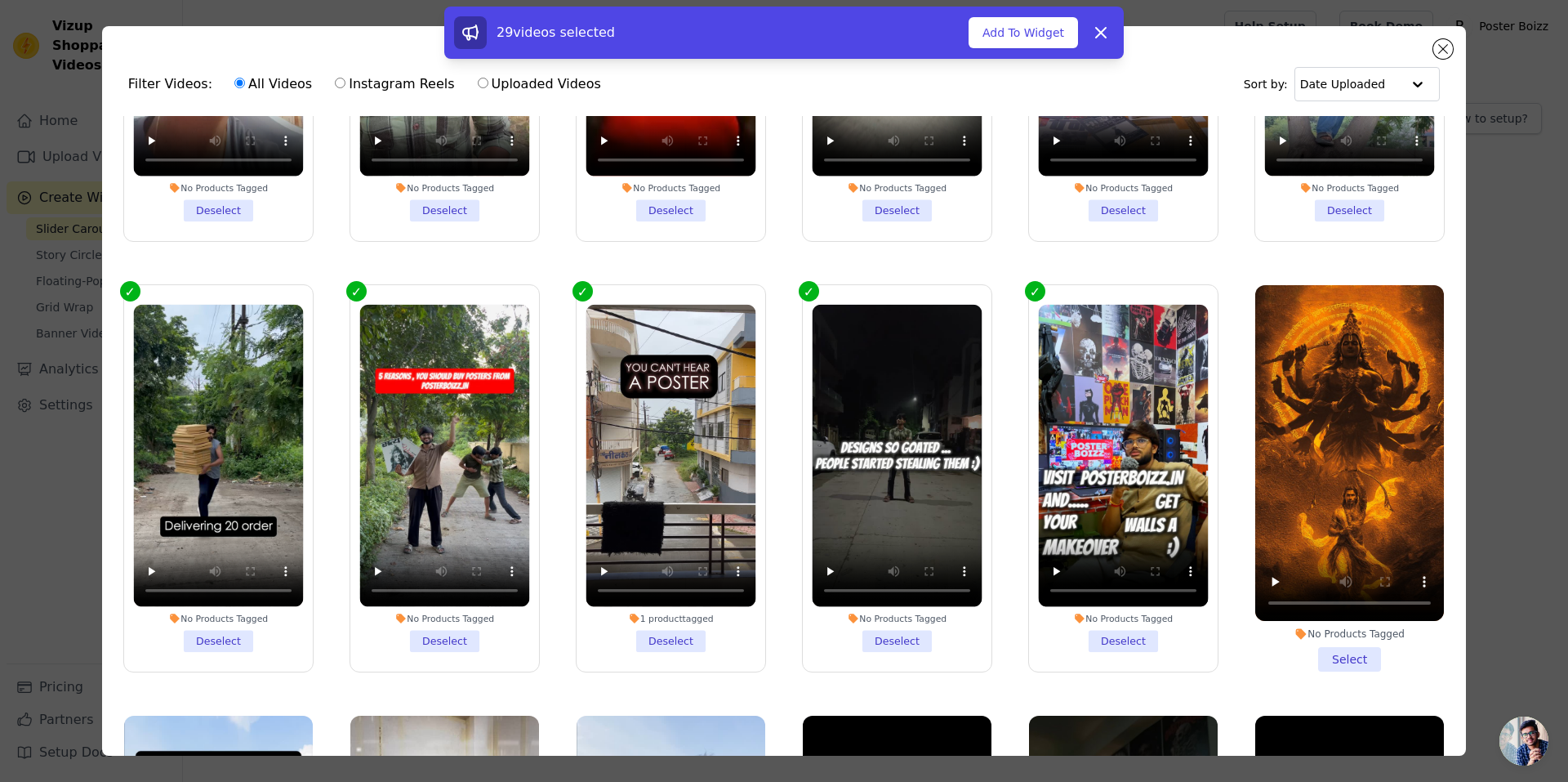
click at [1309, 632] on li "No Products Tagged Select" at bounding box center [1349, 478] width 188 height 387
click at [0, 0] on input "No Products Tagged Select" at bounding box center [0, 0] width 0 height 0
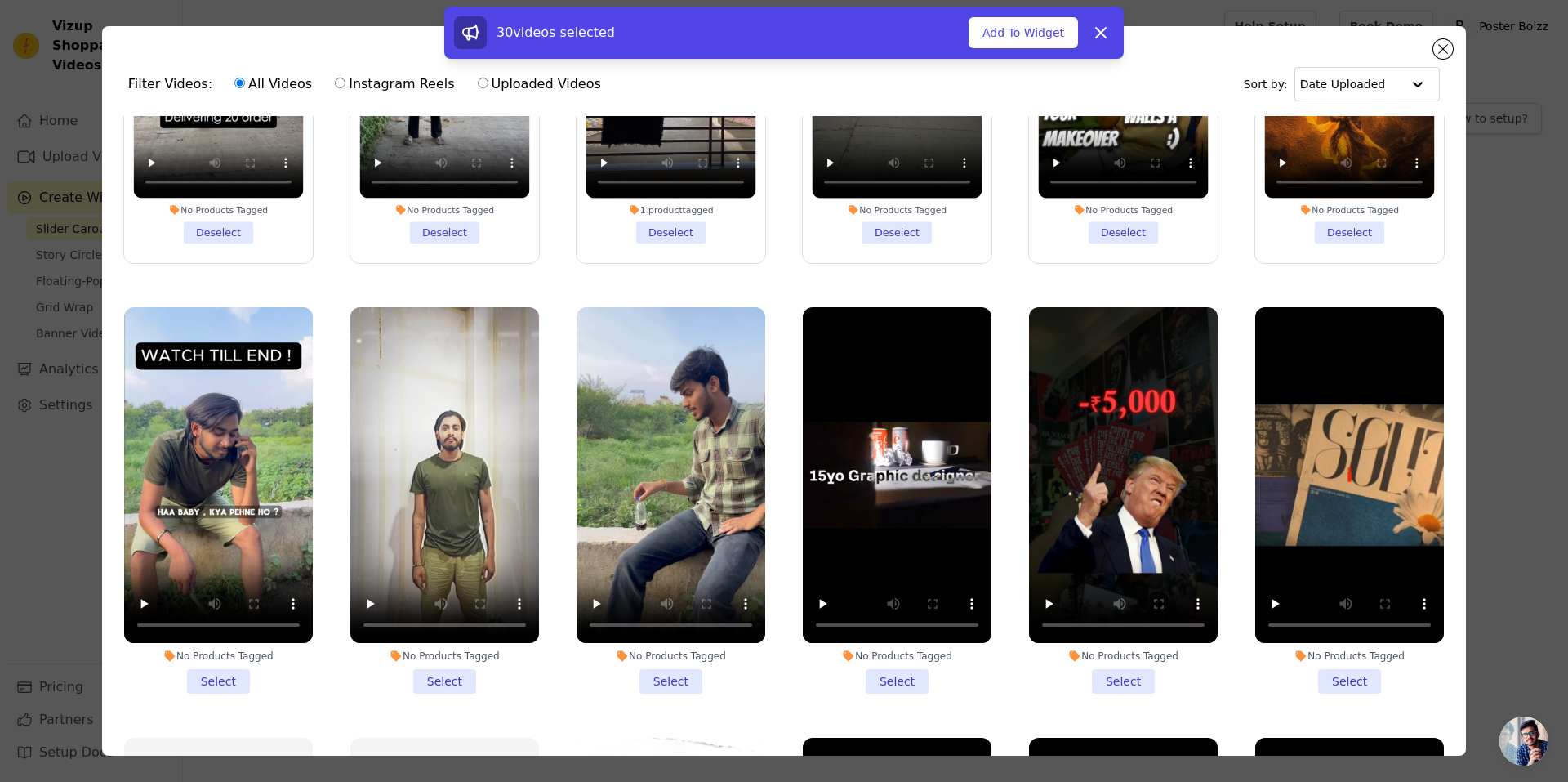
scroll to position [1971, 0]
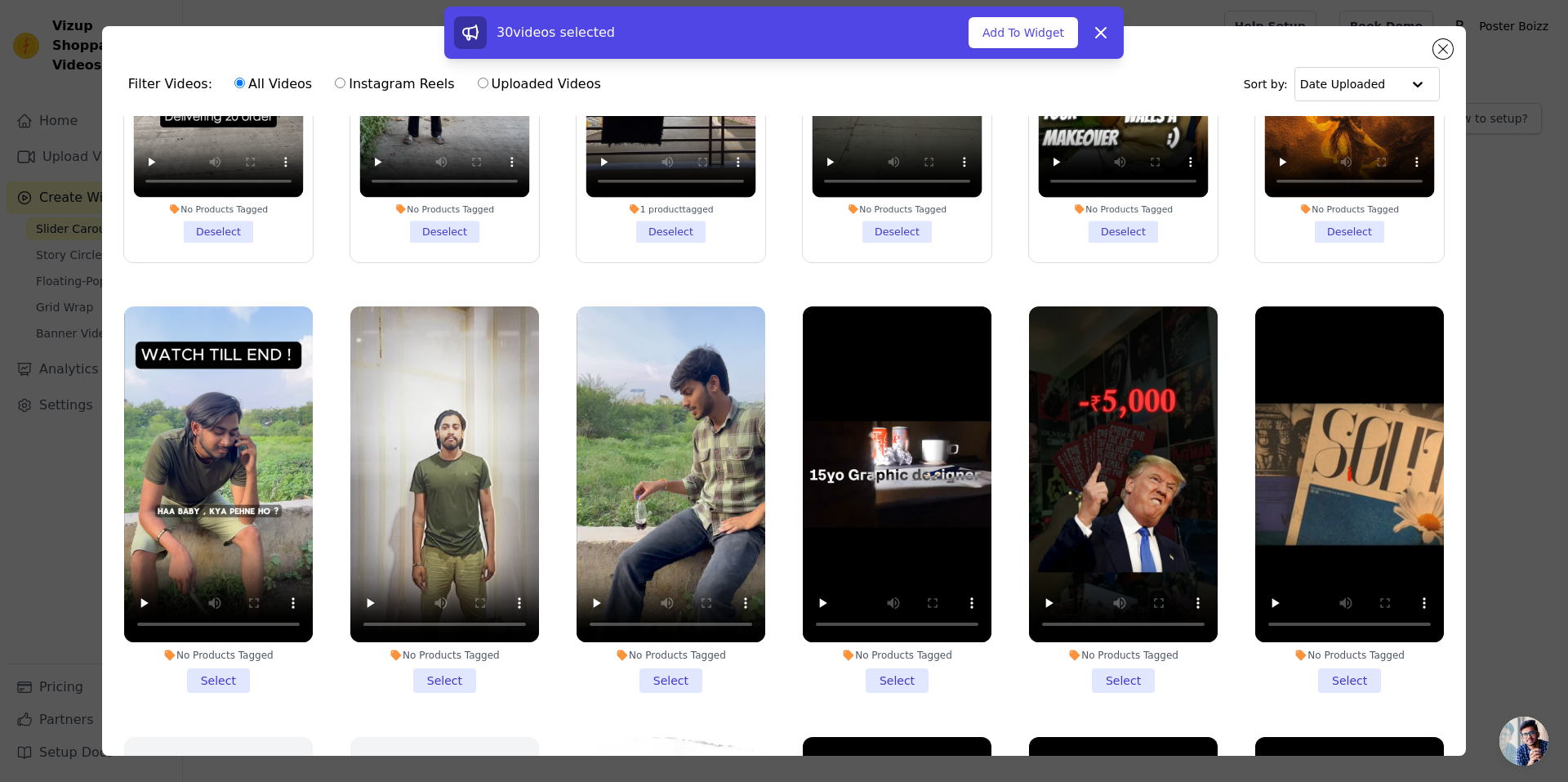
click at [1309, 632] on li "No Products Tagged Select" at bounding box center [1349, 500] width 188 height 387
click at [0, 0] on input "No Products Tagged Select" at bounding box center [0, 0] width 0 height 0
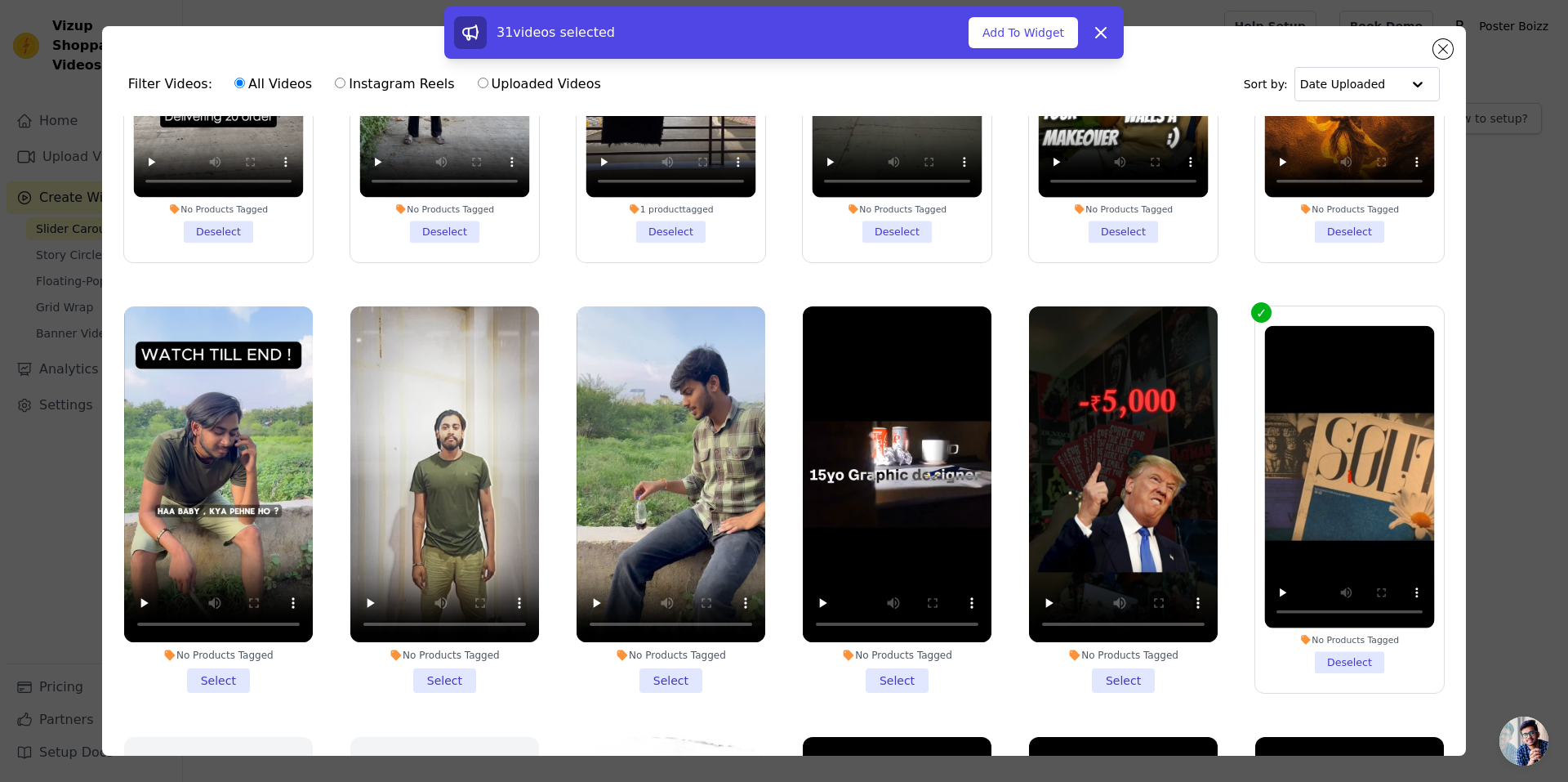
click at [1070, 632] on li "No Products Tagged Select" at bounding box center [1123, 500] width 188 height 387
click at [0, 0] on input "No Products Tagged Select" at bounding box center [0, 0] width 0 height 0
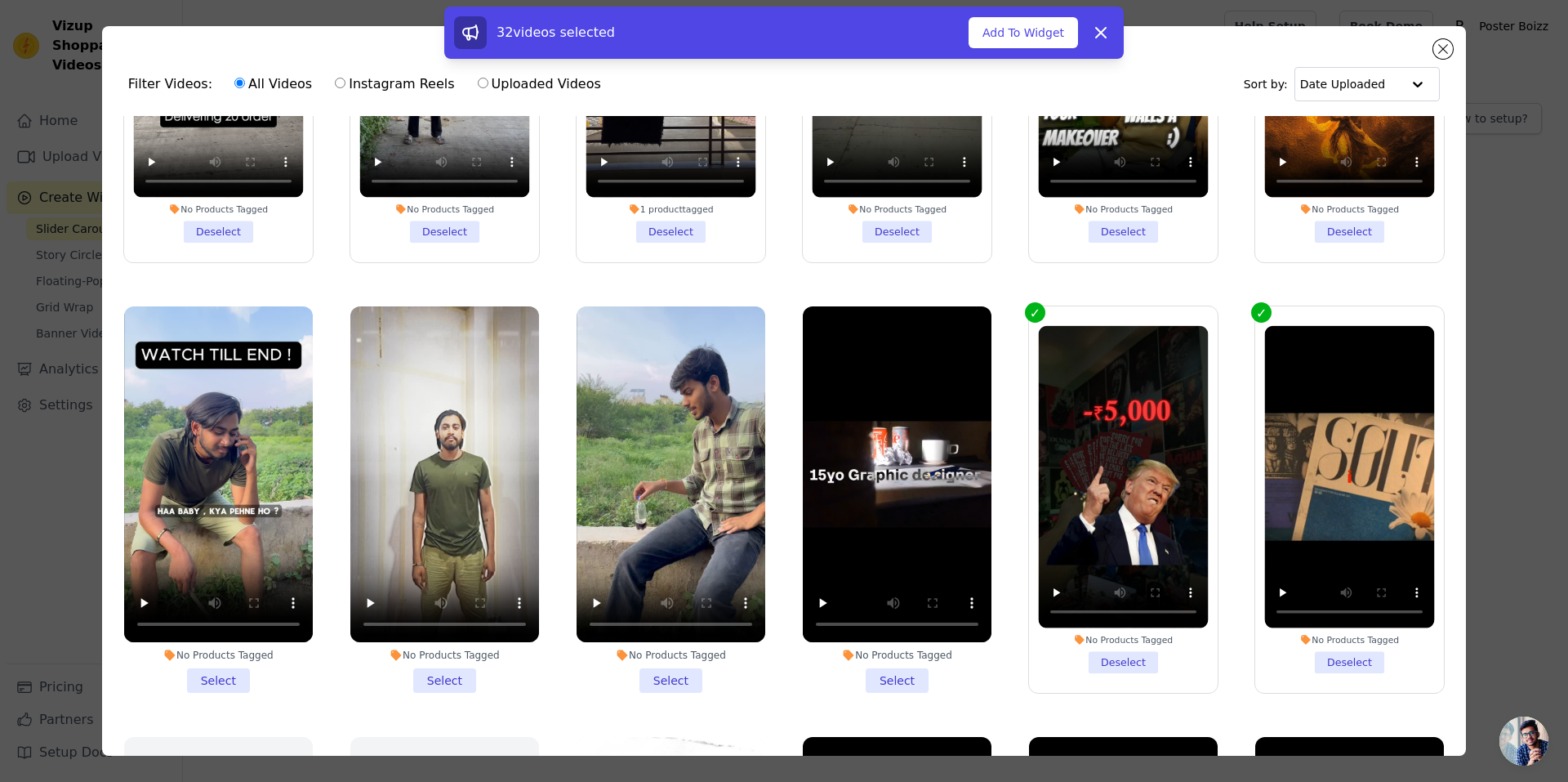
click at [845, 646] on li "No Products Tagged Select" at bounding box center [897, 500] width 188 height 387
click at [0, 0] on input "No Products Tagged Select" at bounding box center [0, 0] width 0 height 0
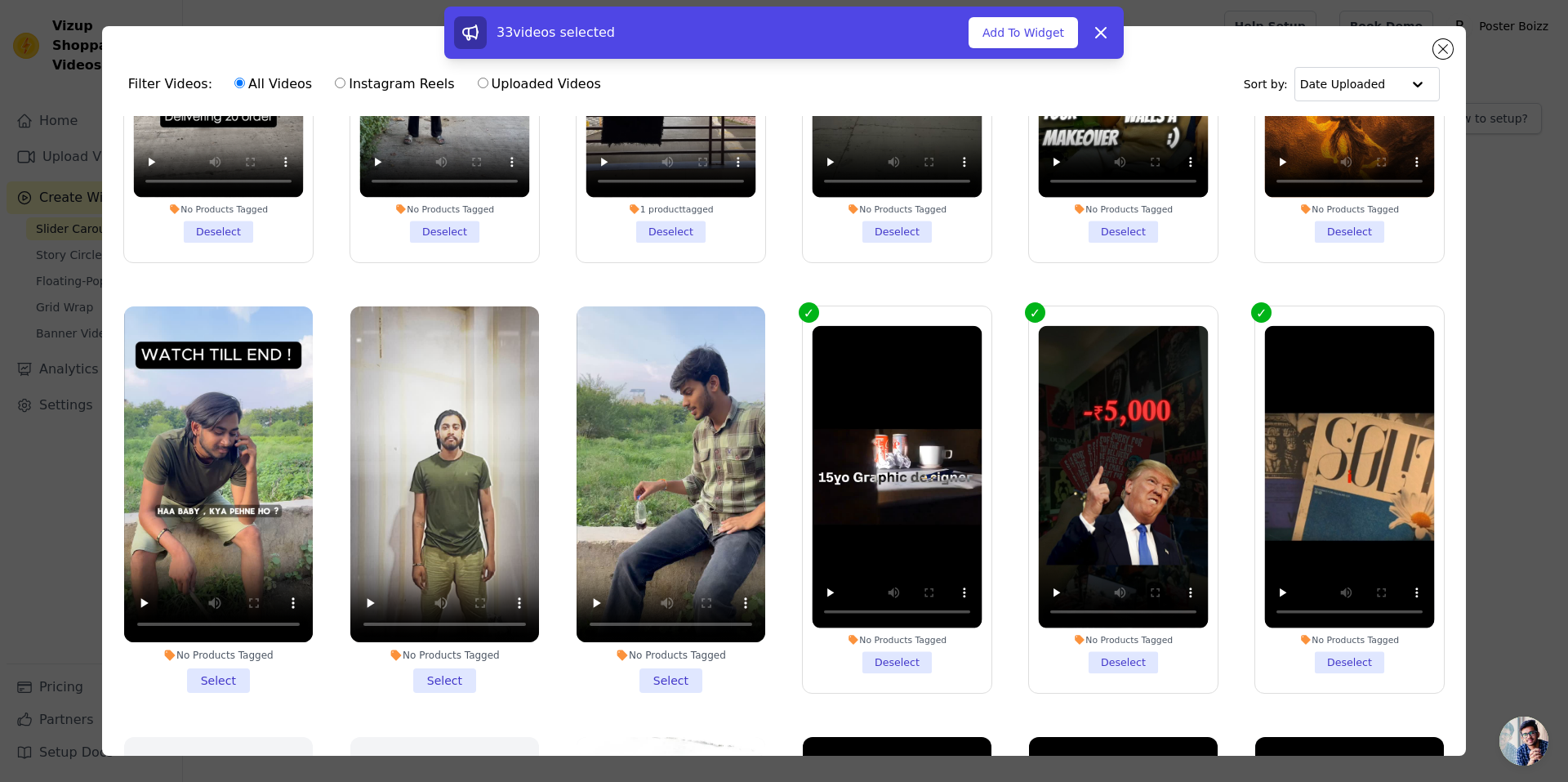
click at [677, 638] on li "No Products Tagged Select" at bounding box center [671, 500] width 188 height 387
click at [0, 0] on input "No Products Tagged Select" at bounding box center [0, 0] width 0 height 0
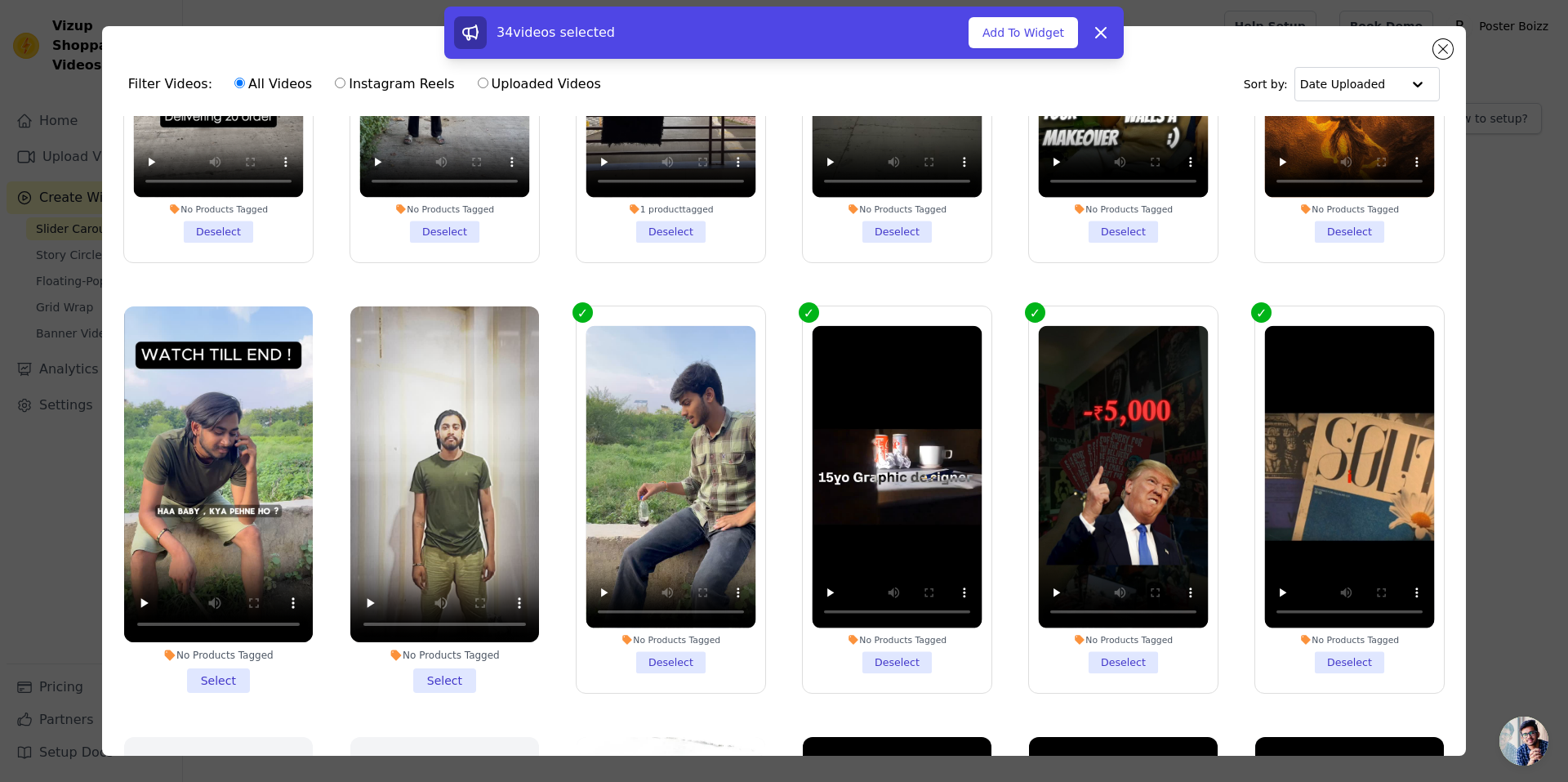
click at [471, 630] on li "No Products Tagged Select" at bounding box center [444, 500] width 188 height 387
click at [0, 0] on input "No Products Tagged Select" at bounding box center [0, 0] width 0 height 0
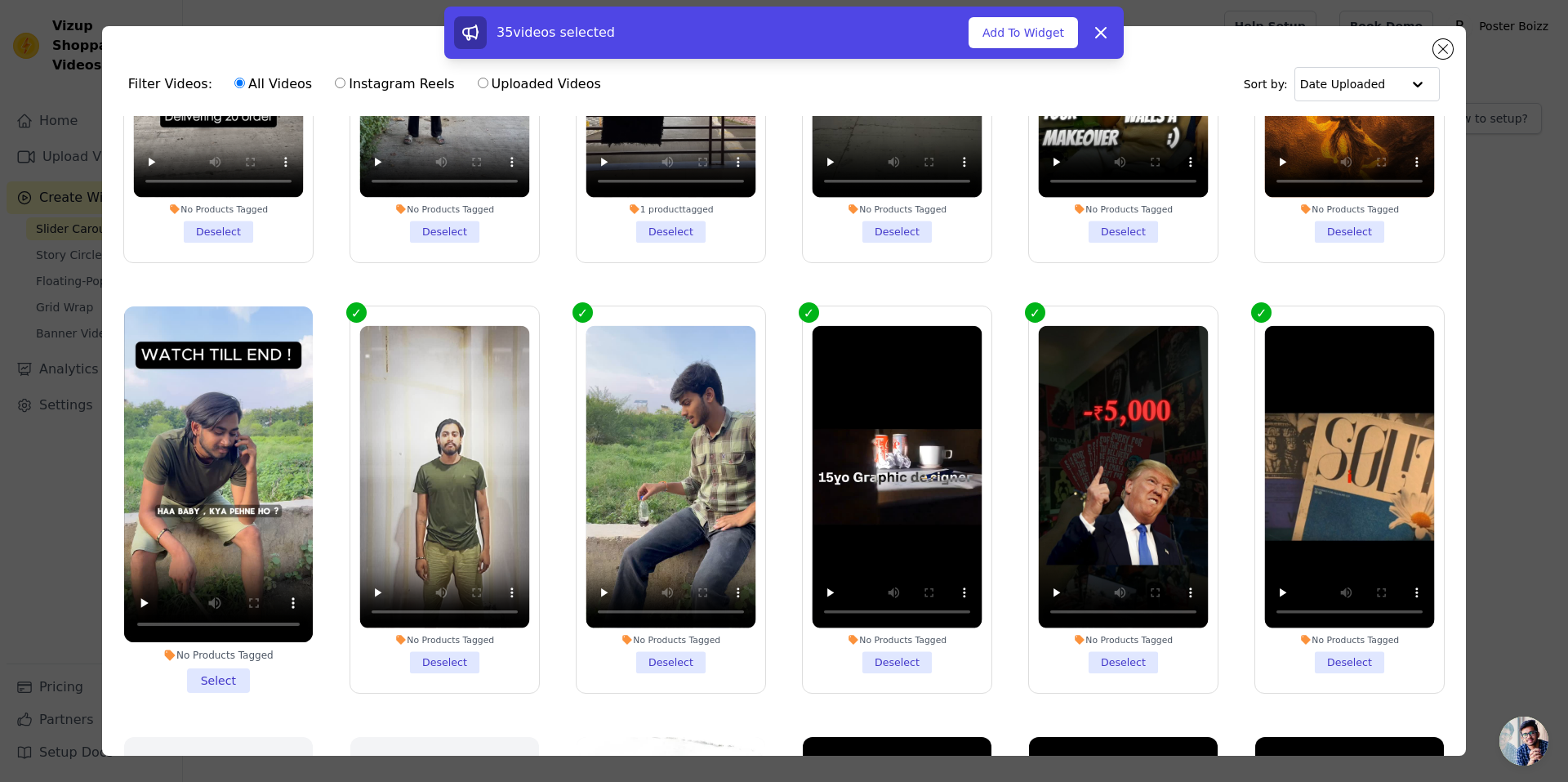
click at [214, 638] on li "No Products Tagged Select" at bounding box center [218, 500] width 188 height 387
click at [0, 0] on input "No Products Tagged Select" at bounding box center [0, 0] width 0 height 0
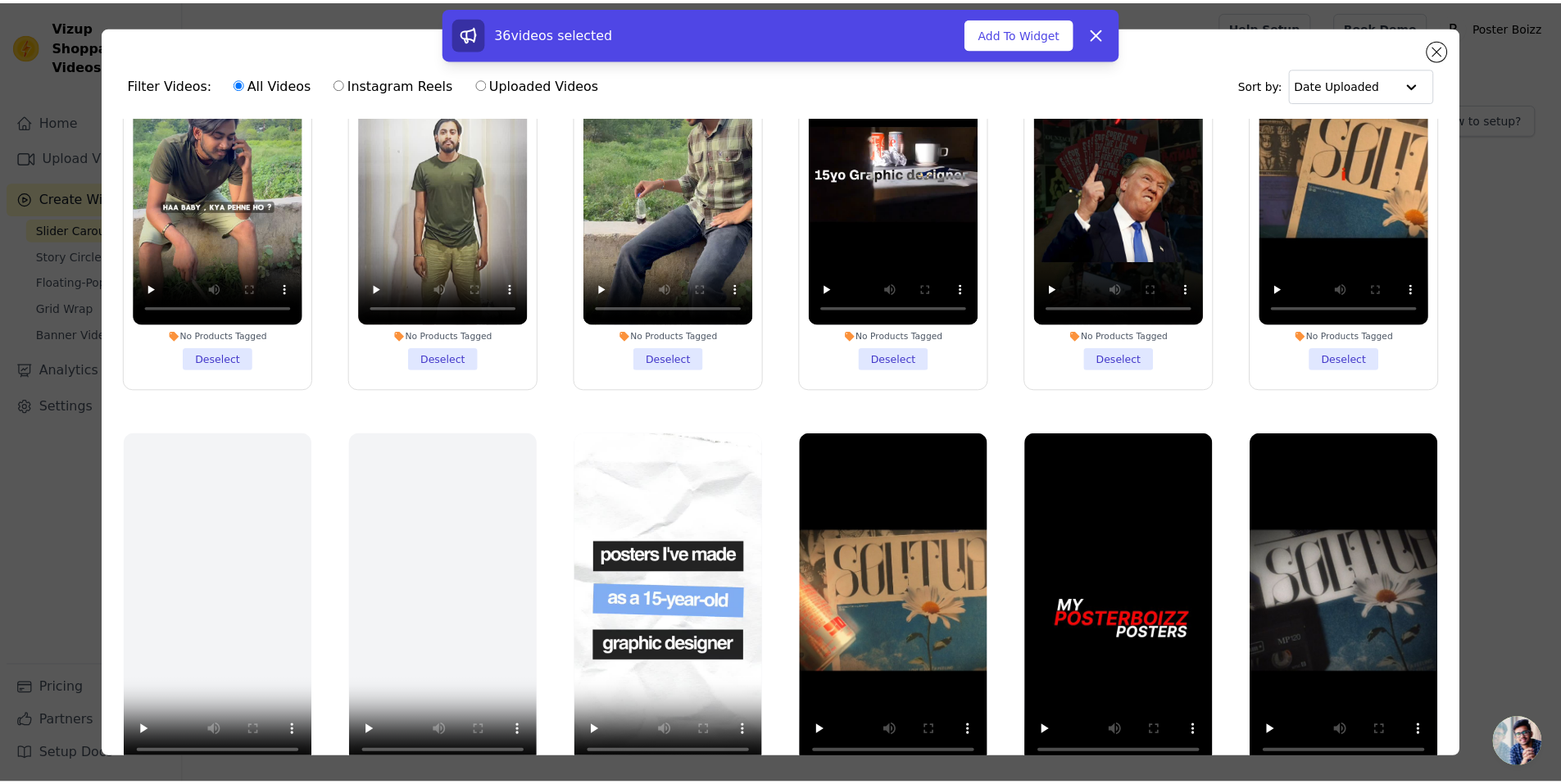
scroll to position [143, 0]
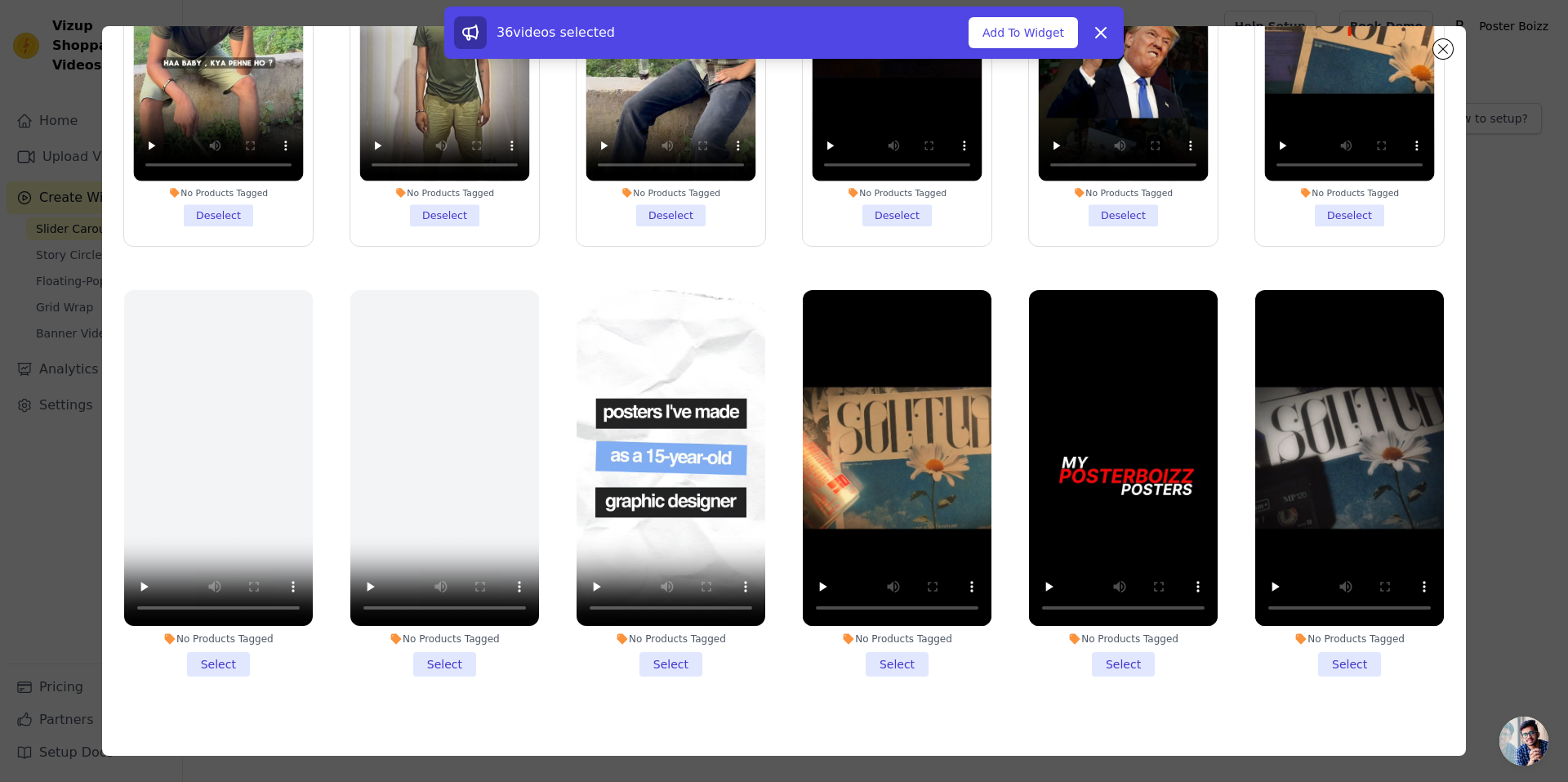
click at [667, 624] on li "No Products Tagged Select" at bounding box center [671, 484] width 188 height 387
click at [0, 0] on input "No Products Tagged Select" at bounding box center [0, 0] width 0 height 0
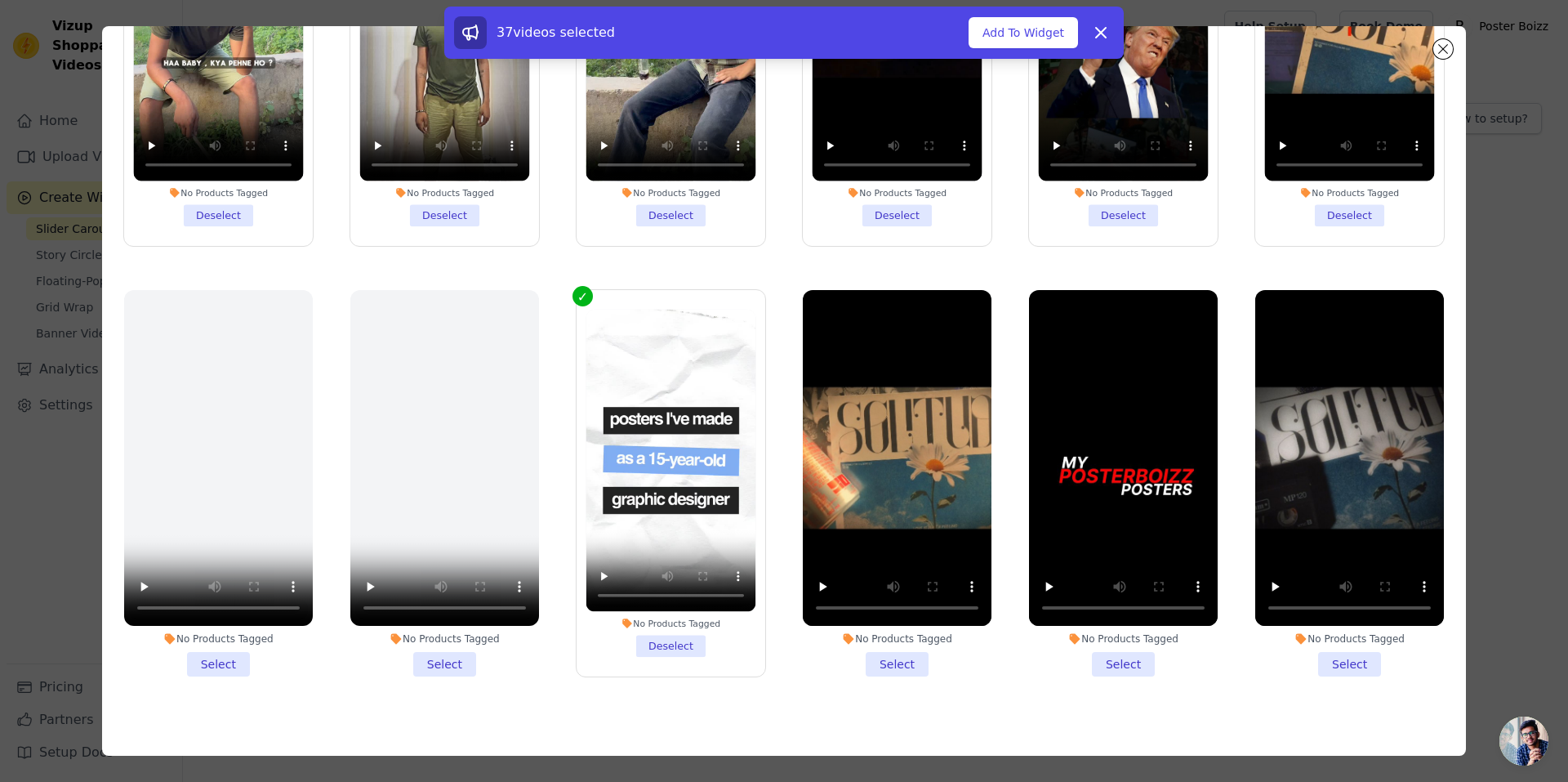
click at [870, 614] on li "No Products Tagged Select" at bounding box center [897, 484] width 188 height 387
click at [0, 0] on input "No Products Tagged Select" at bounding box center [0, 0] width 0 height 0
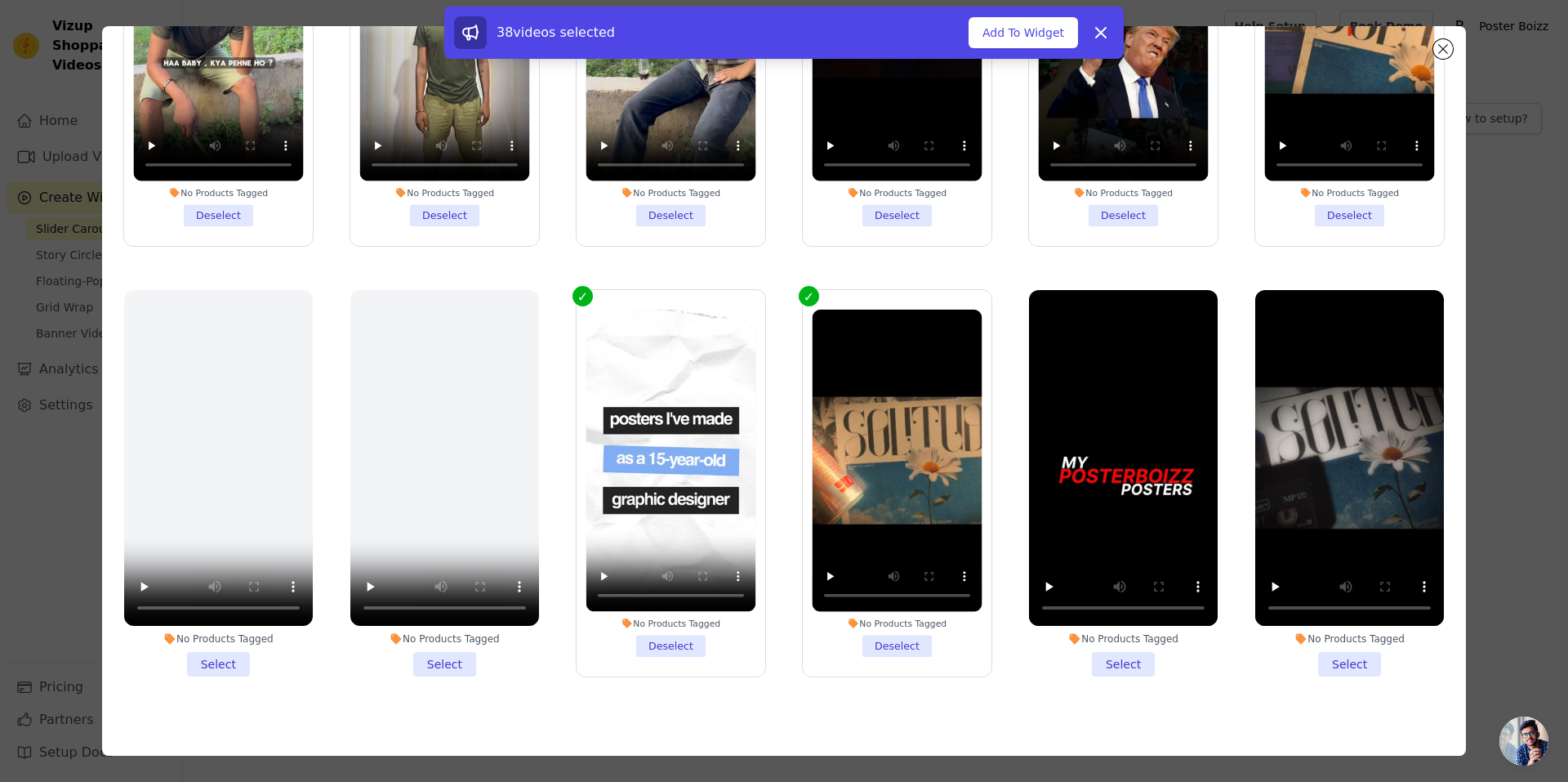
click at [1111, 627] on li "No Products Tagged Select" at bounding box center [1123, 484] width 188 height 387
click at [0, 0] on input "No Products Tagged Select" at bounding box center [0, 0] width 0 height 0
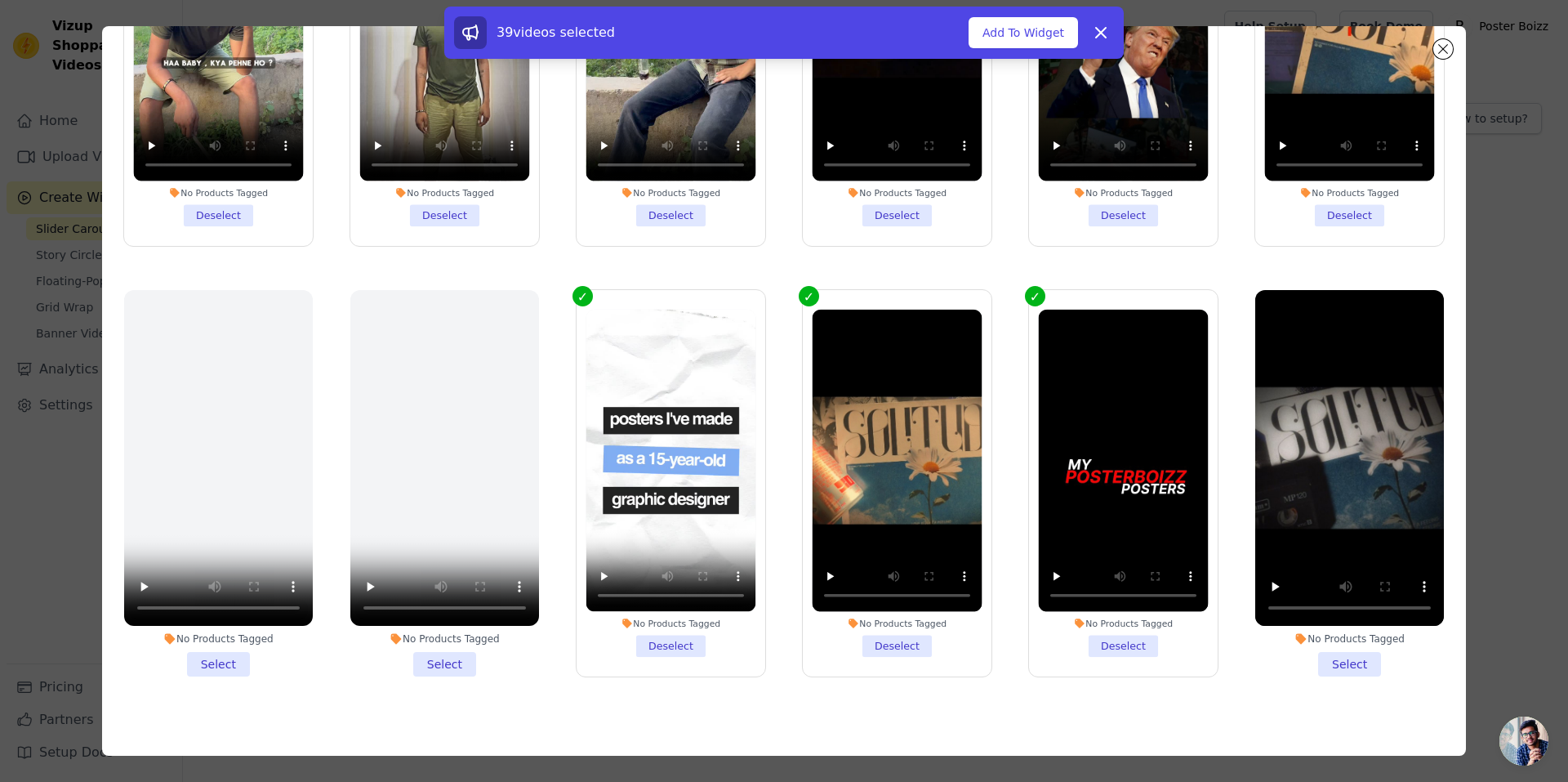
click at [1325, 623] on li "No Products Tagged Select" at bounding box center [1349, 484] width 188 height 387
click at [0, 0] on input "No Products Tagged Select" at bounding box center [0, 0] width 0 height 0
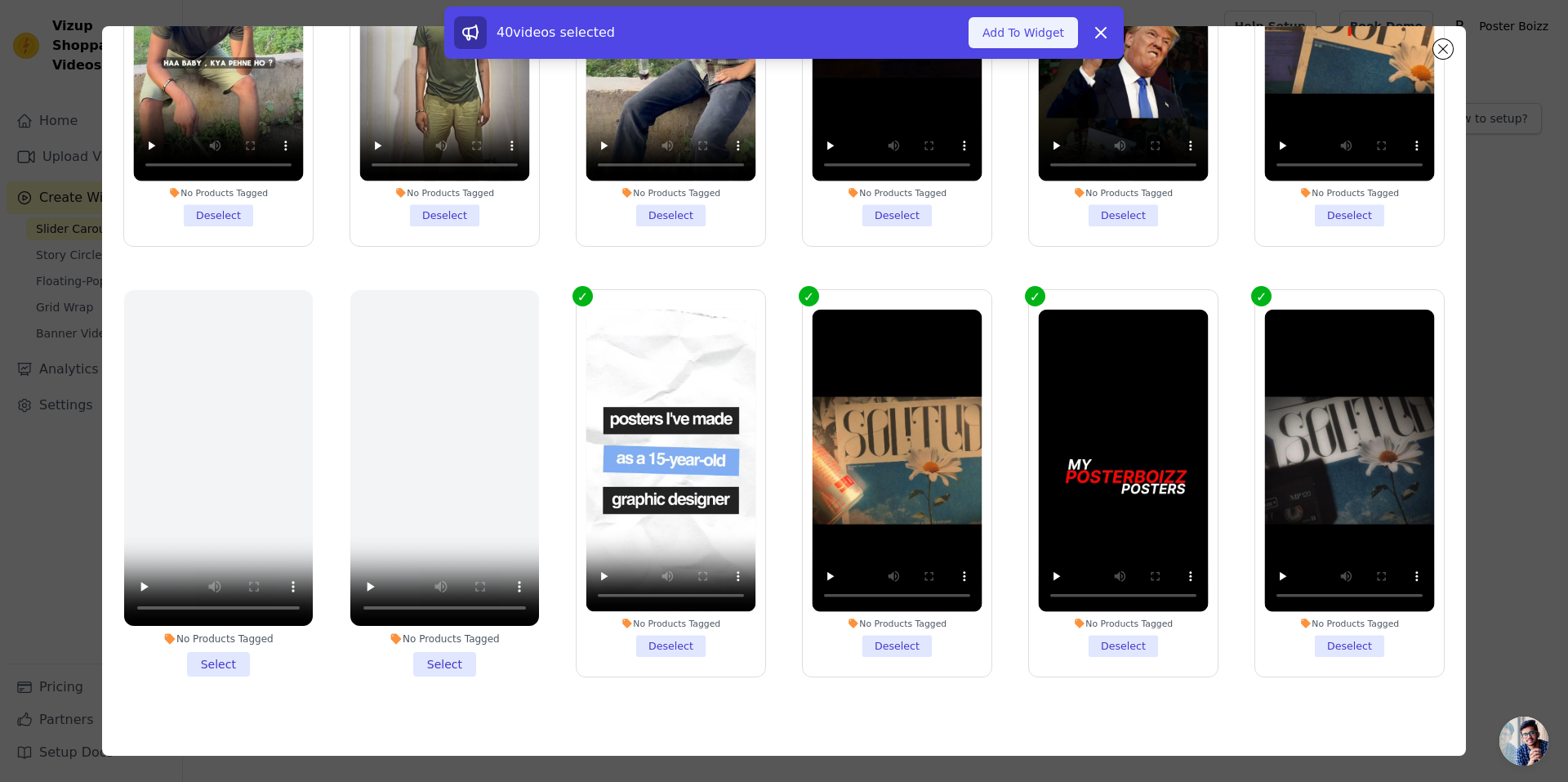
click at [1032, 36] on button "Add To Widget" at bounding box center [1023, 33] width 110 height 31
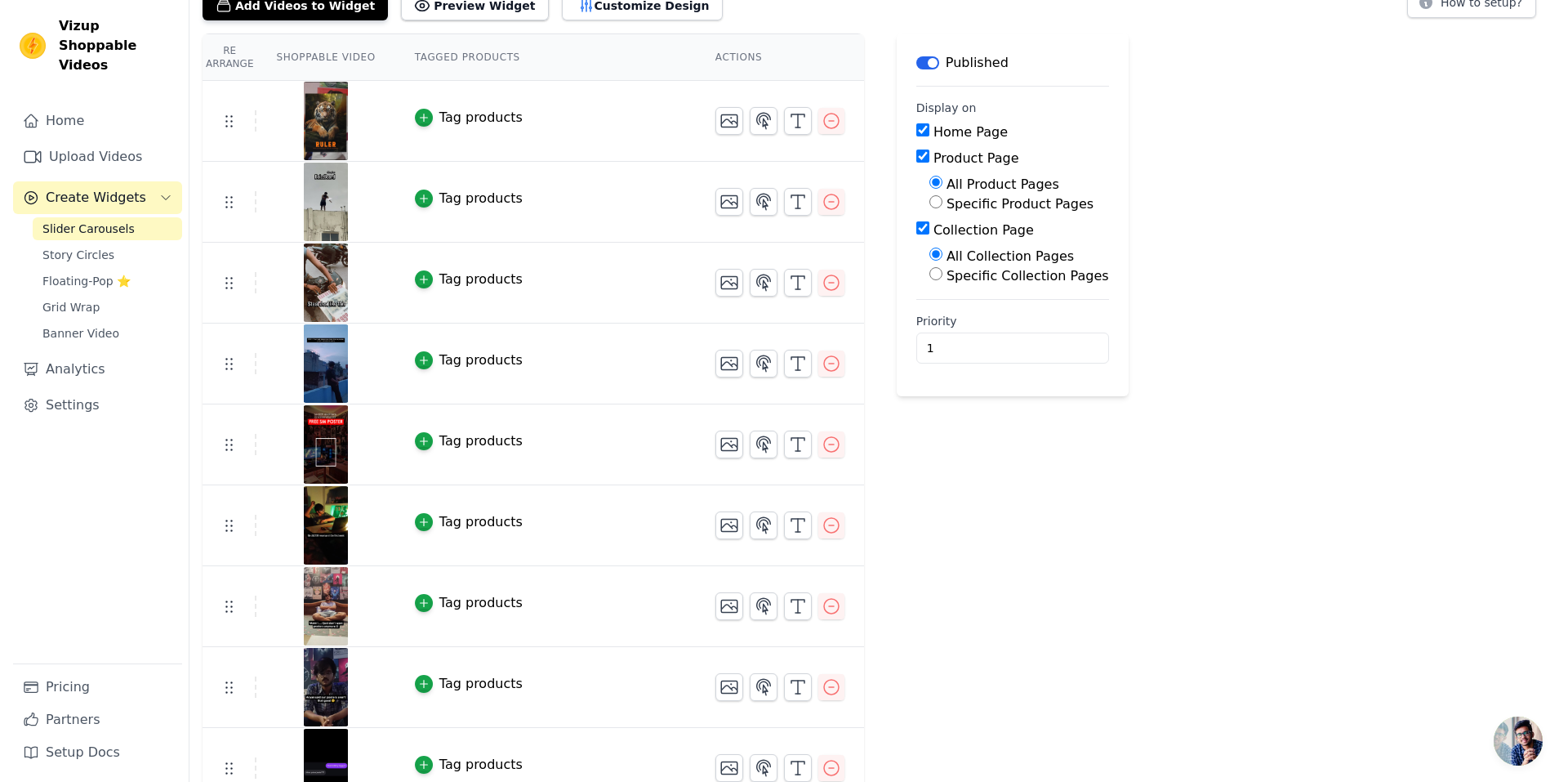
scroll to position [0, 0]
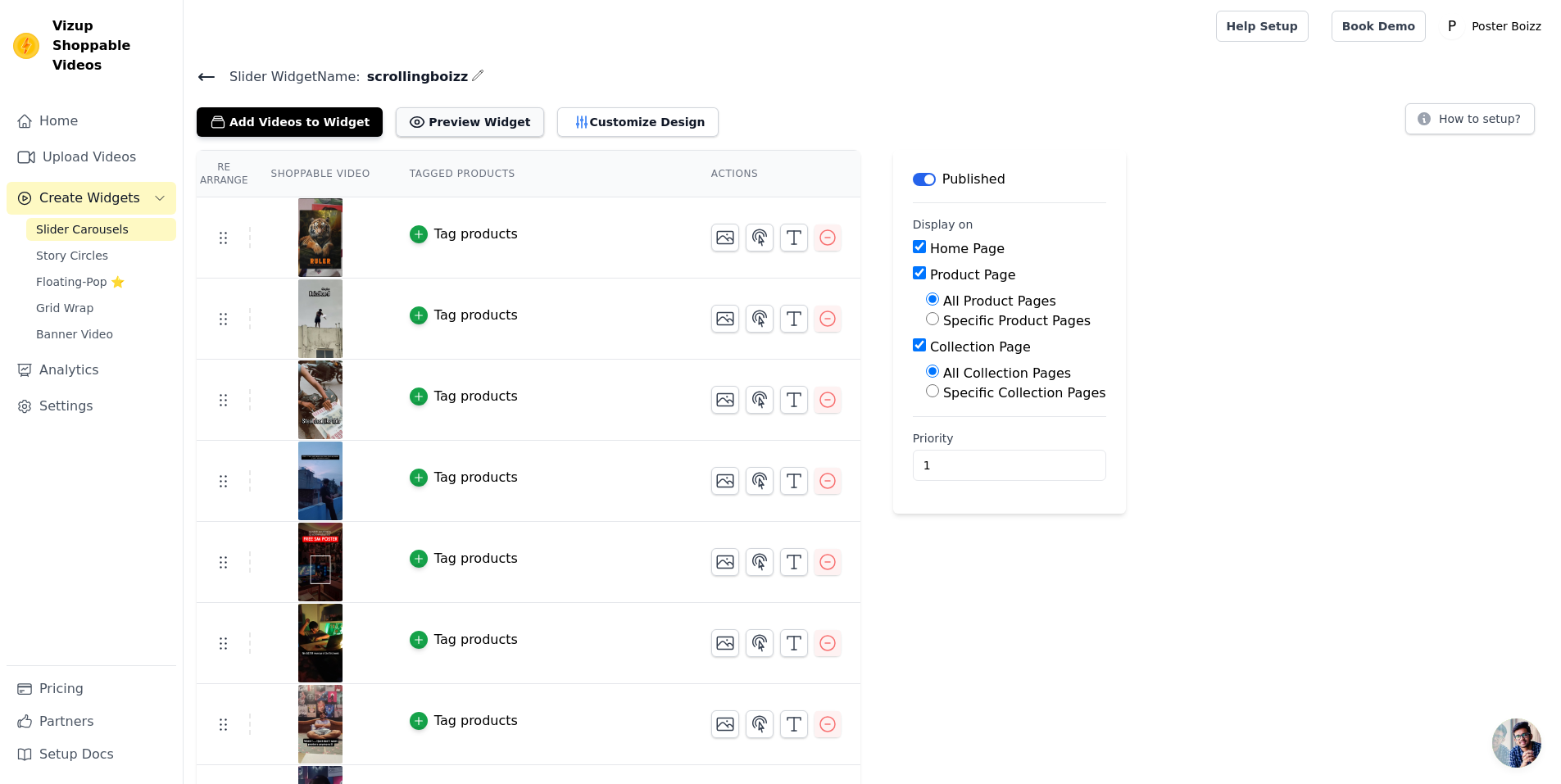
click at [482, 119] on button "Preview Widget" at bounding box center [469, 122] width 148 height 30
click at [913, 276] on input "Product Page" at bounding box center [919, 273] width 14 height 14
checkbox input "false"
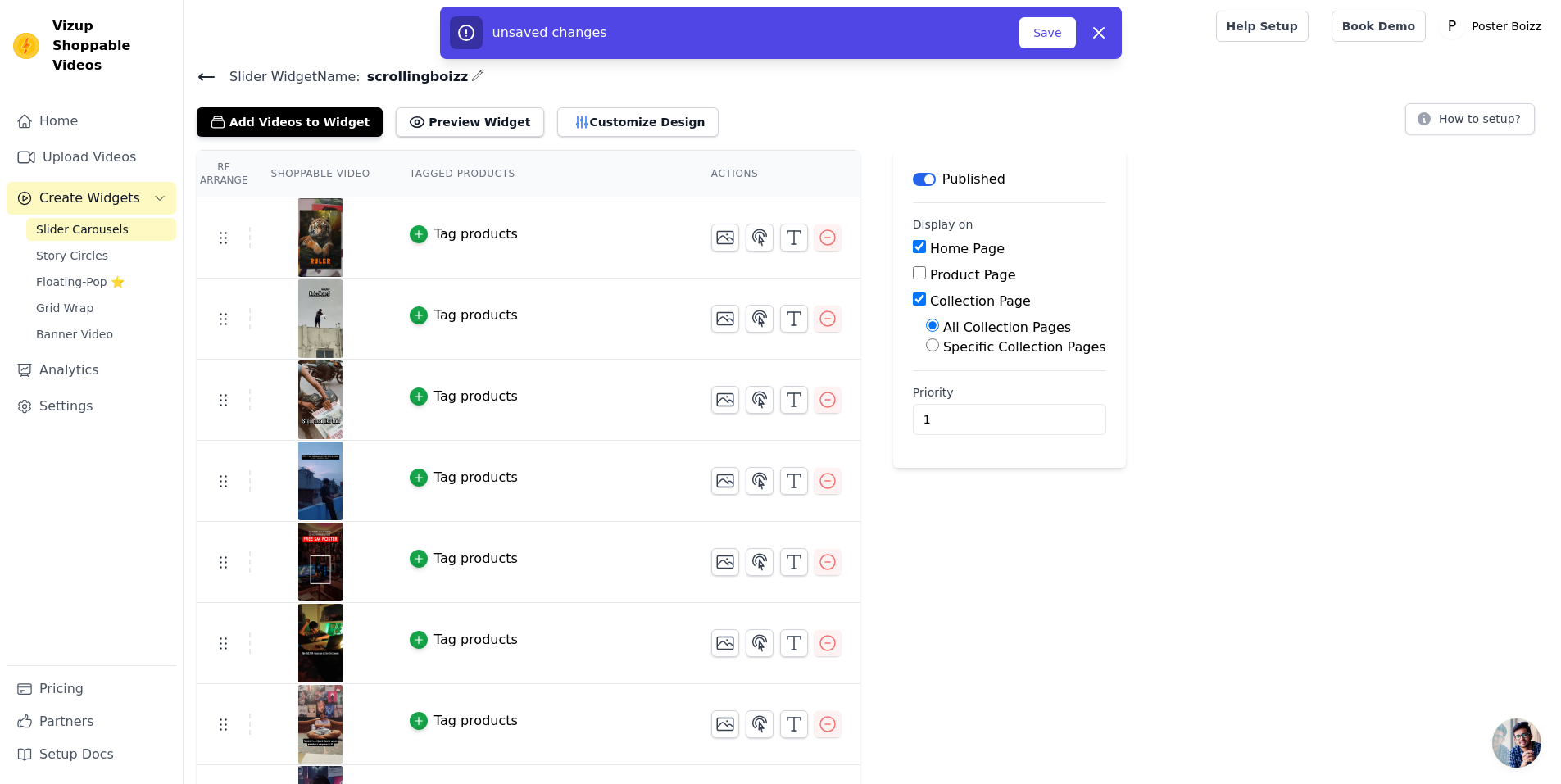
click at [913, 297] on input "Collection Page" at bounding box center [919, 299] width 14 height 14
checkbox input "false"
click at [205, 71] on icon at bounding box center [206, 77] width 19 height 19
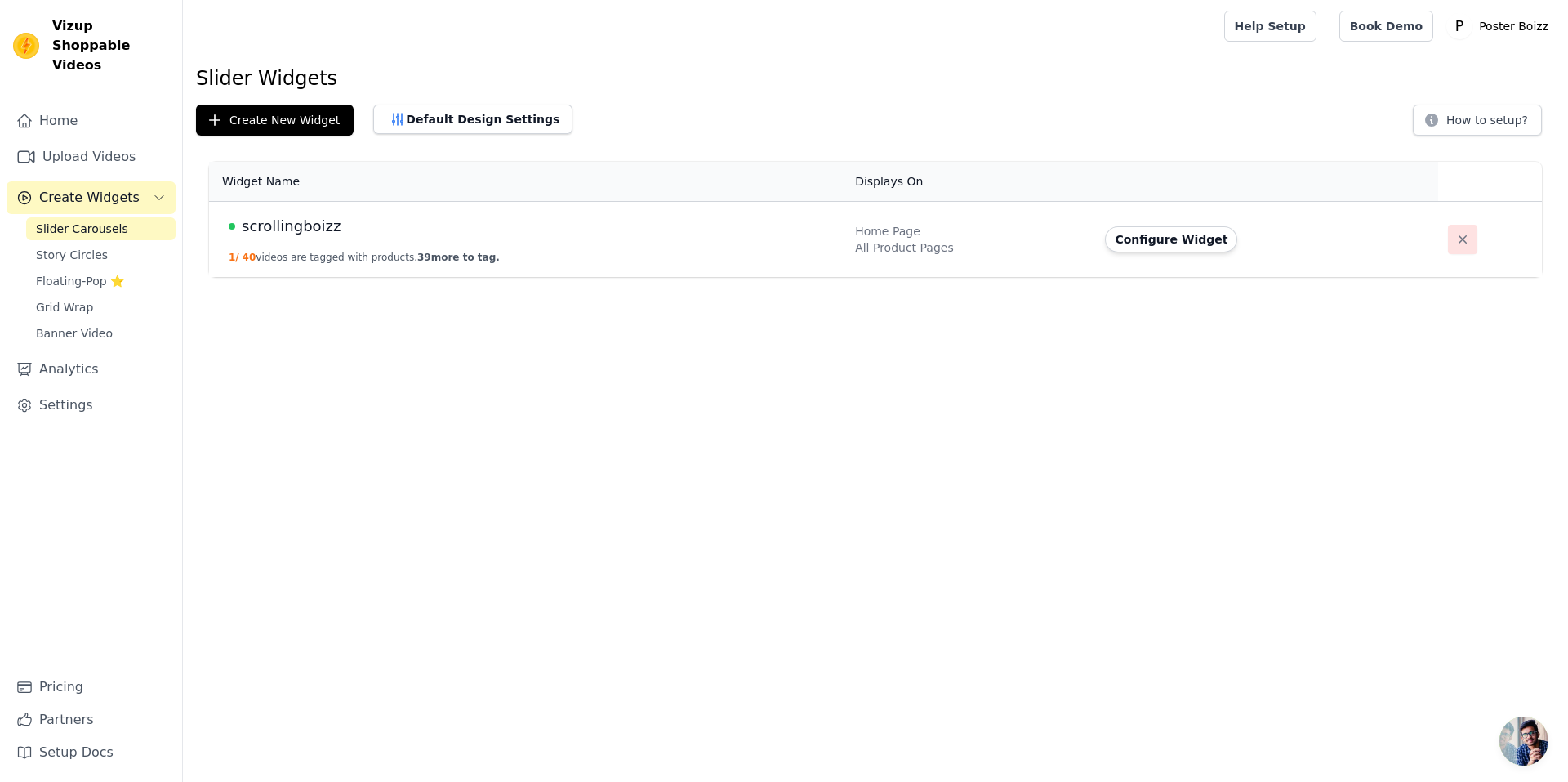
click at [1455, 246] on icon "button" at bounding box center [1462, 239] width 16 height 16
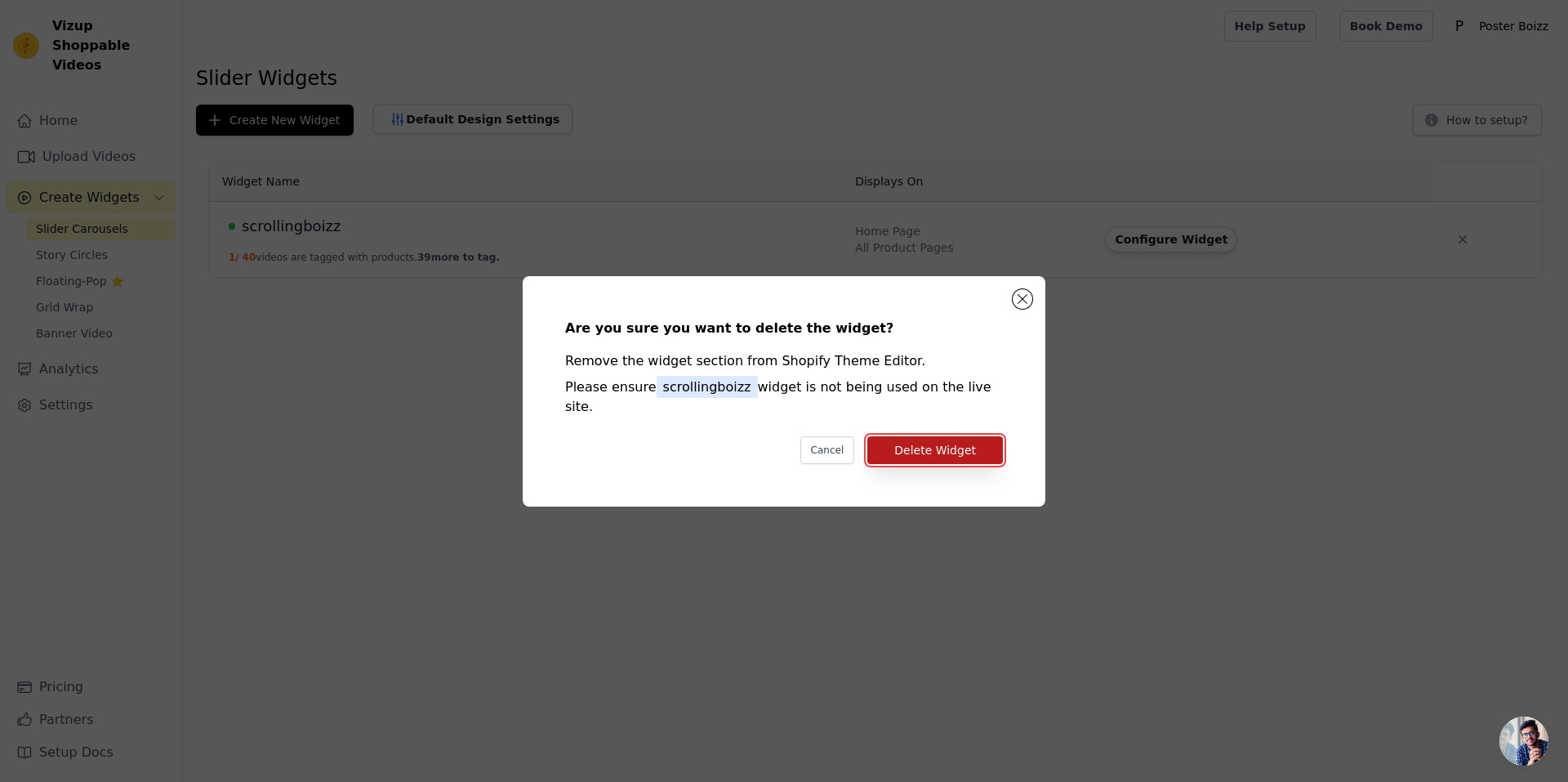
click at [961, 448] on button "Delete Widget" at bounding box center [934, 450] width 136 height 28
